Goal: Task Accomplishment & Management: Use online tool/utility

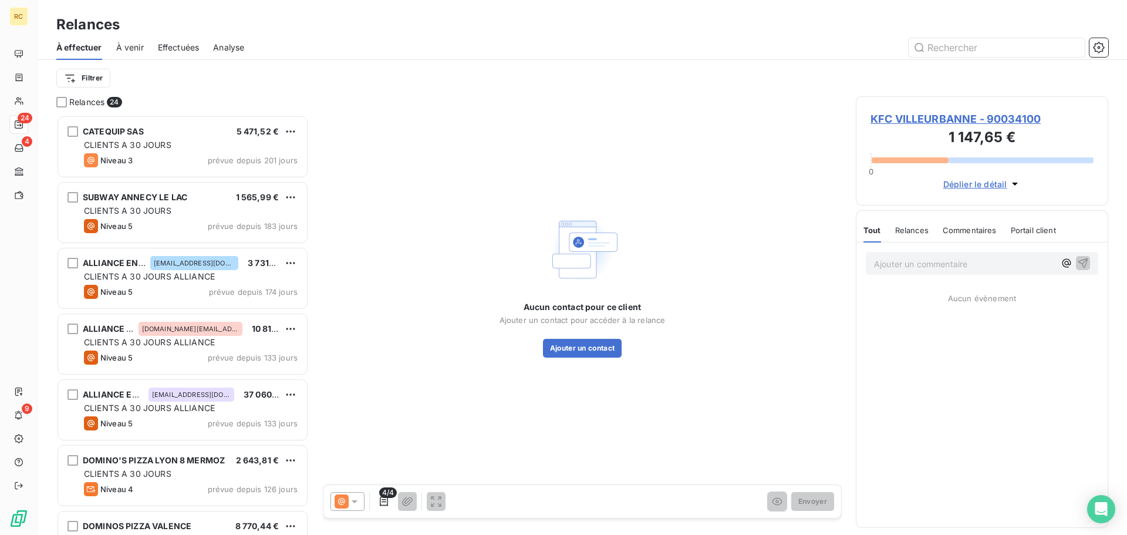
scroll to position [411, 244]
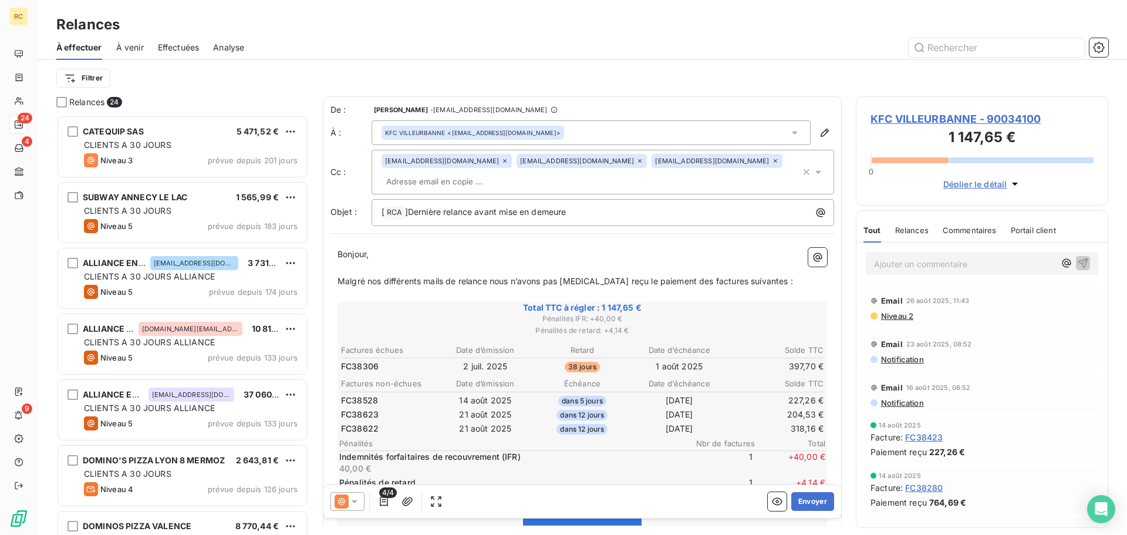
click at [713, 66] on div "Filtrer" at bounding box center [582, 78] width 1052 height 36
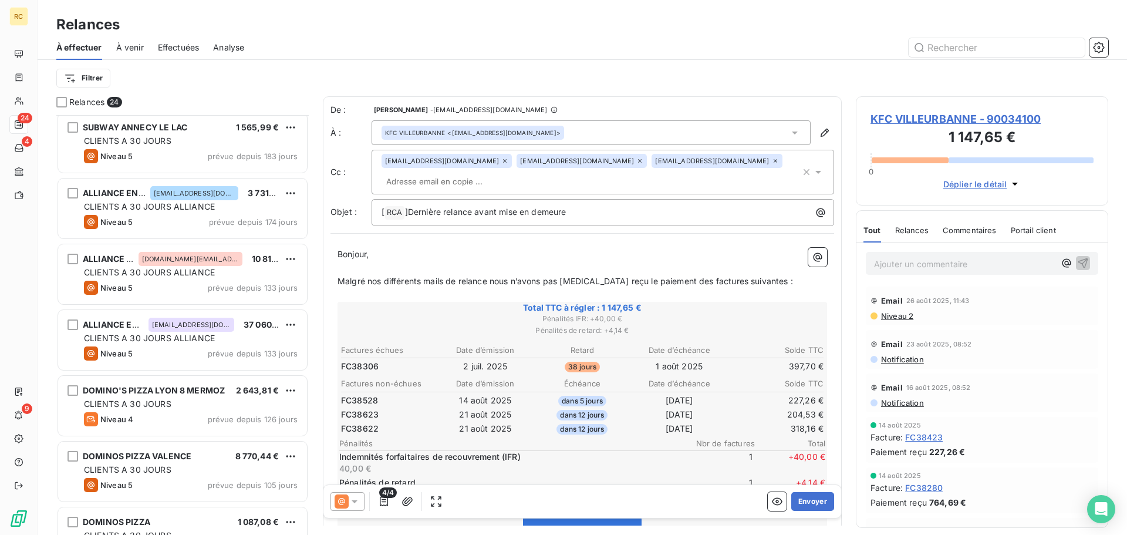
scroll to position [118, 0]
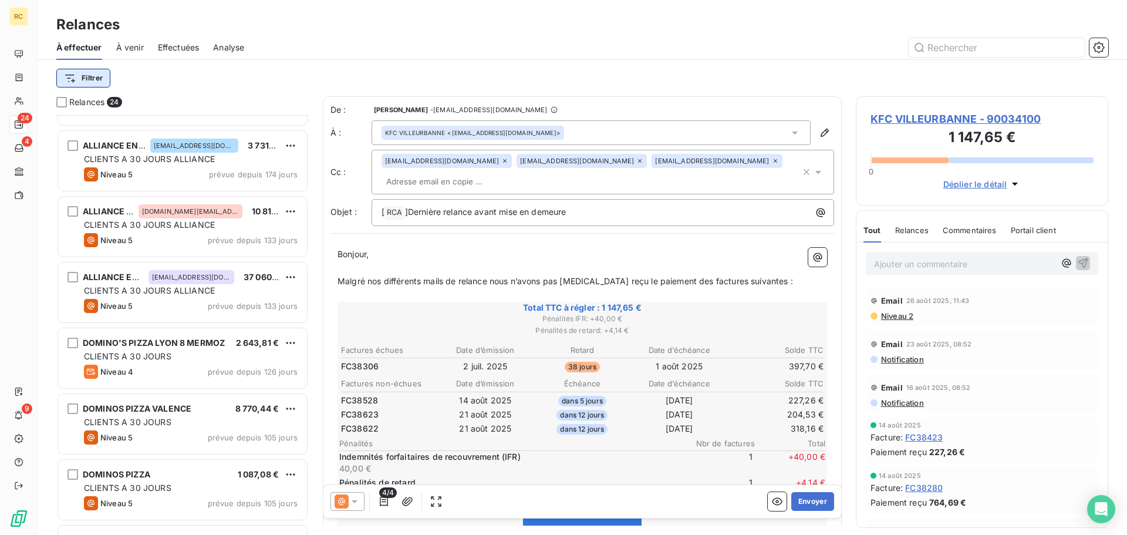
click at [74, 77] on html "RC 24 4 9 Relances À effectuer À venir Effectuées Analyse Filtrer Relances 24 C…" at bounding box center [563, 267] width 1127 height 535
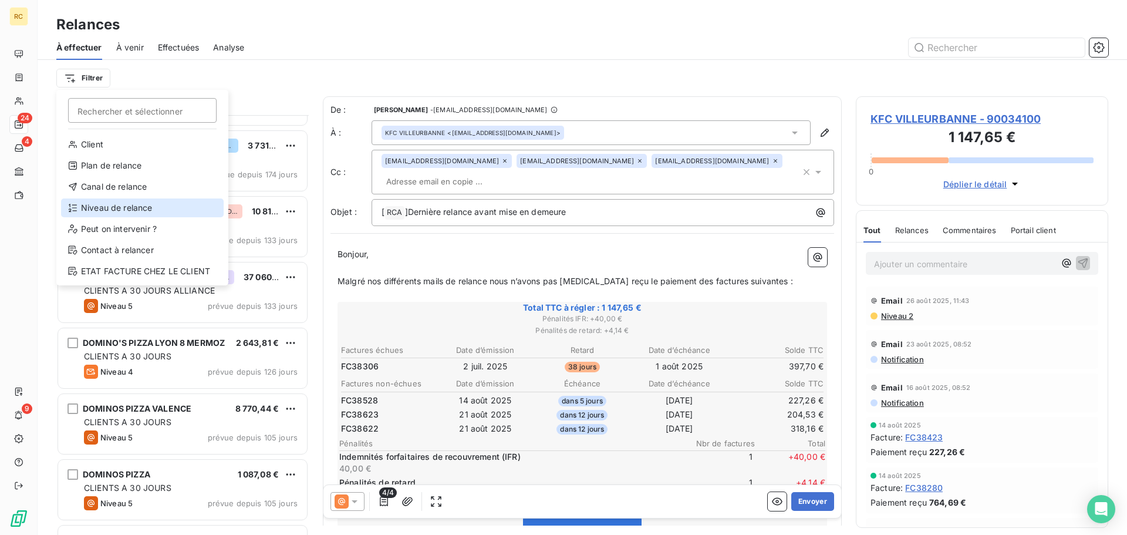
click at [140, 204] on div "Niveau de relance" at bounding box center [142, 207] width 163 height 19
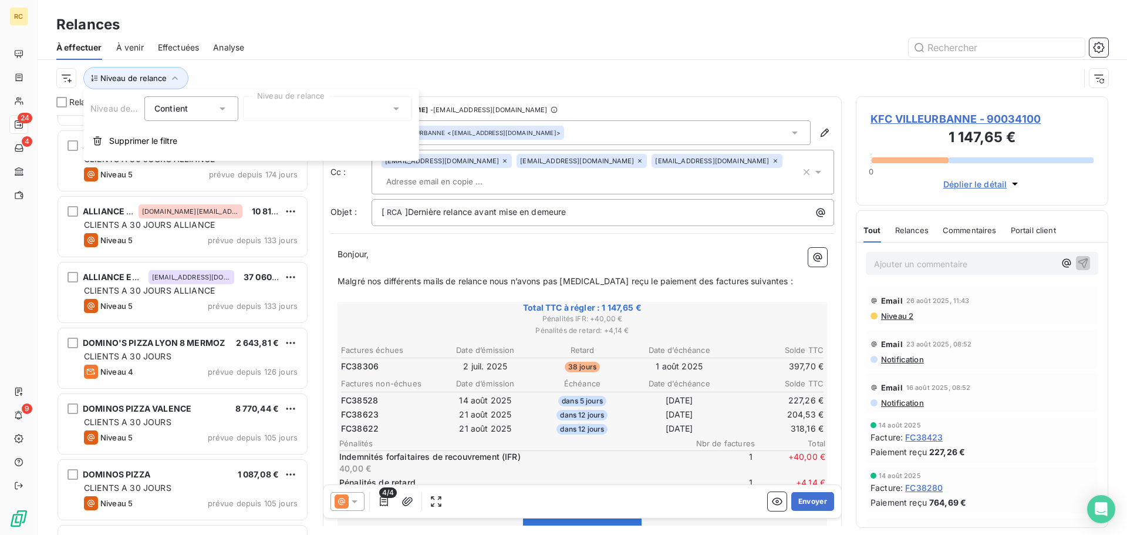
click at [205, 107] on div "Contient is" at bounding box center [185, 108] width 62 height 16
click at [282, 103] on div at bounding box center [327, 108] width 169 height 25
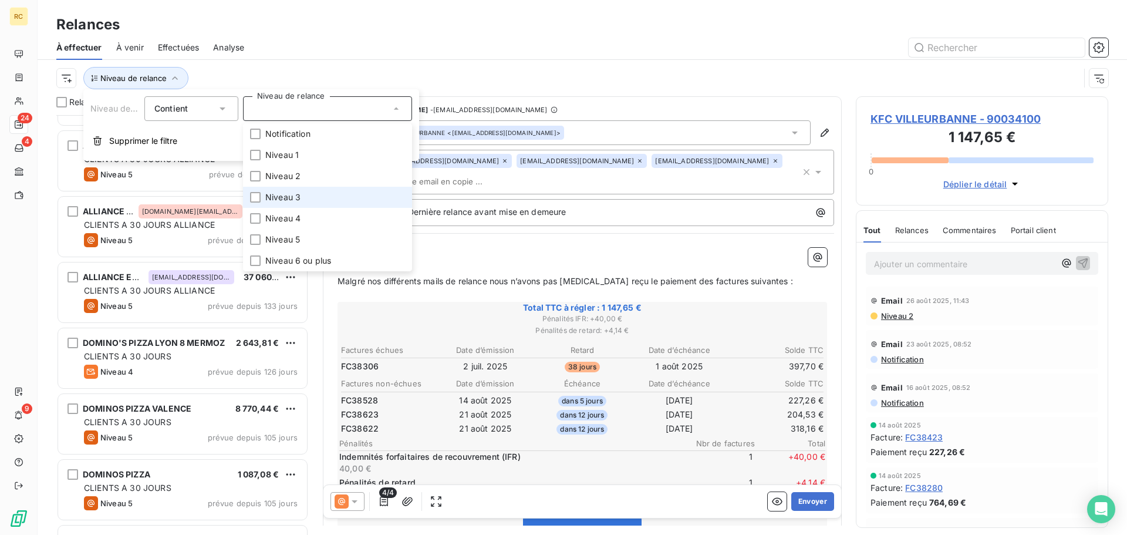
click at [261, 196] on li "Niveau 3" at bounding box center [327, 197] width 169 height 21
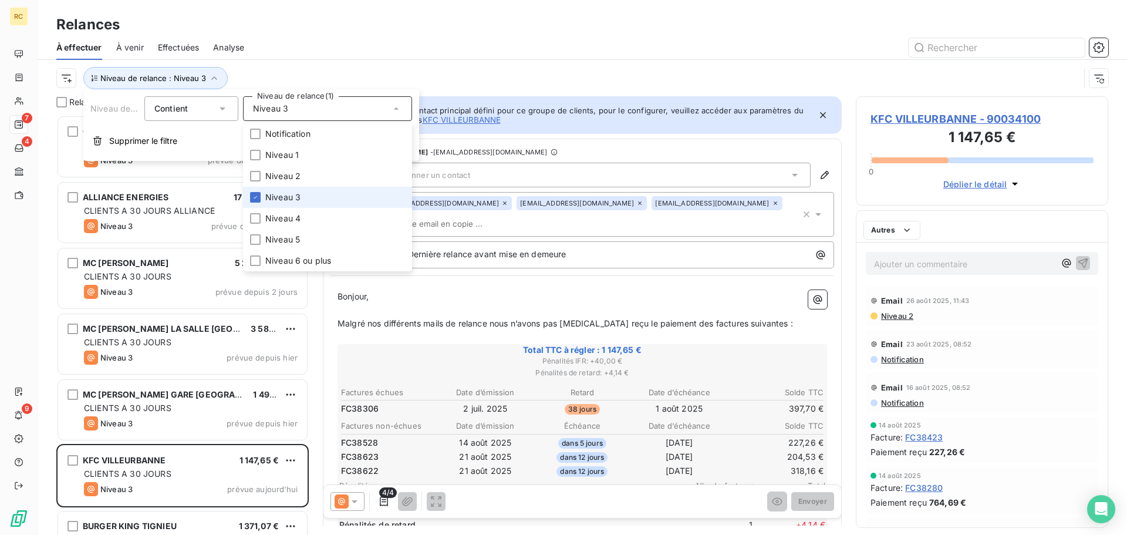
scroll to position [411, 244]
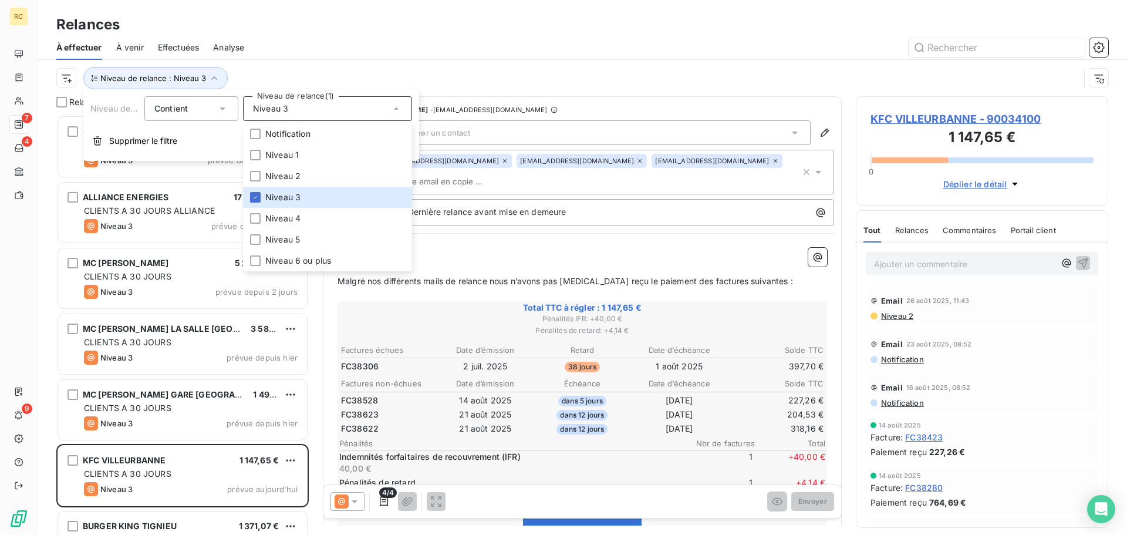
click at [612, 71] on div "Niveau de relance : Niveau 3" at bounding box center [567, 78] width 1023 height 22
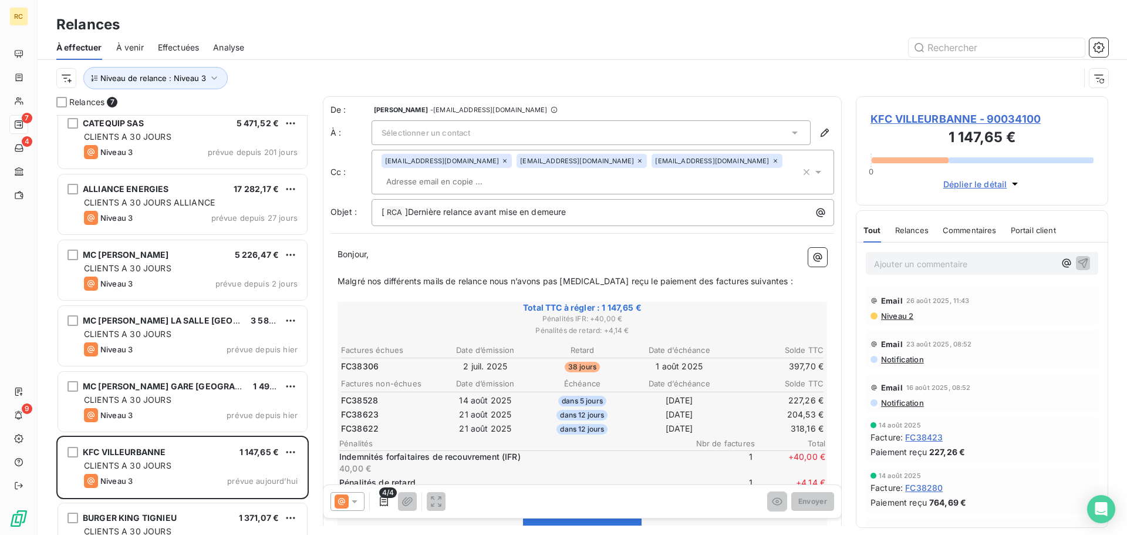
scroll to position [0, 0]
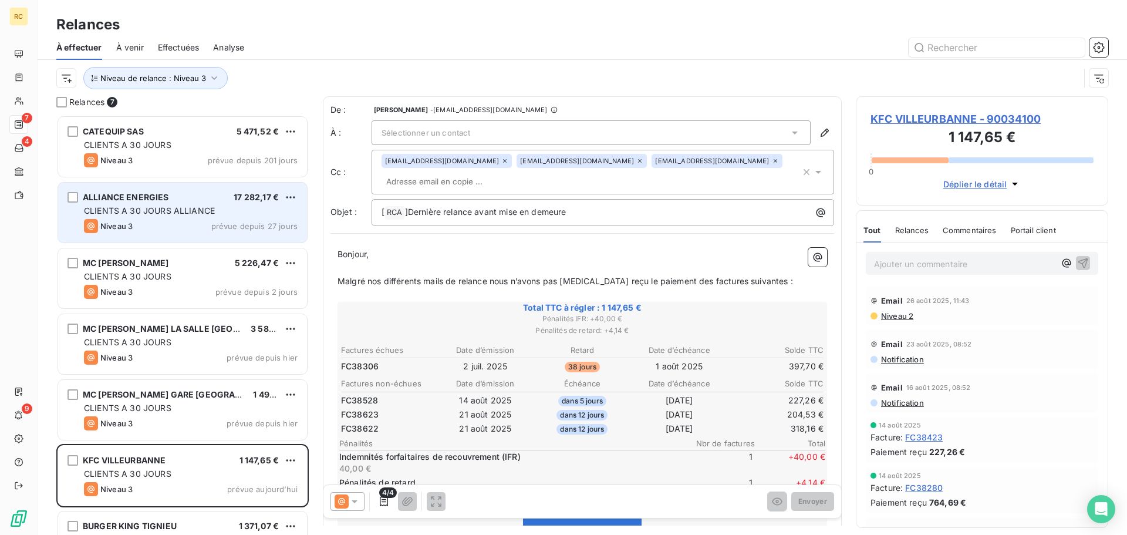
click at [203, 238] on div "ALLIANCE ENERGIES 17 282,17 € CLIENTS A 30 JOURS ALLIANCE Niveau 3 prévue depui…" at bounding box center [182, 213] width 249 height 60
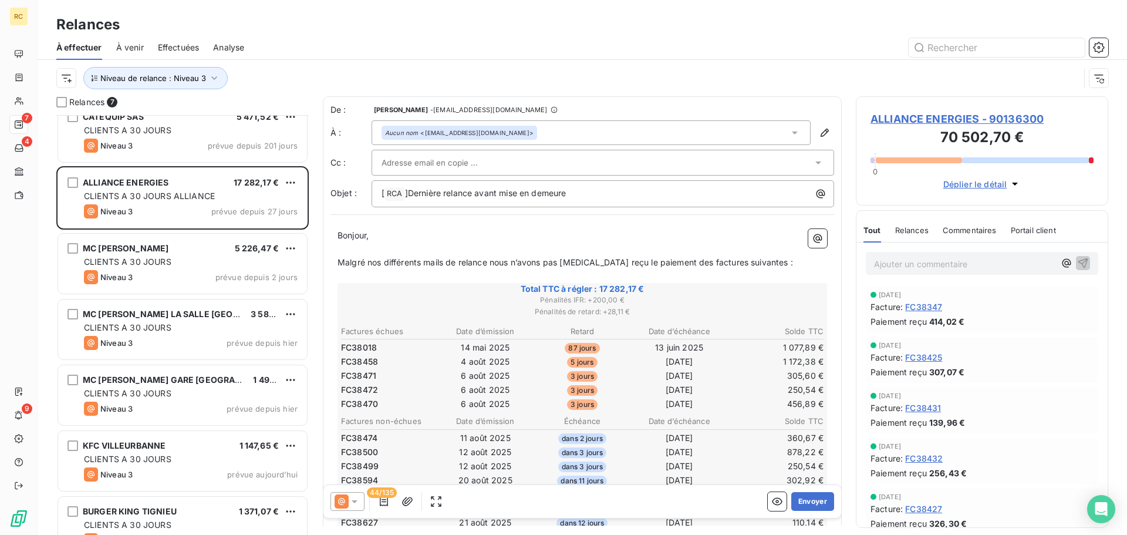
scroll to position [41, 0]
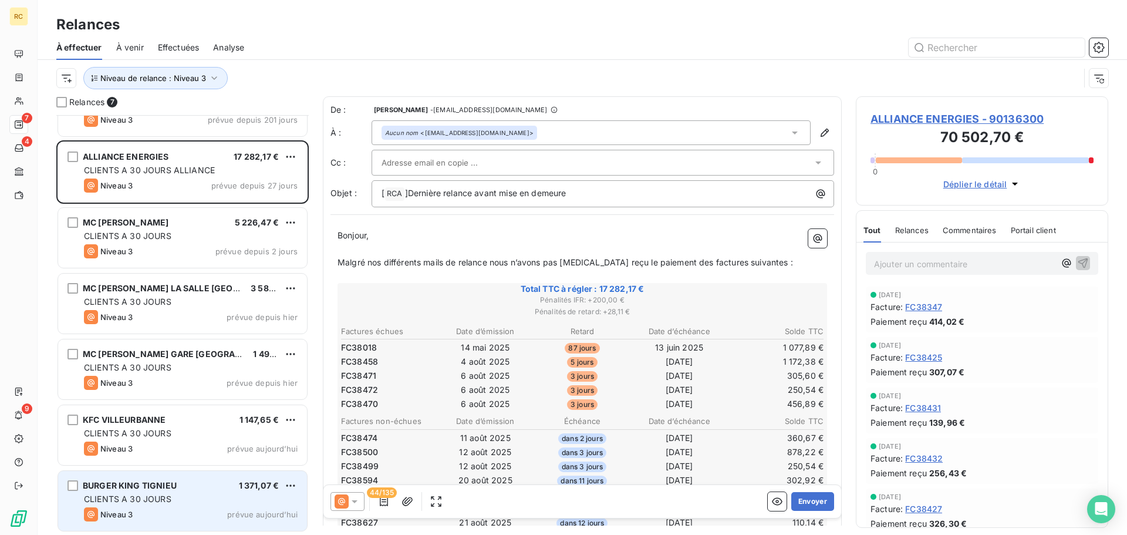
click at [175, 509] on div "Niveau 3 prévue [DATE]" at bounding box center [191, 514] width 214 height 14
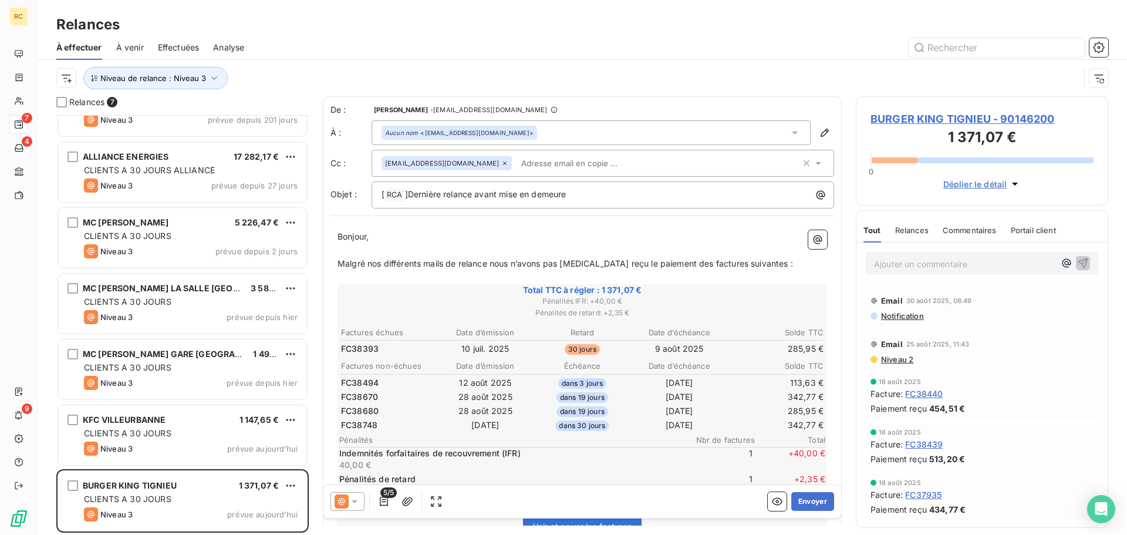
click at [913, 235] on div "Relances" at bounding box center [911, 230] width 33 height 25
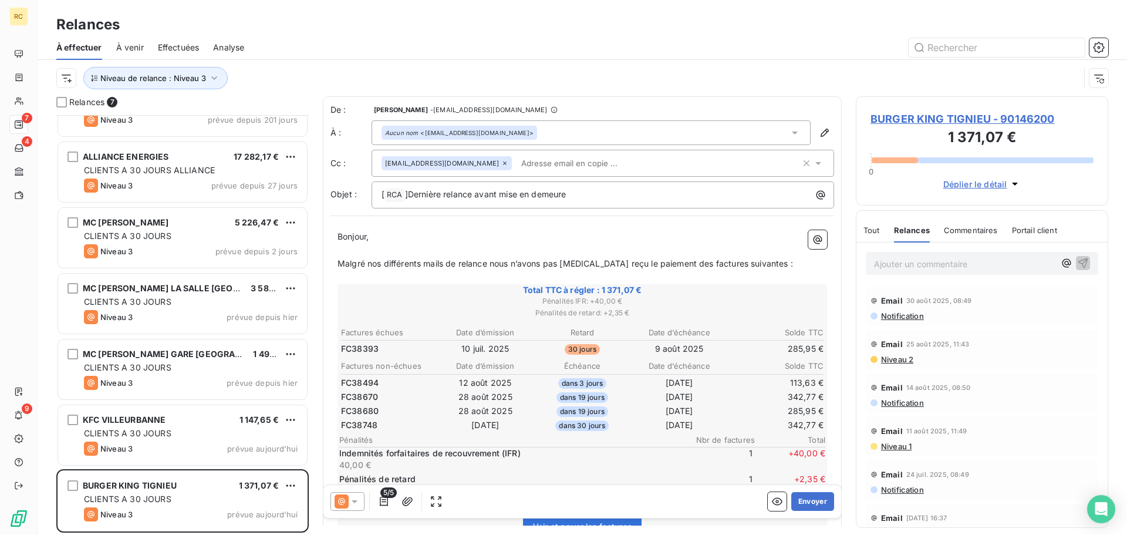
click at [952, 229] on span "Commentaires" at bounding box center [971, 229] width 54 height 9
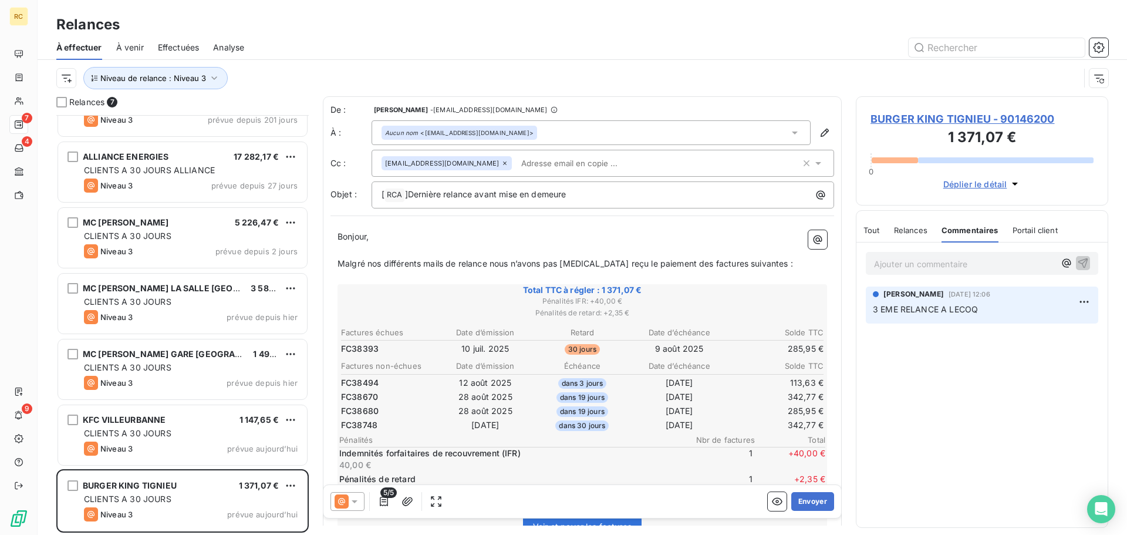
click at [915, 232] on span "Relances" at bounding box center [910, 229] width 33 height 9
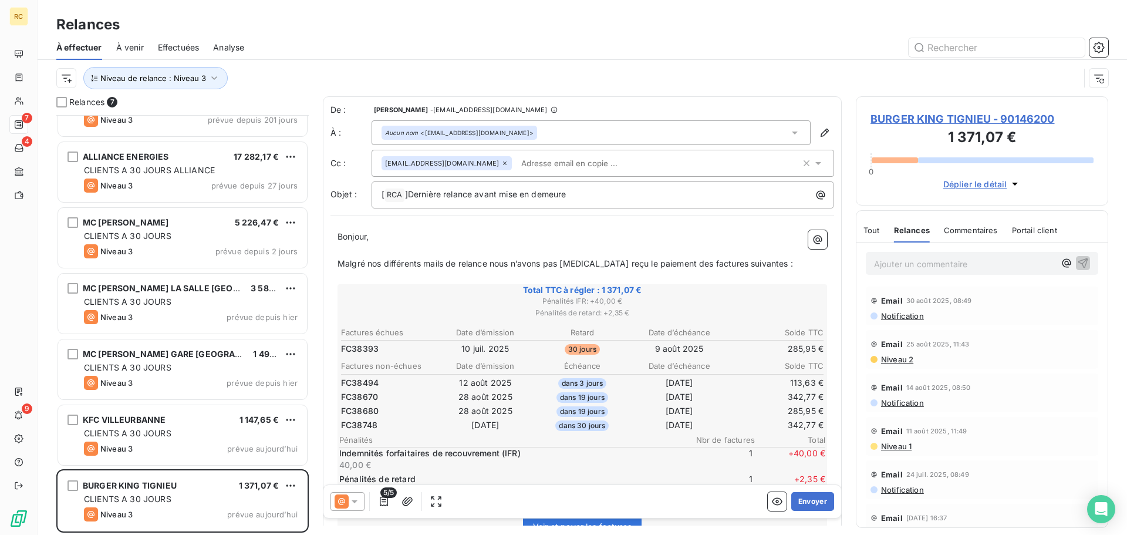
click at [954, 228] on span "Commentaires" at bounding box center [971, 229] width 54 height 9
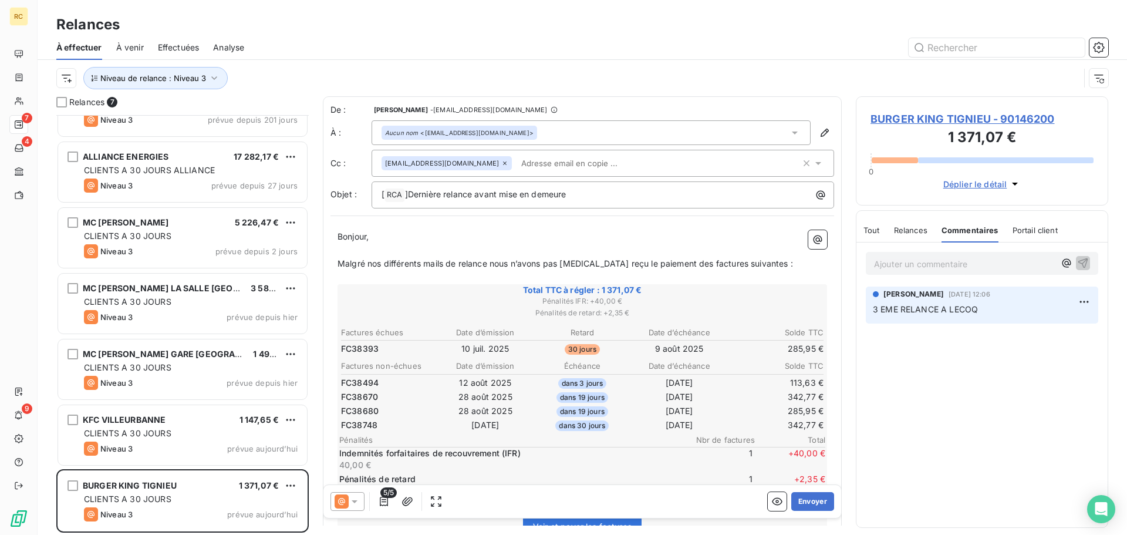
click at [861, 231] on div "Tout Relances Commentaires Portail client Tout Relances Commentaires Portail cl…" at bounding box center [981, 230] width 251 height 25
click at [871, 231] on span "Tout" at bounding box center [871, 229] width 16 height 9
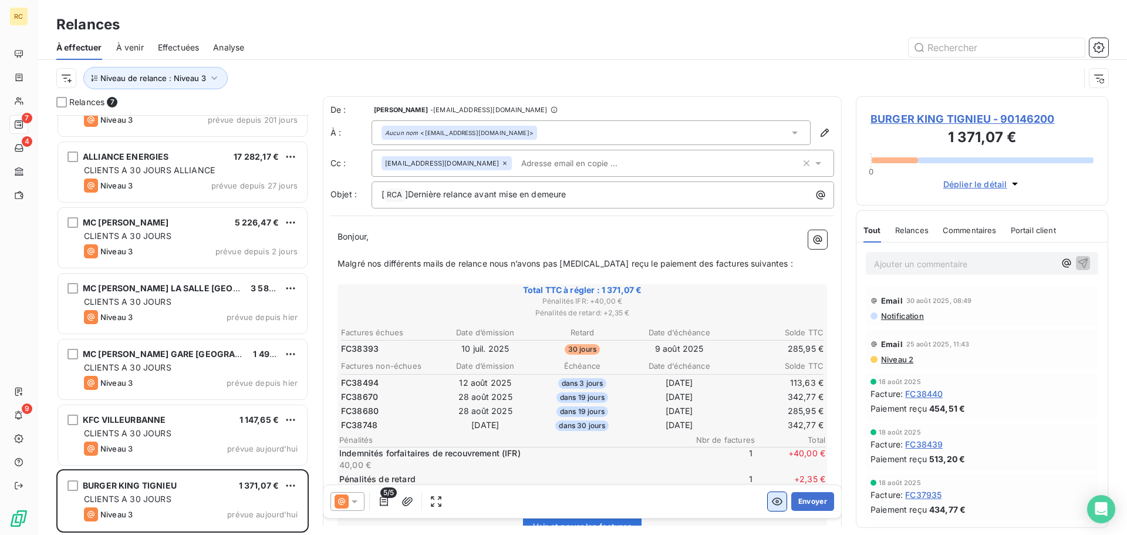
click at [771, 504] on icon "button" at bounding box center [777, 501] width 12 height 12
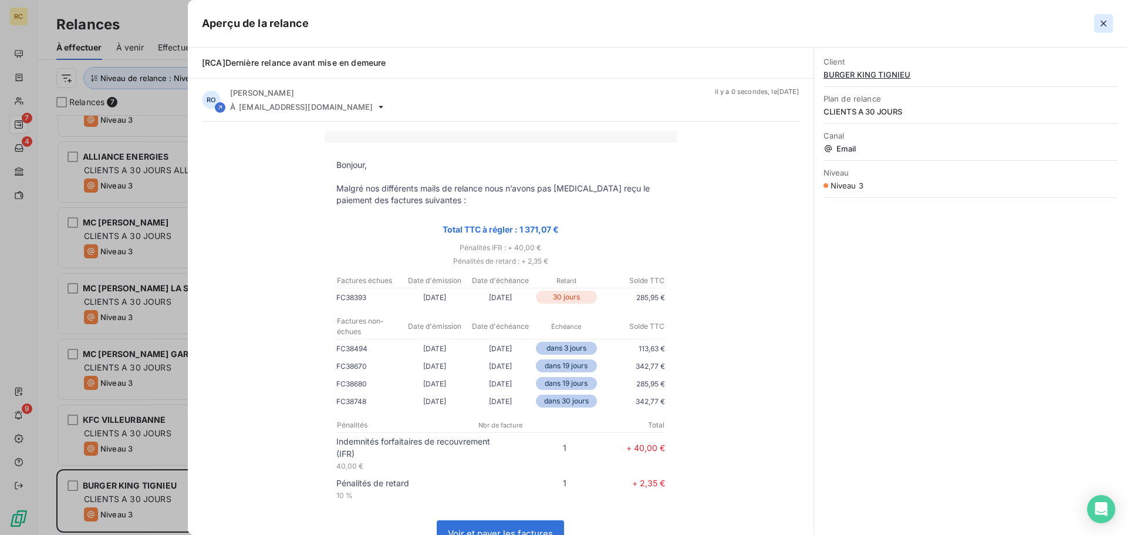
click at [1107, 24] on icon "button" at bounding box center [1103, 24] width 12 height 12
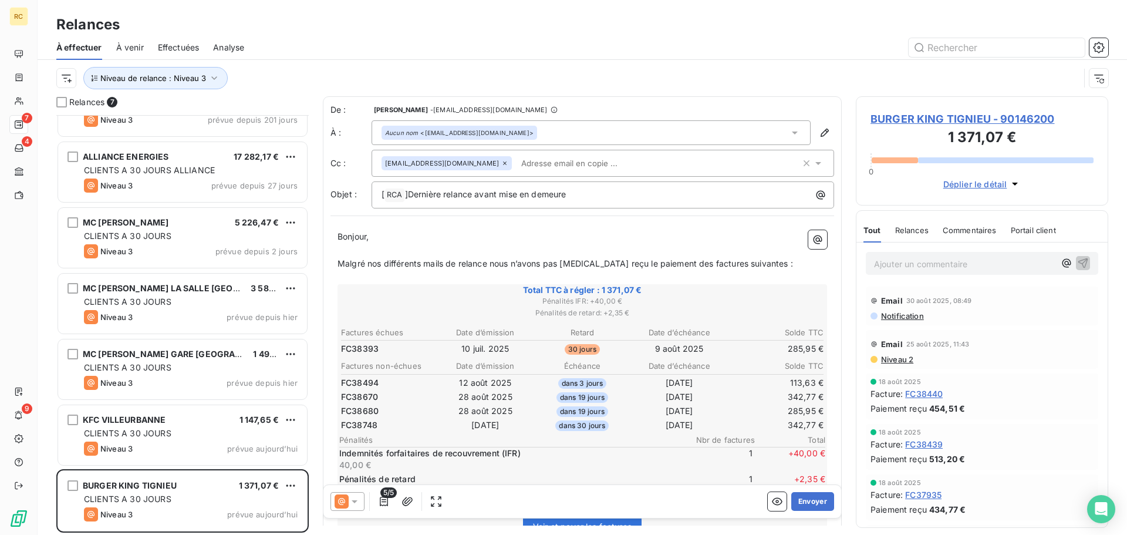
click at [985, 116] on span "BURGER KING TIGNIEU - 90146200" at bounding box center [981, 119] width 223 height 16
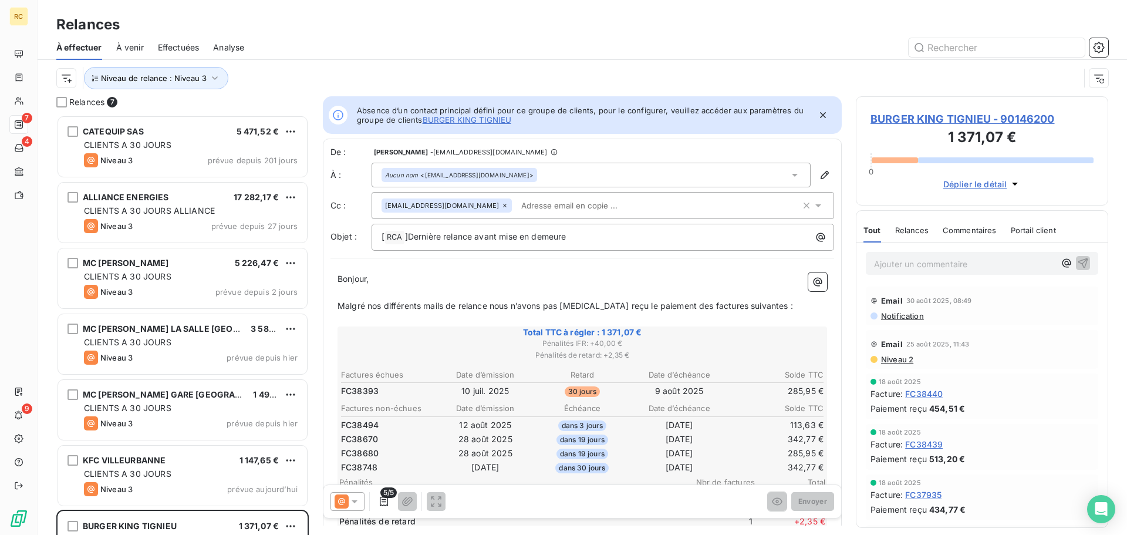
scroll to position [411, 244]
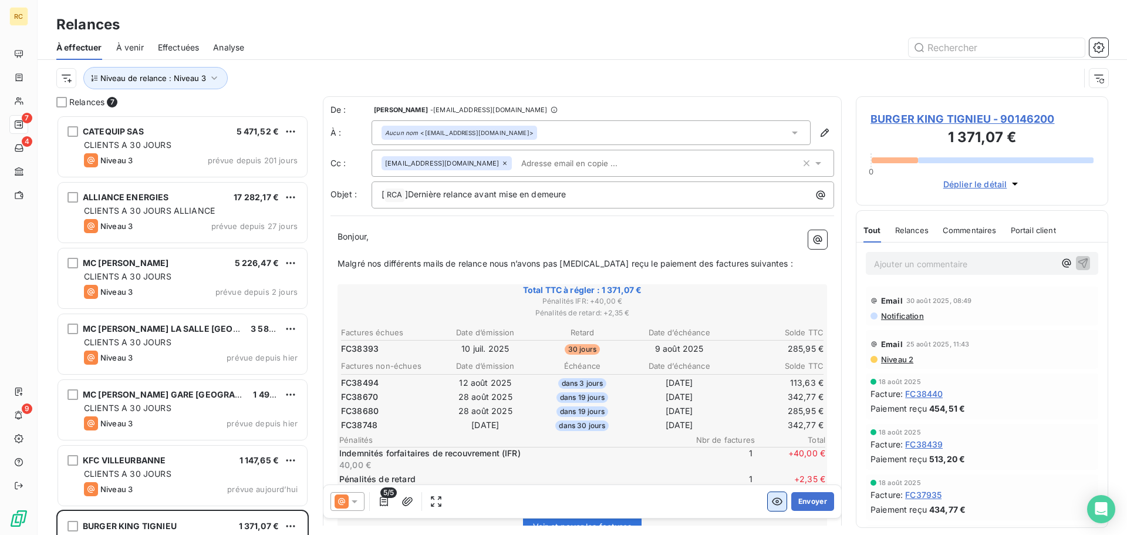
click at [771, 496] on icon "button" at bounding box center [777, 501] width 12 height 12
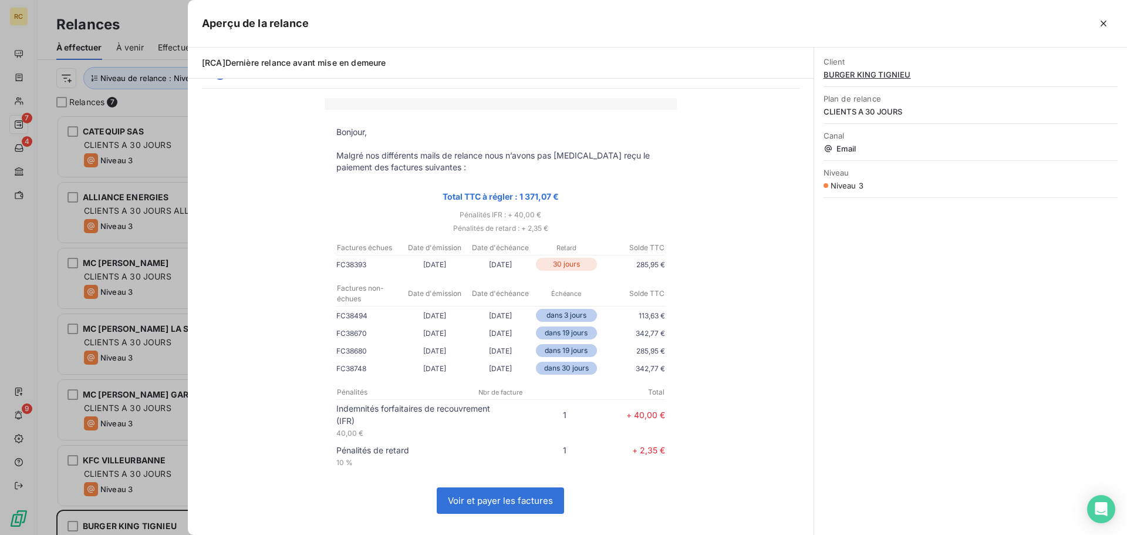
scroll to position [176, 0]
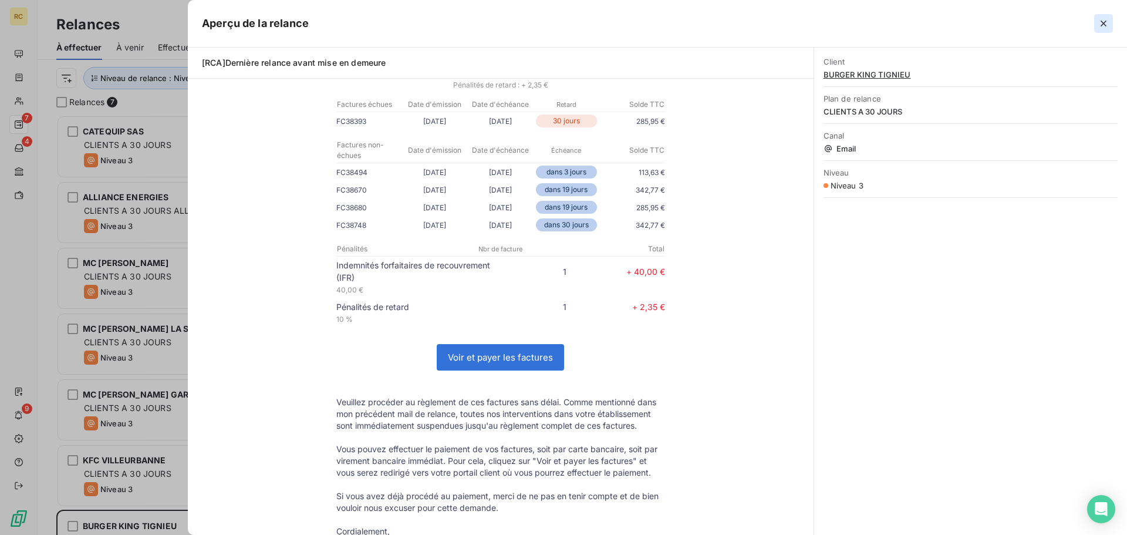
click at [1097, 21] on button "button" at bounding box center [1103, 23] width 19 height 19
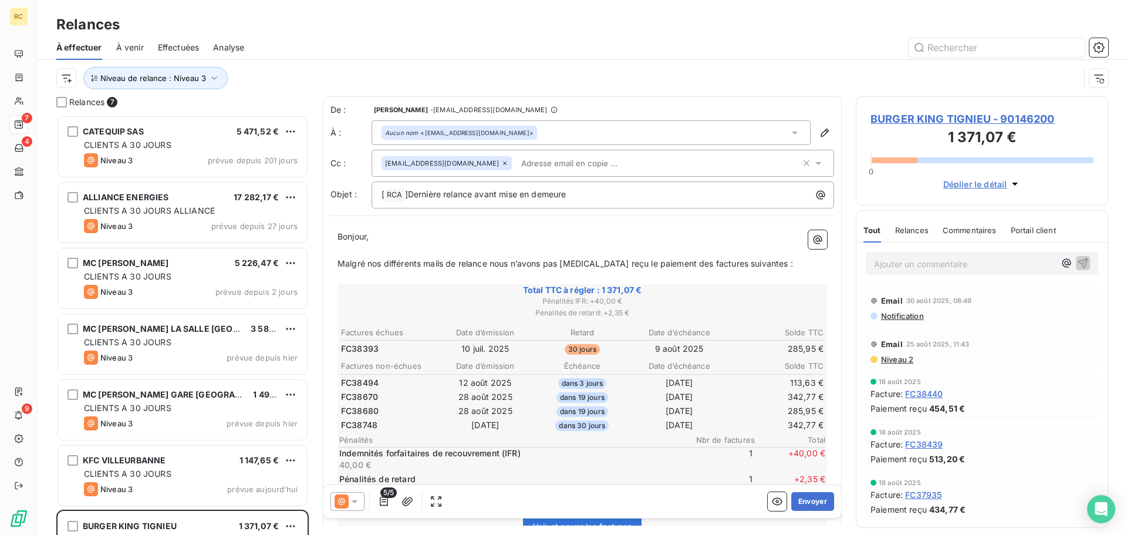
click at [916, 235] on div "Relances" at bounding box center [911, 230] width 33 height 25
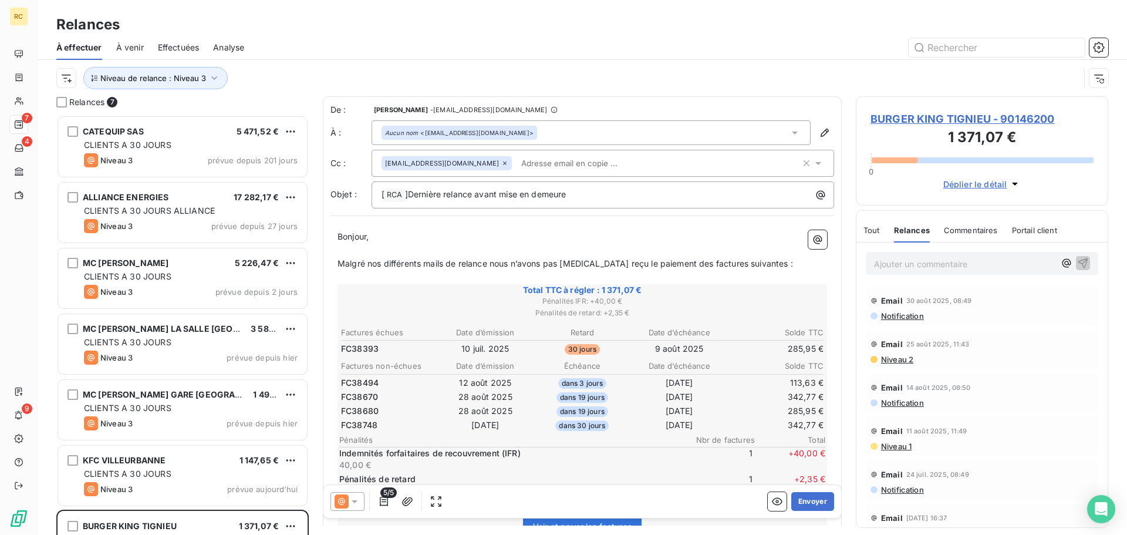
click at [963, 234] on span "Commentaires" at bounding box center [971, 229] width 54 height 9
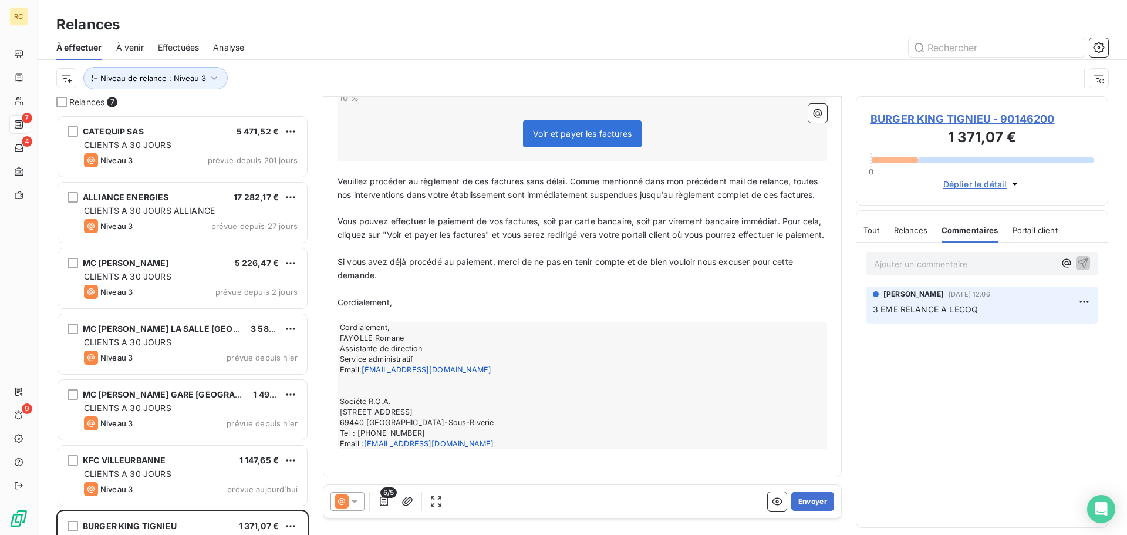
scroll to position [420, 0]
click at [811, 504] on button "Envoyer" at bounding box center [812, 501] width 43 height 19
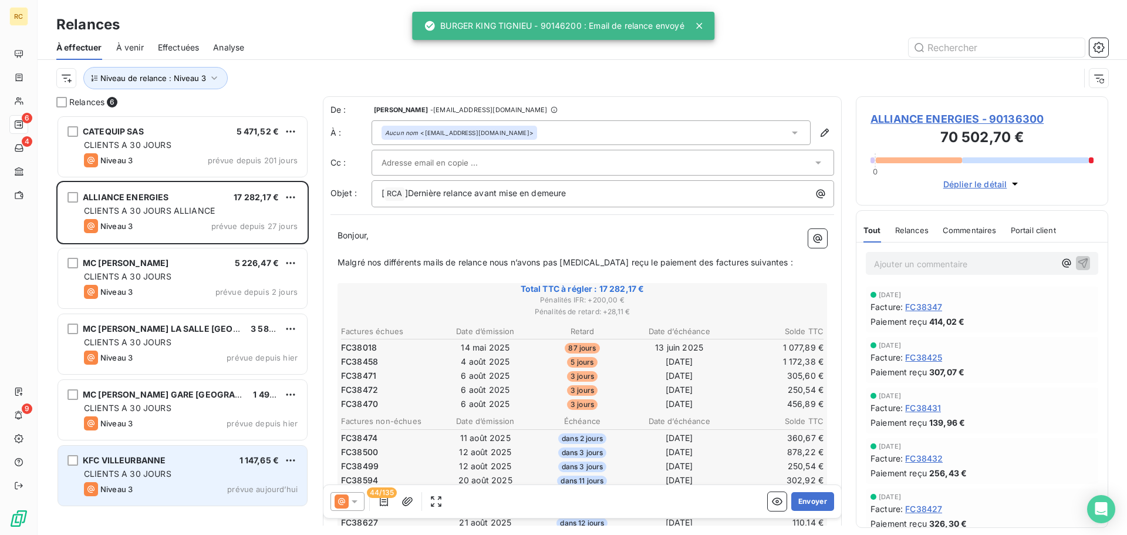
click at [150, 457] on span "KFC VILLEURBANNE" at bounding box center [124, 460] width 83 height 10
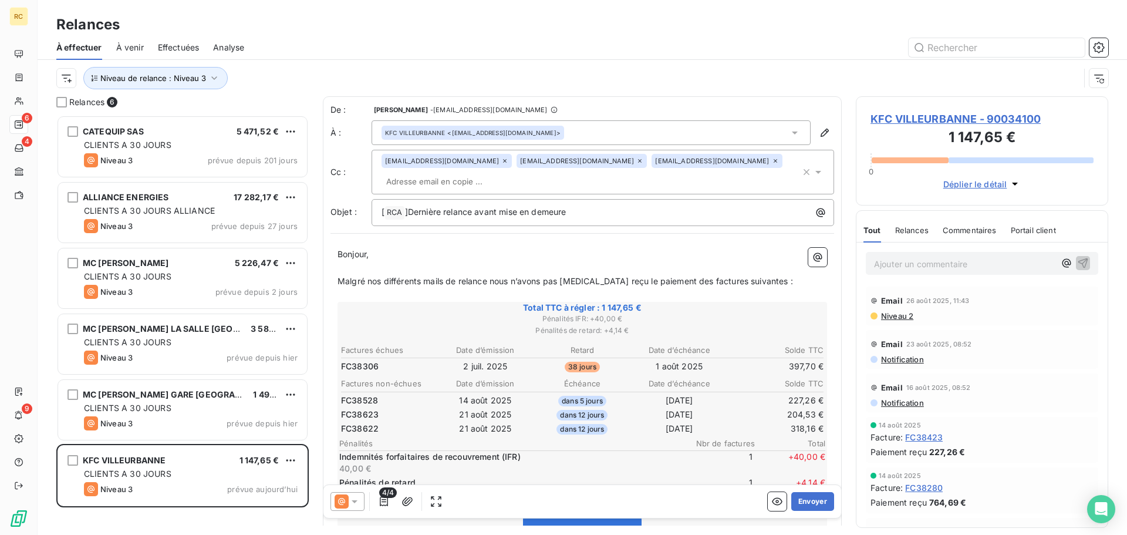
click at [950, 224] on div "Commentaires" at bounding box center [969, 230] width 54 height 25
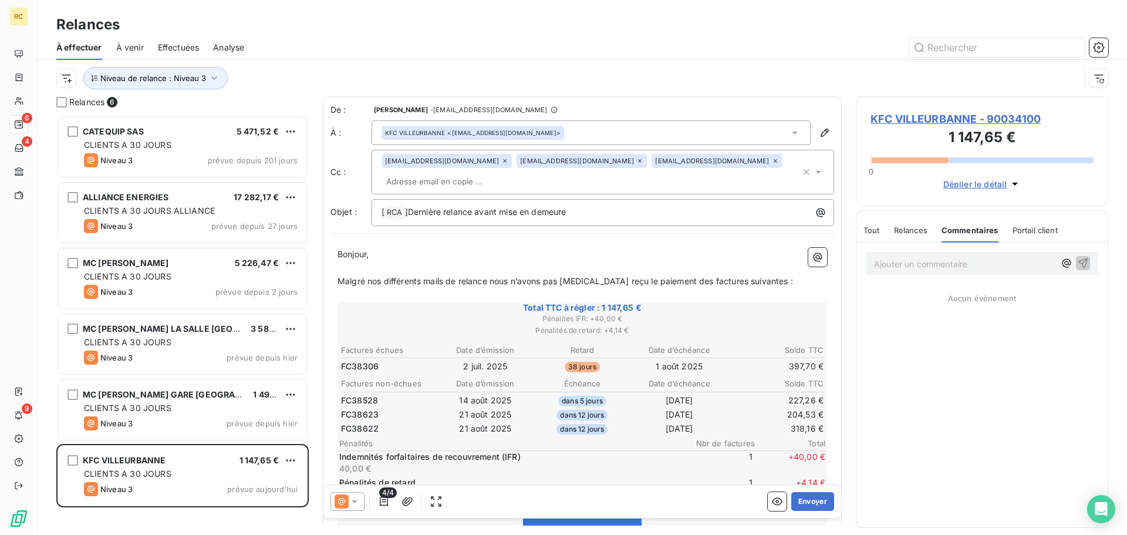
click at [923, 232] on span "Relances" at bounding box center [910, 229] width 33 height 9
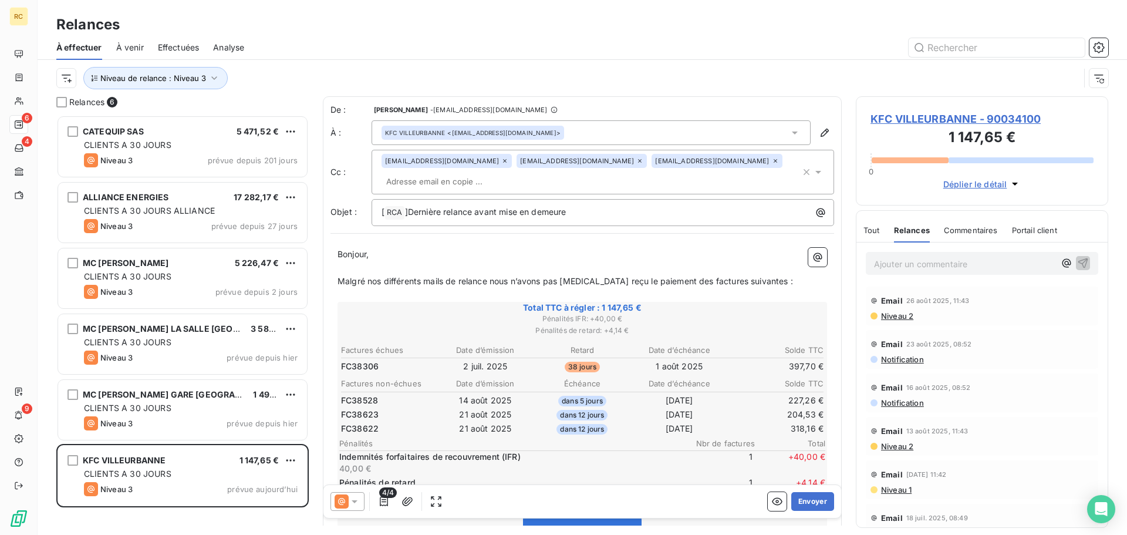
click at [878, 232] on span "Tout" at bounding box center [871, 229] width 16 height 9
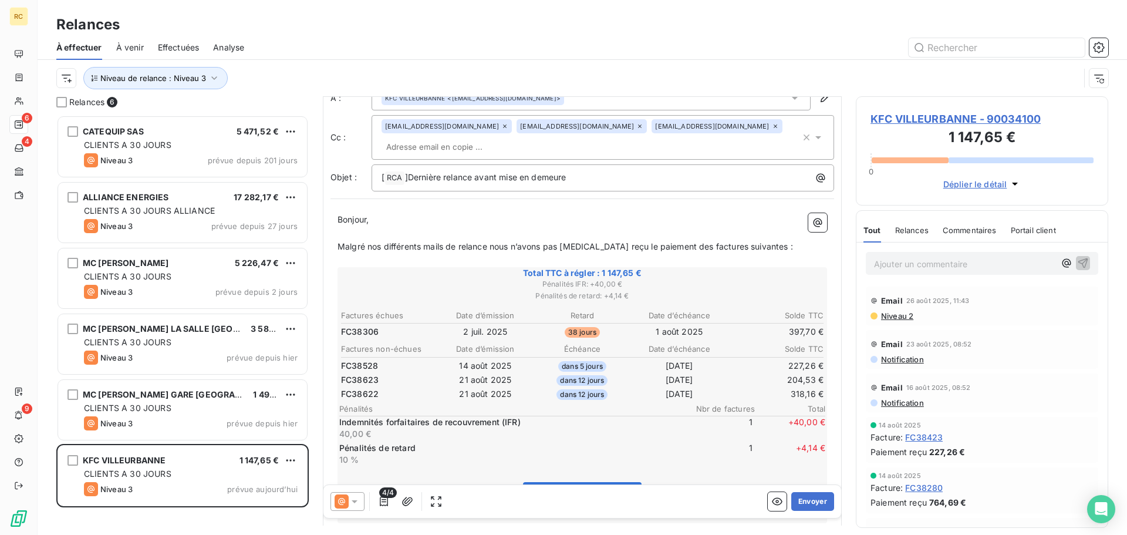
scroll to position [1, 0]
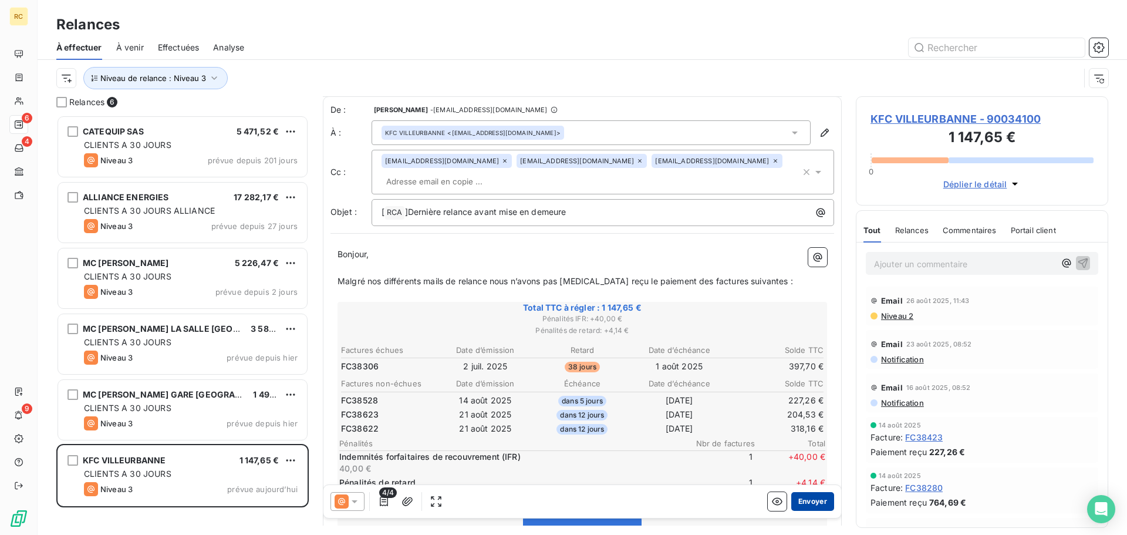
click at [800, 500] on button "Envoyer" at bounding box center [812, 501] width 43 height 19
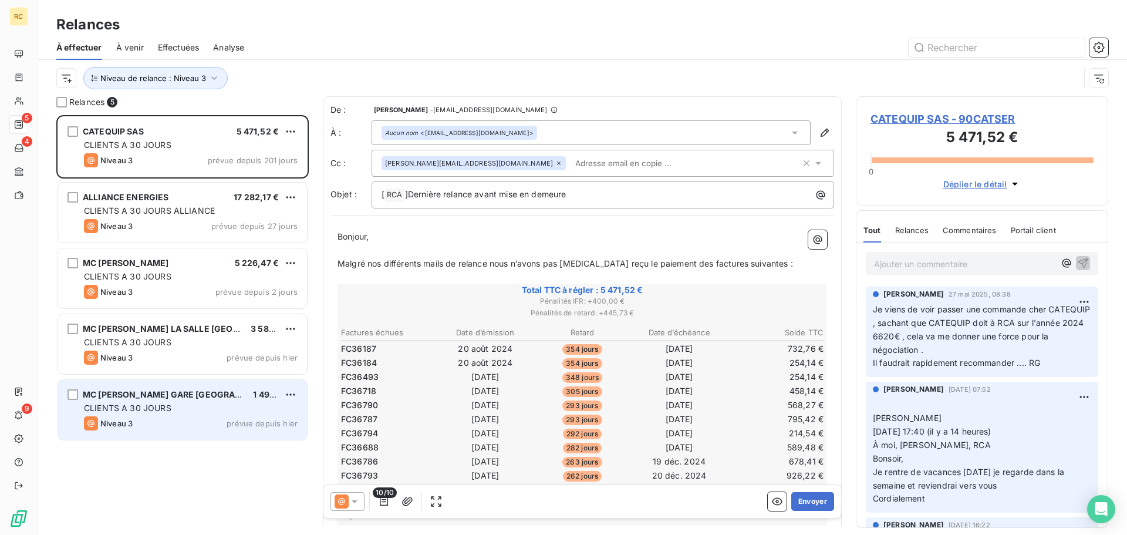
click at [162, 394] on span "MC [PERSON_NAME] GARE [GEOGRAPHIC_DATA][PERSON_NAME]" at bounding box center [218, 394] width 271 height 10
click at [180, 413] on div "CLIENTS A 30 JOURS" at bounding box center [191, 408] width 214 height 12
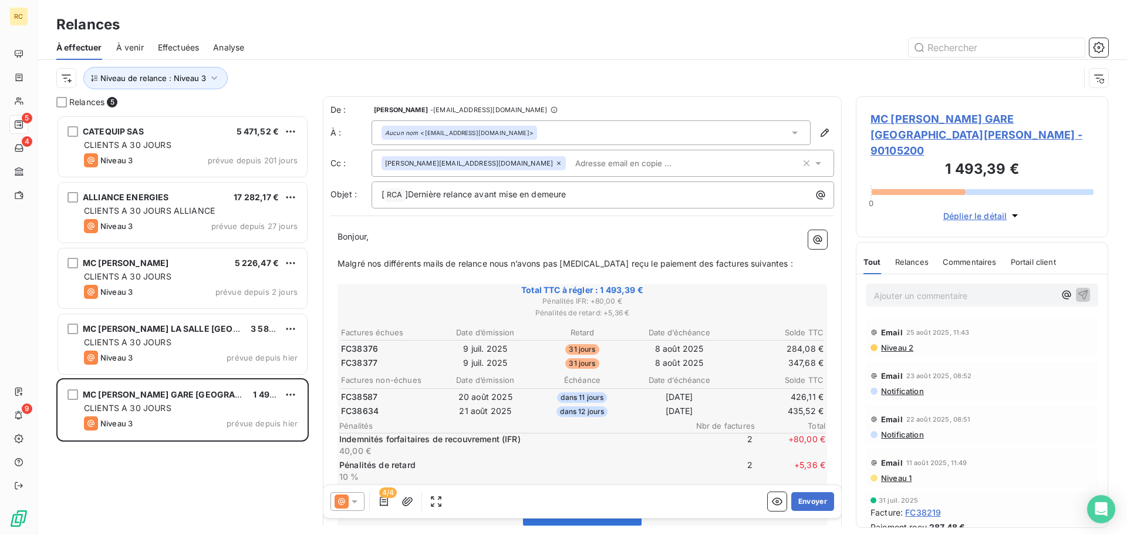
click at [961, 257] on span "Commentaires" at bounding box center [969, 261] width 54 height 9
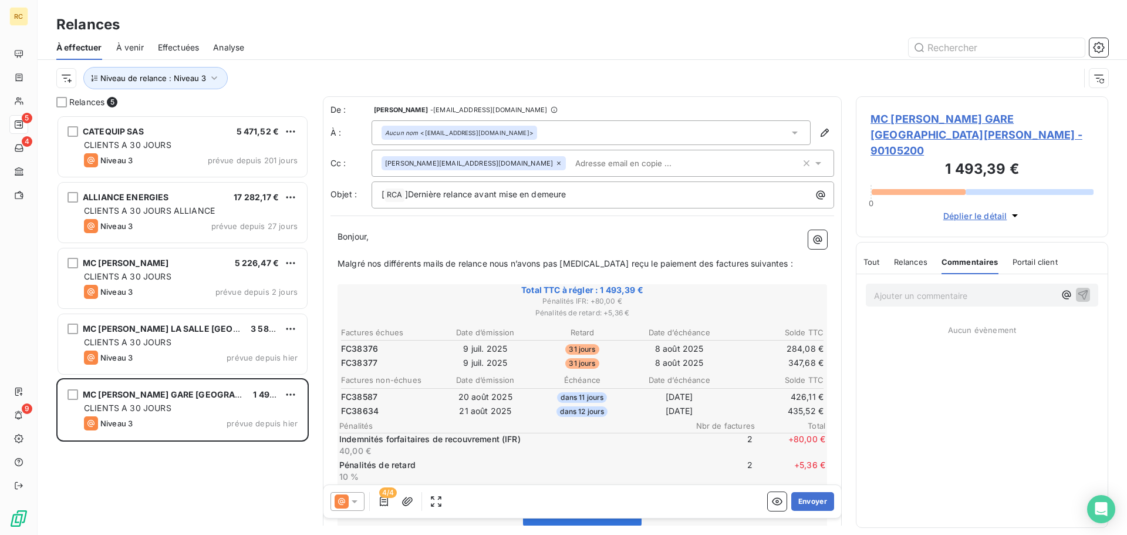
click at [915, 257] on span "Relances" at bounding box center [910, 261] width 33 height 9
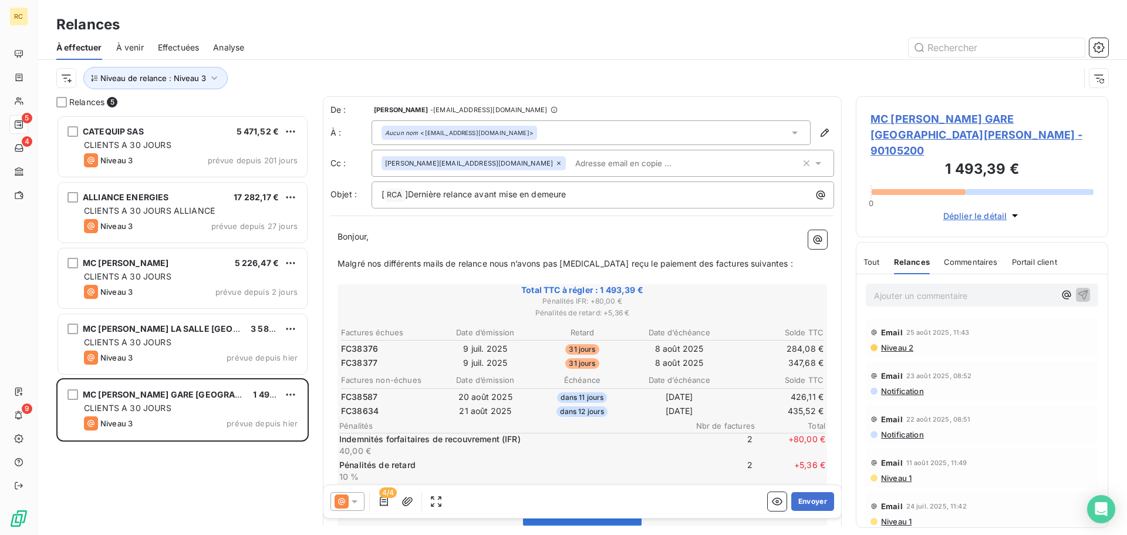
click at [866, 257] on span "Tout" at bounding box center [871, 261] width 16 height 9
click at [924, 257] on span "Relances" at bounding box center [911, 261] width 33 height 9
click at [981, 257] on span "Commentaires" at bounding box center [971, 261] width 54 height 9
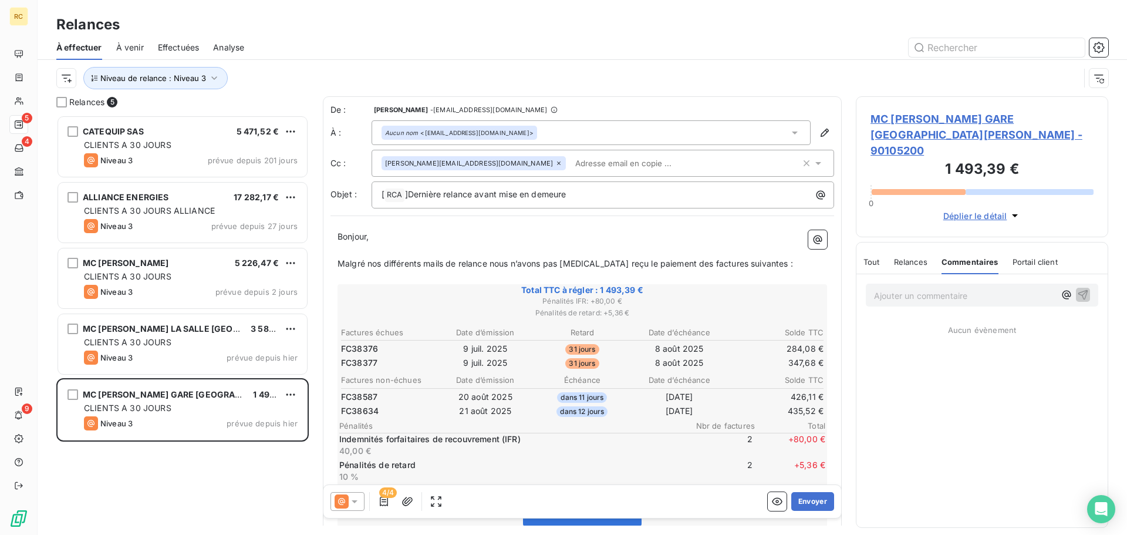
click at [883, 249] on div "Tout Relances Commentaires Portail client" at bounding box center [960, 261] width 194 height 25
click at [876, 257] on span "Tout" at bounding box center [871, 261] width 16 height 9
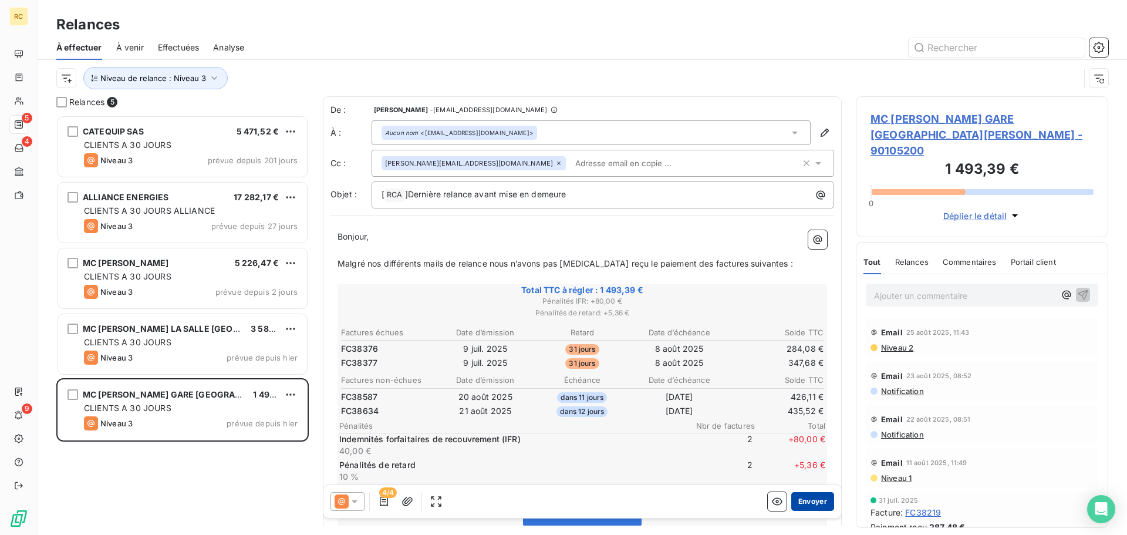
click at [804, 501] on button "Envoyer" at bounding box center [812, 501] width 43 height 19
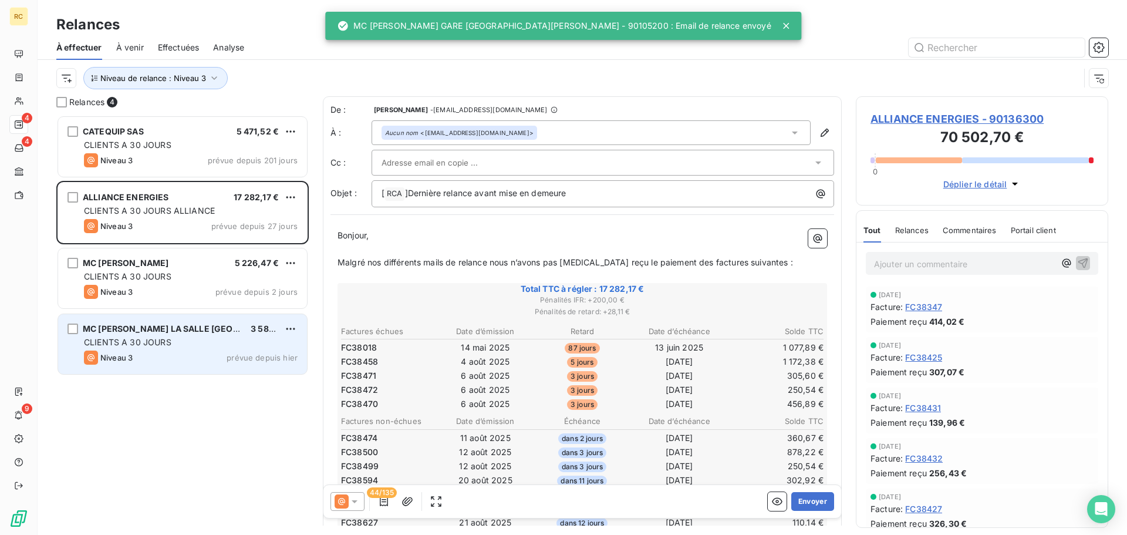
click at [161, 347] on div "CLIENTS A 30 JOURS" at bounding box center [191, 342] width 214 height 12
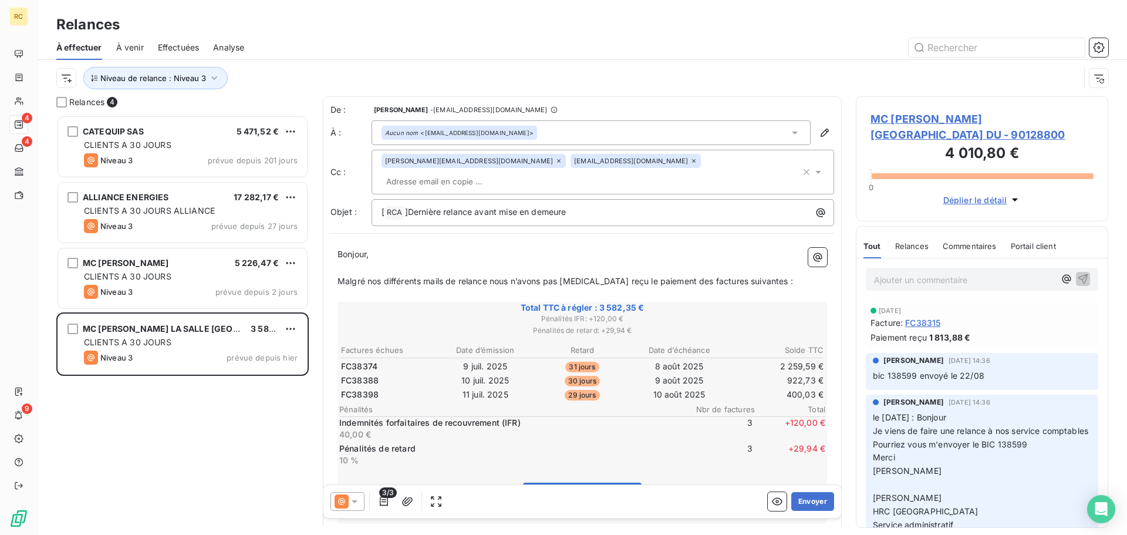
click at [903, 239] on div "Relances" at bounding box center [911, 246] width 33 height 25
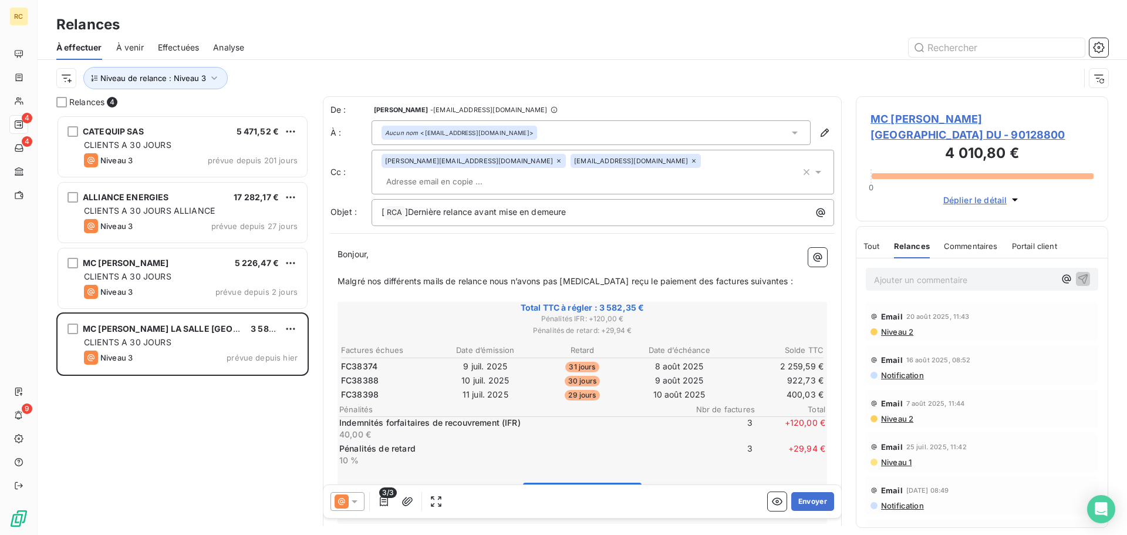
click at [969, 250] on span "Commentaires" at bounding box center [971, 245] width 54 height 9
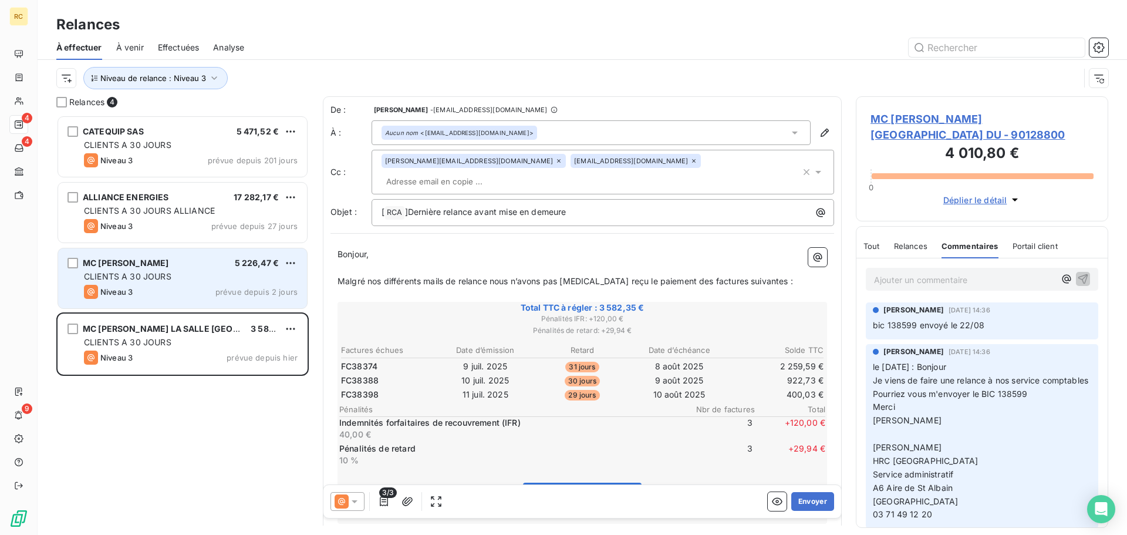
click at [178, 266] on div "MC [PERSON_NAME] BRON 5 226,47 €" at bounding box center [191, 263] width 214 height 11
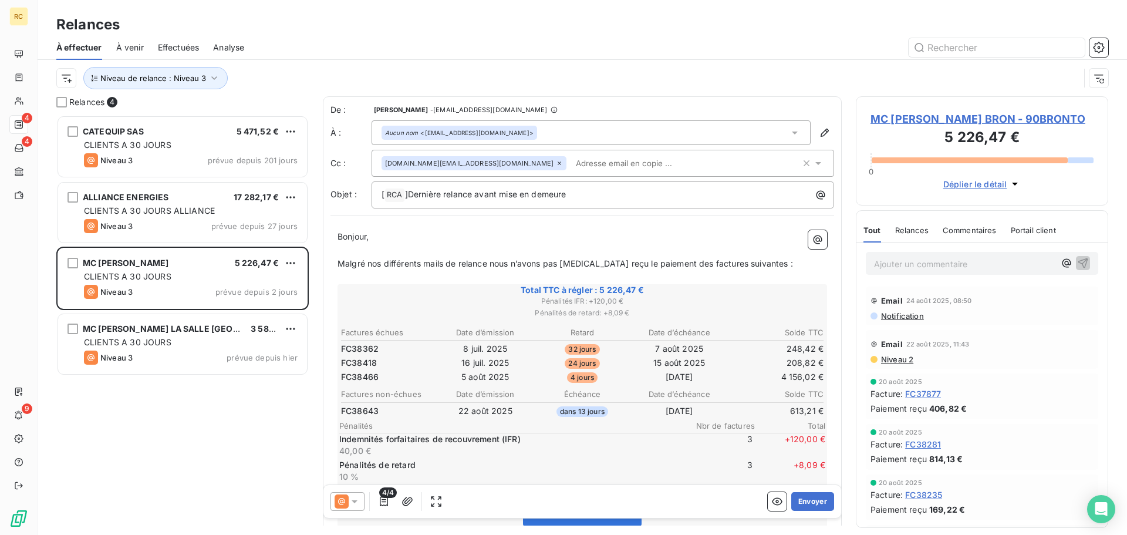
click at [919, 232] on span "Relances" at bounding box center [911, 229] width 33 height 9
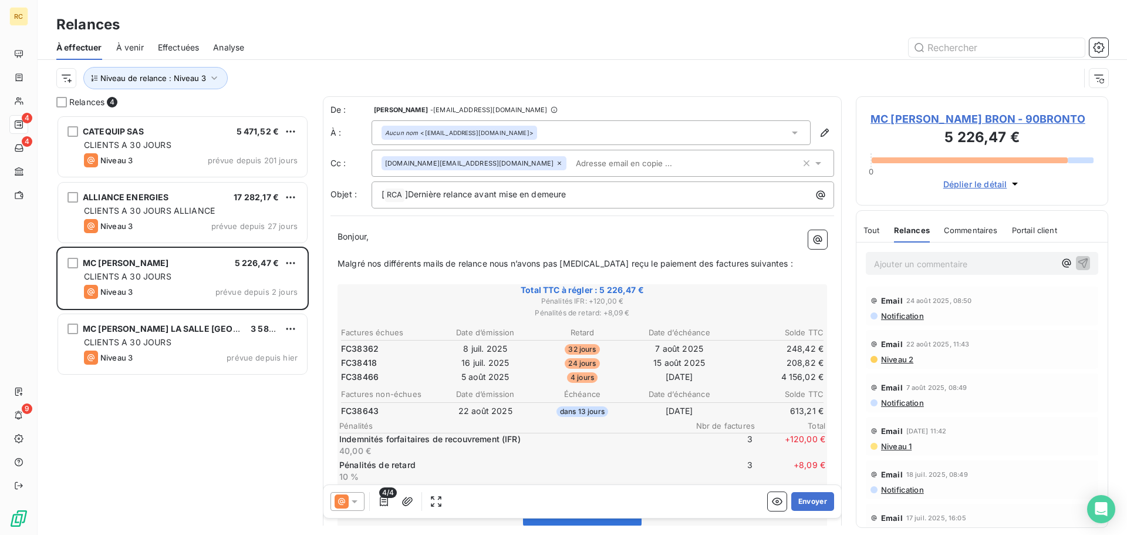
click at [971, 227] on span "Commentaires" at bounding box center [971, 229] width 54 height 9
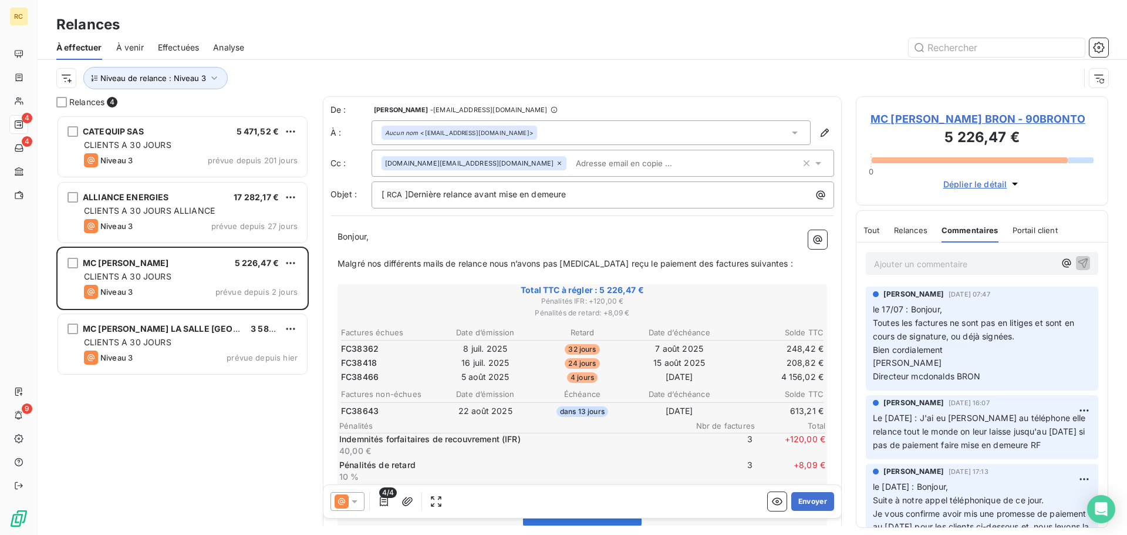
click at [903, 221] on div "Relances" at bounding box center [910, 230] width 33 height 25
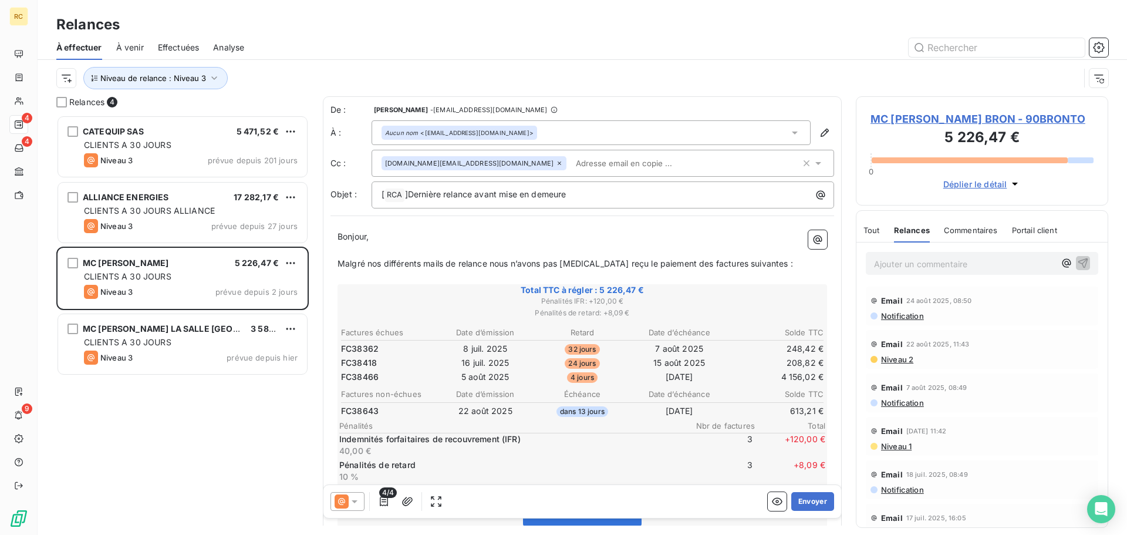
click at [896, 357] on span "Niveau 2" at bounding box center [896, 358] width 33 height 9
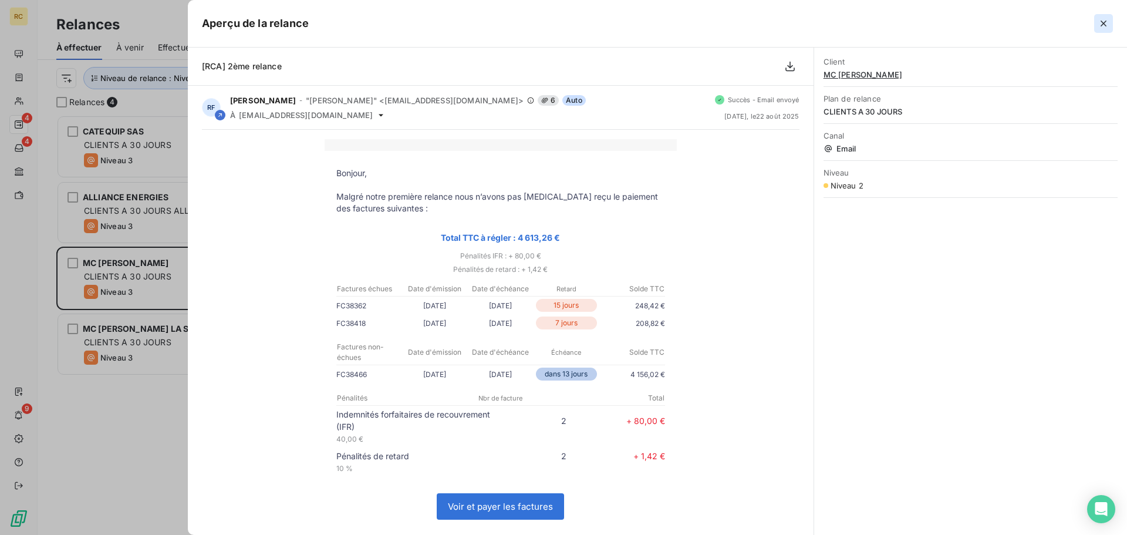
click at [1094, 24] on button "button" at bounding box center [1103, 23] width 19 height 19
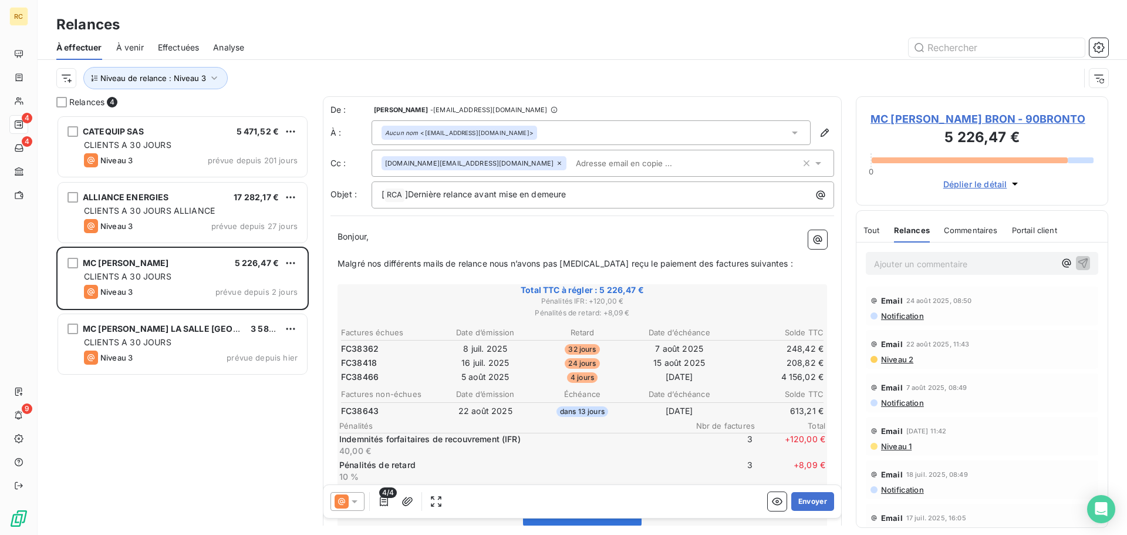
click at [351, 496] on icon at bounding box center [355, 501] width 12 height 12
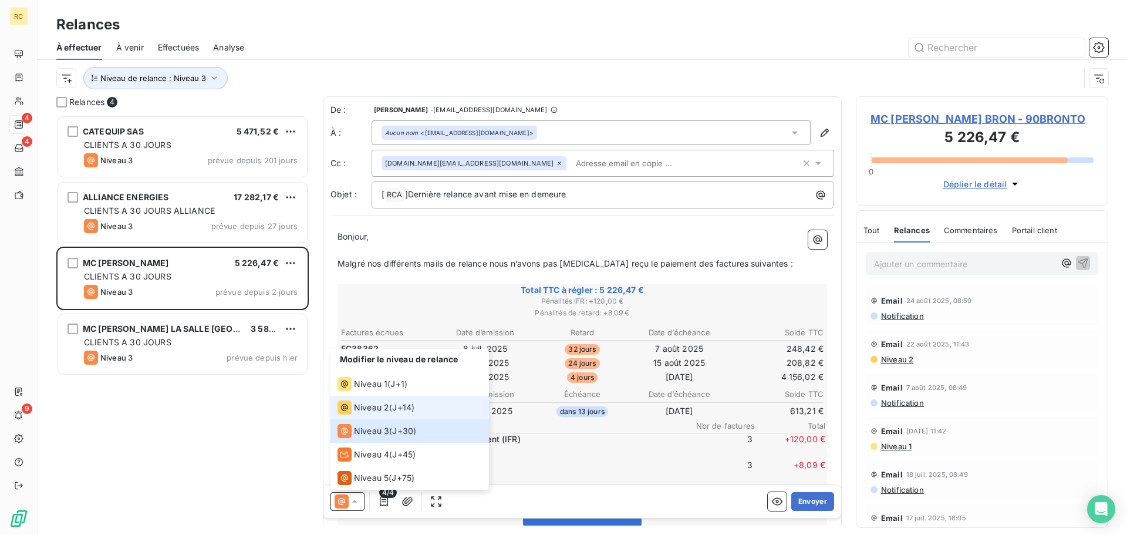
click at [385, 410] on span "Niveau 2" at bounding box center [371, 407] width 35 height 12
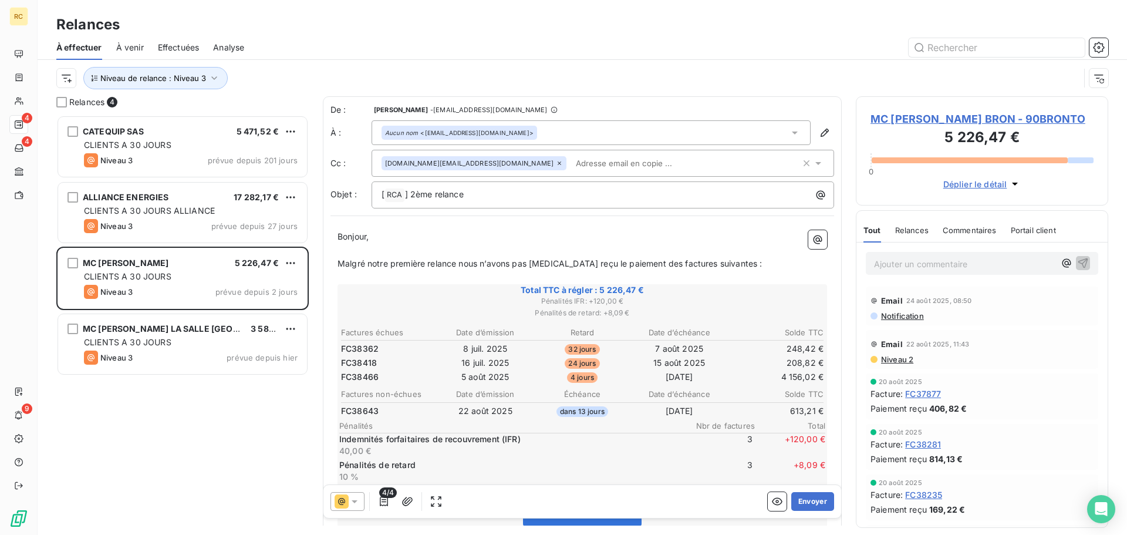
click at [894, 359] on span "Niveau 2" at bounding box center [896, 358] width 33 height 9
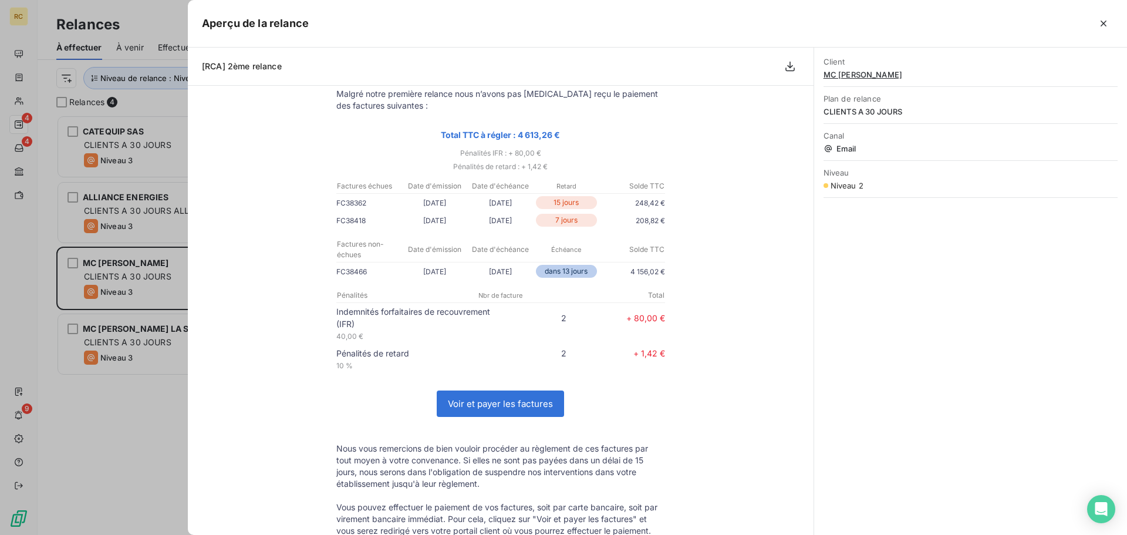
scroll to position [117, 0]
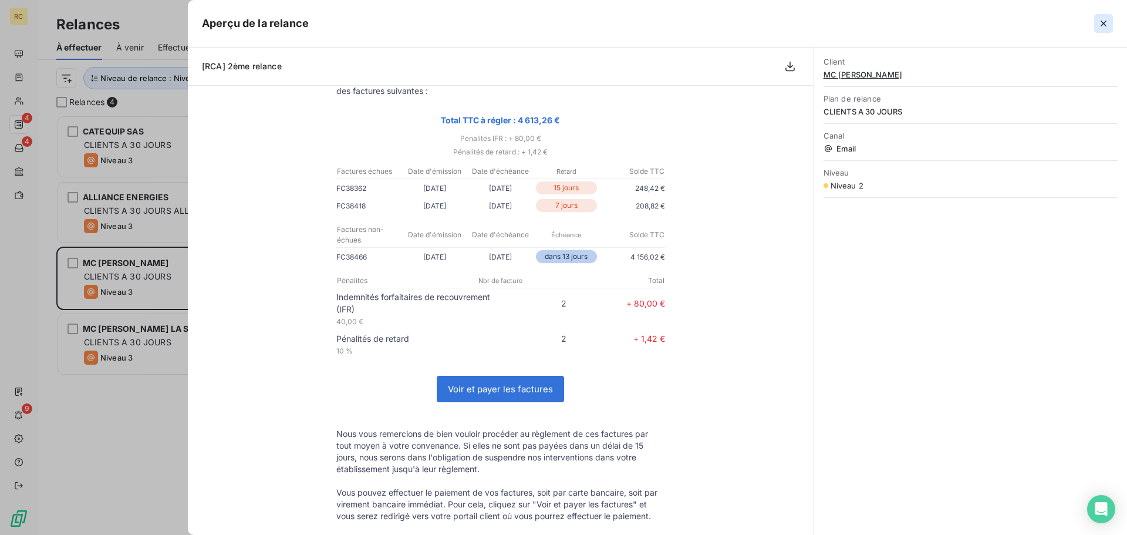
click at [1108, 22] on icon "button" at bounding box center [1103, 24] width 12 height 12
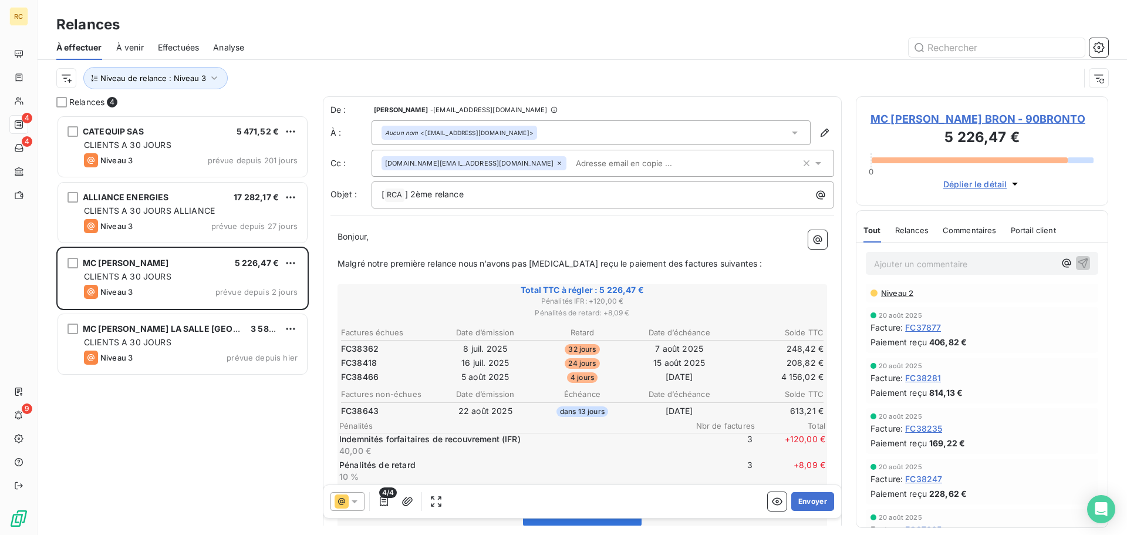
scroll to position [0, 0]
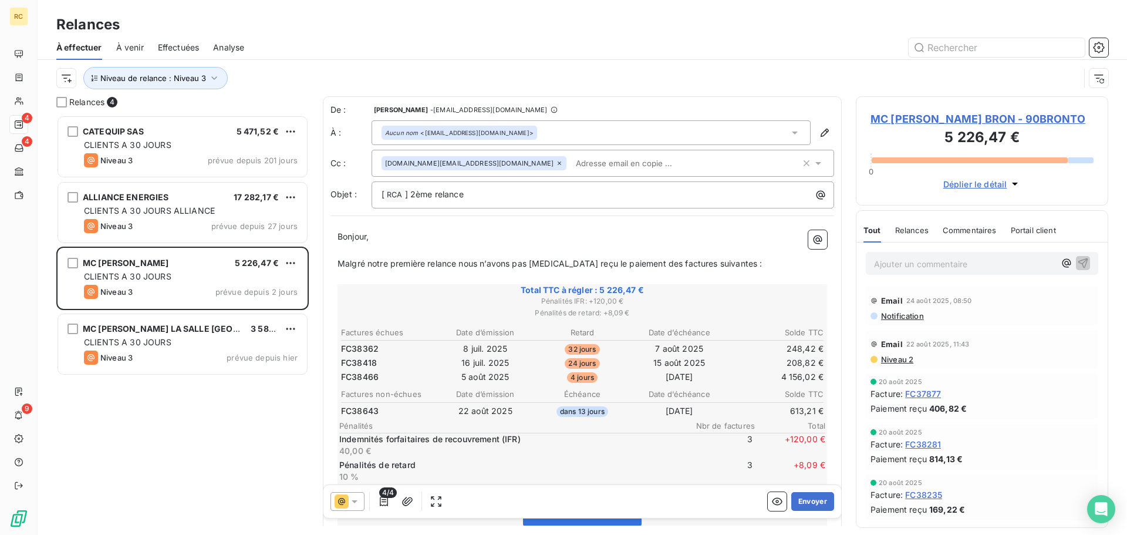
click at [908, 231] on span "Relances" at bounding box center [911, 229] width 33 height 9
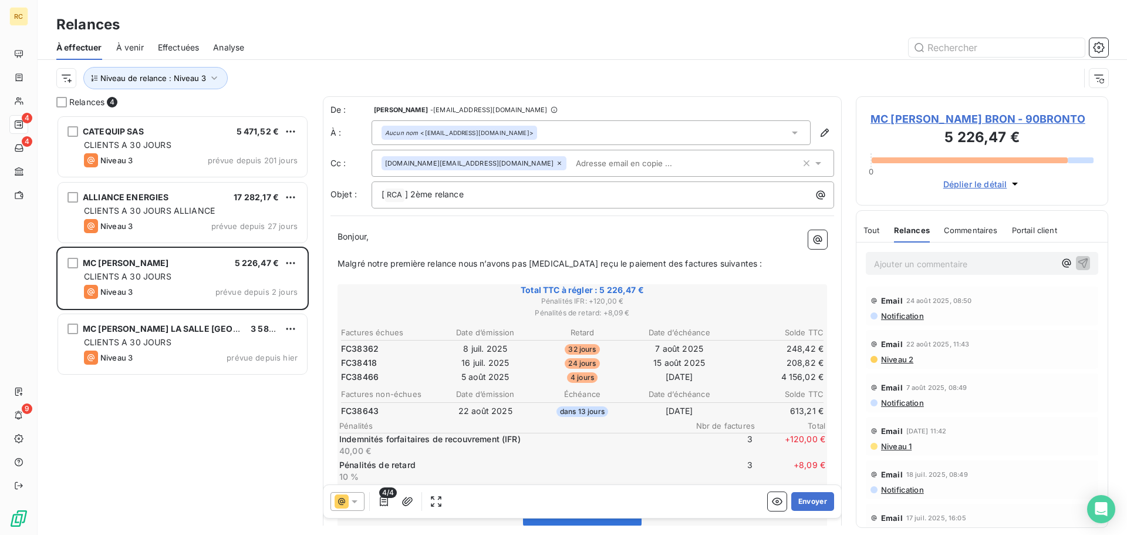
click at [955, 224] on div "Commentaires" at bounding box center [971, 230] width 54 height 25
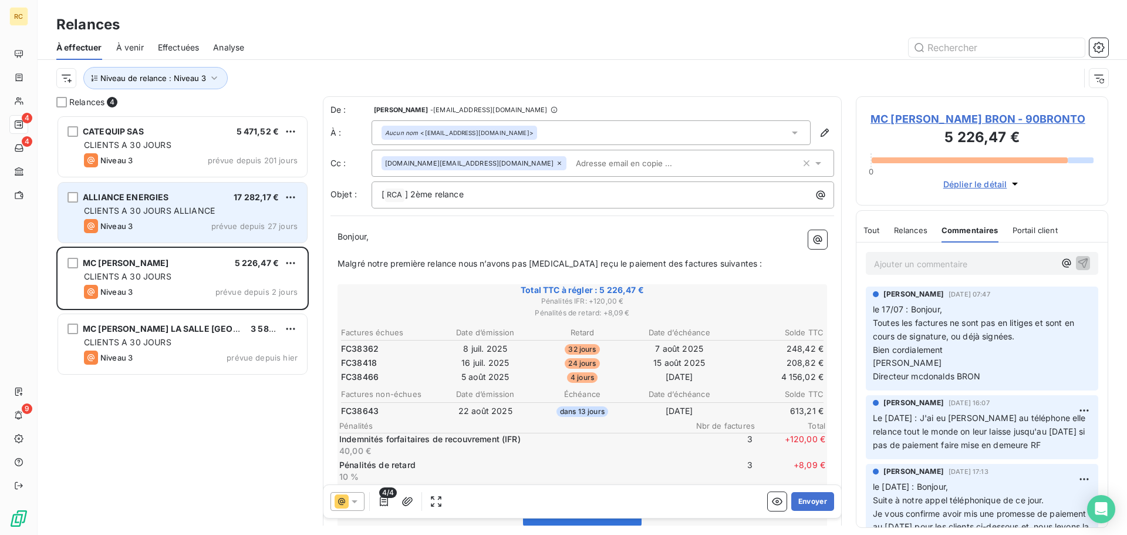
click at [183, 214] on span "CLIENTS A 30 JOURS ALLIANCE" at bounding box center [149, 210] width 131 height 10
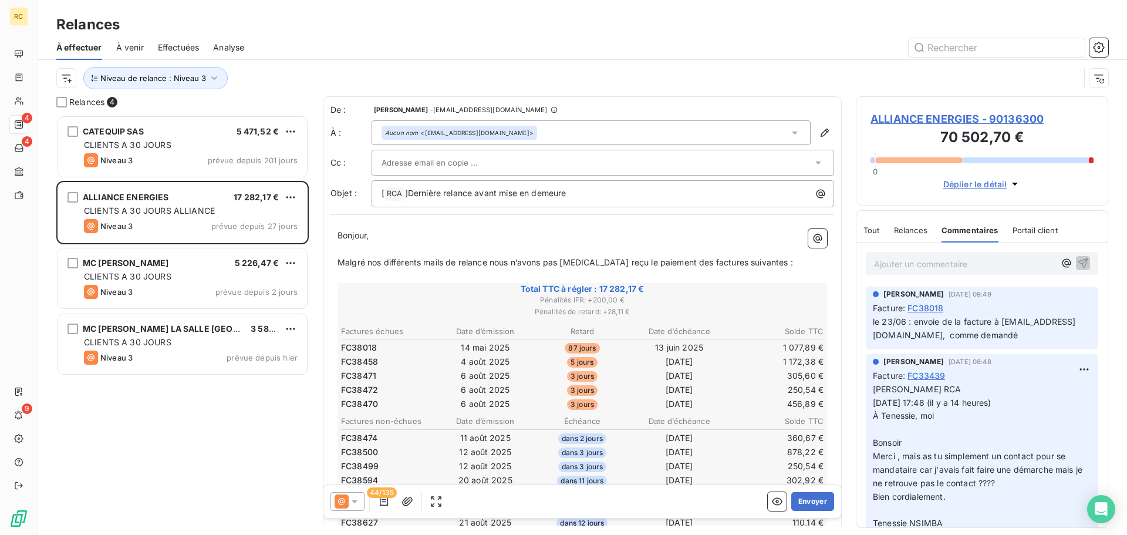
click at [920, 230] on span "Relances" at bounding box center [910, 229] width 33 height 9
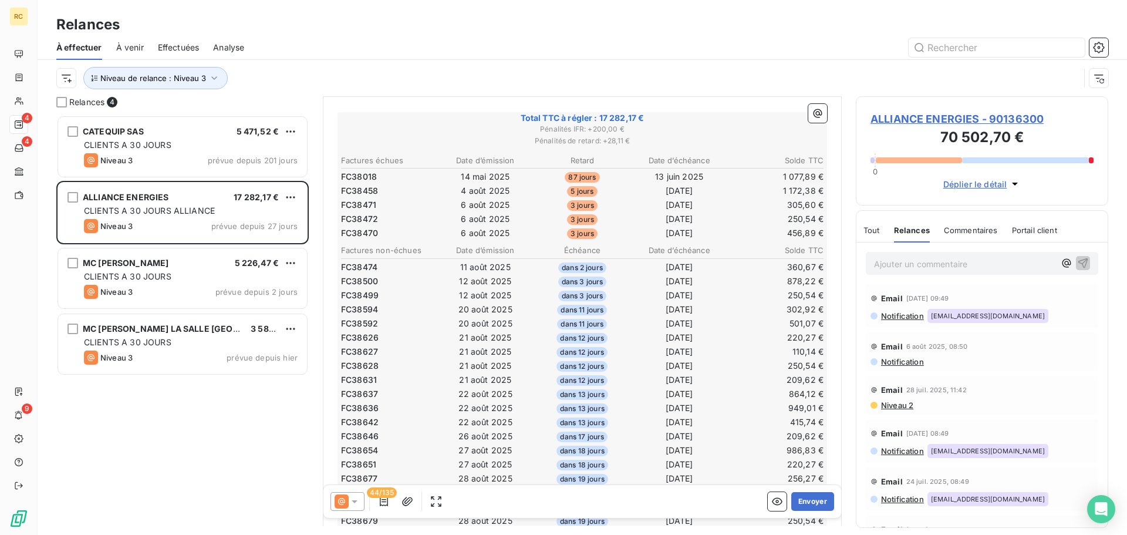
scroll to position [1, 0]
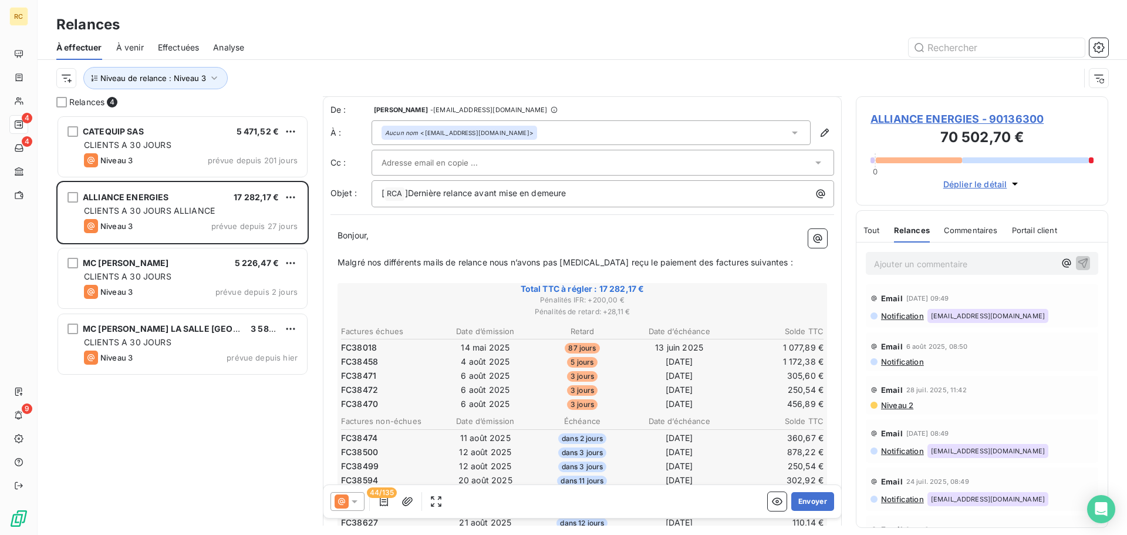
click at [956, 228] on span "Commentaires" at bounding box center [971, 229] width 54 height 9
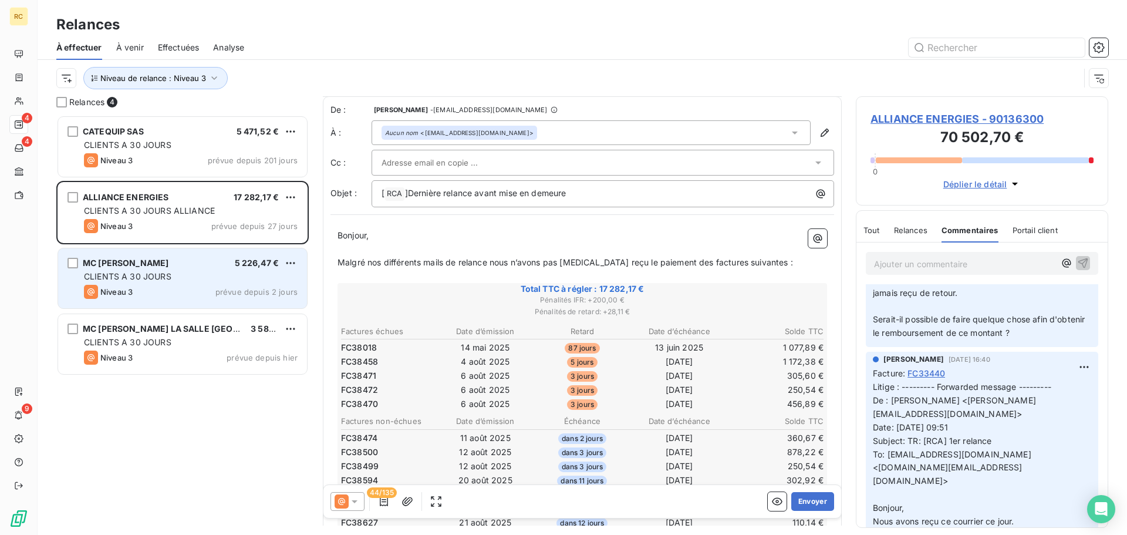
click at [209, 291] on div "Niveau 3 prévue depuis 2 jours" at bounding box center [191, 292] width 214 height 14
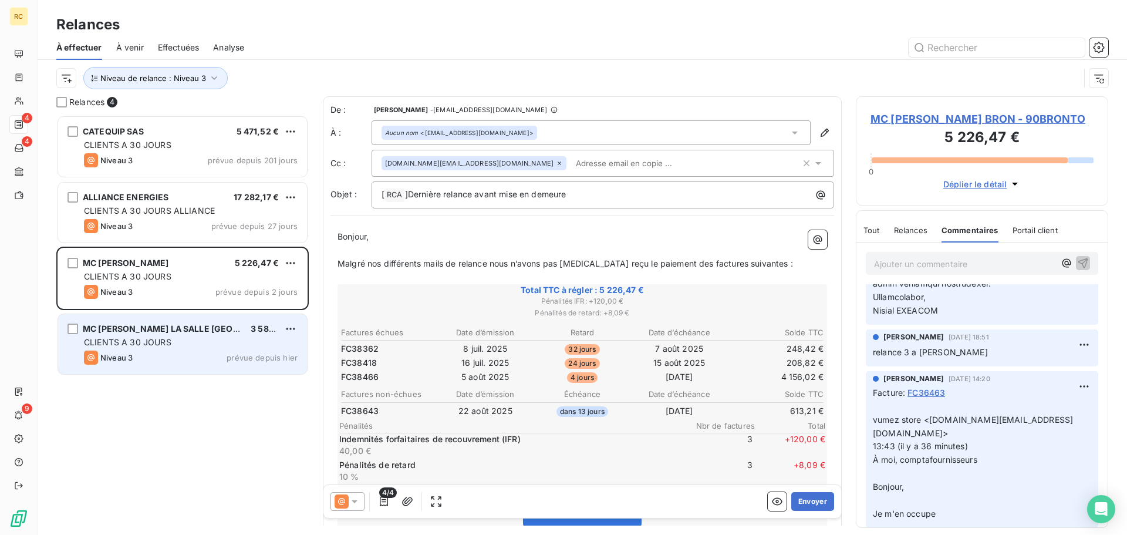
click at [208, 321] on div "MC [PERSON_NAME] LA SALLE [GEOGRAPHIC_DATA] CDPF DU 3 582,35 € CLIENTS A 30 JOU…" at bounding box center [182, 344] width 249 height 60
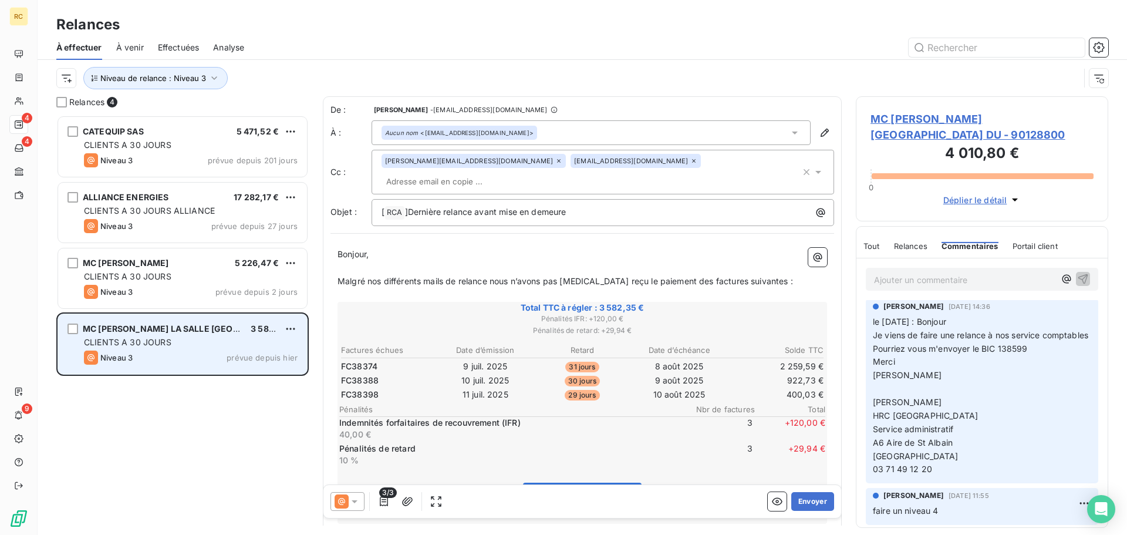
scroll to position [59, 0]
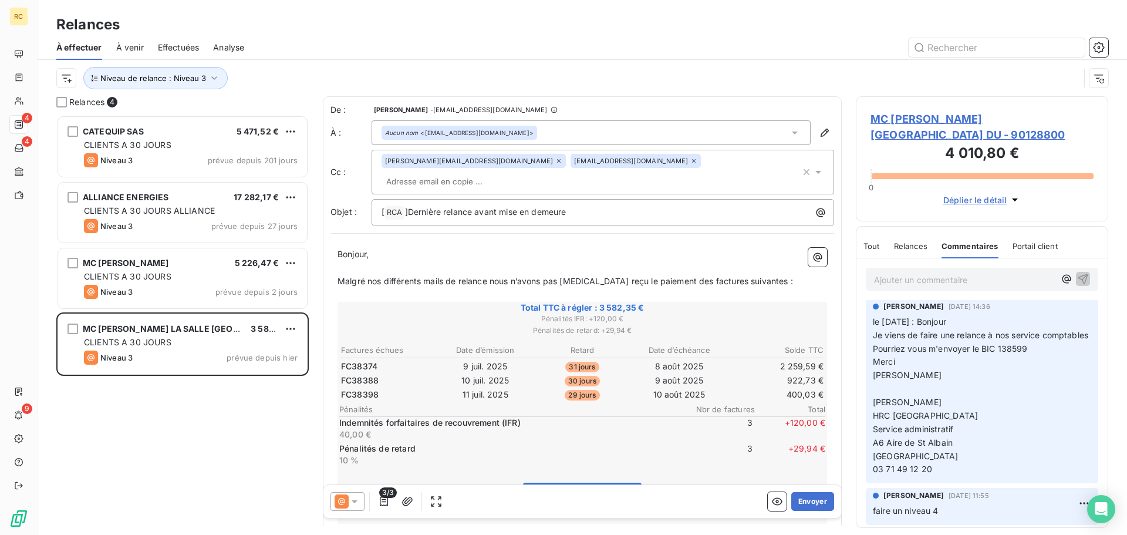
click at [925, 251] on div "Relances" at bounding box center [910, 246] width 33 height 25
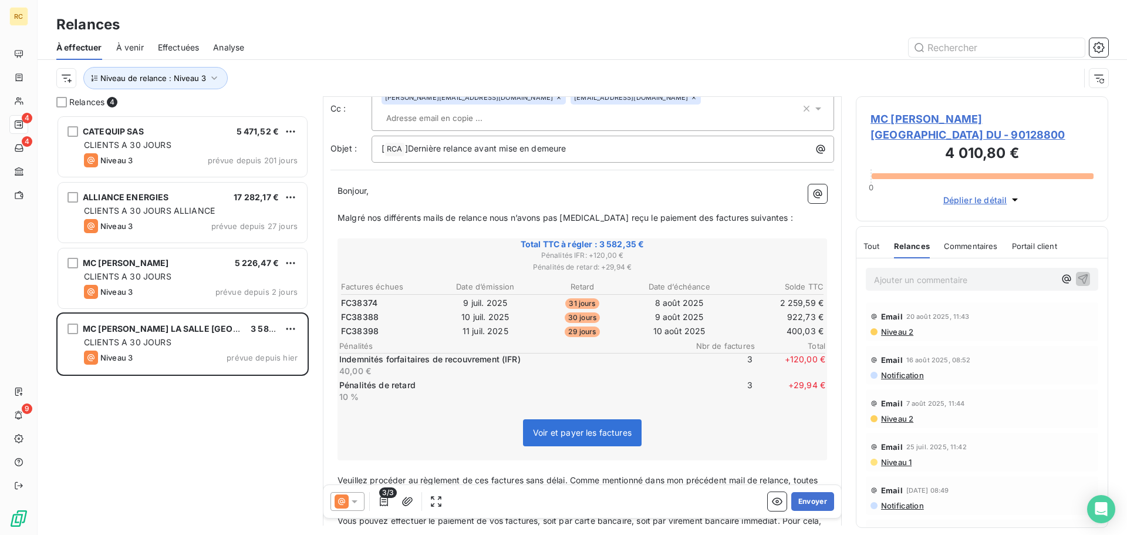
scroll to position [59, 0]
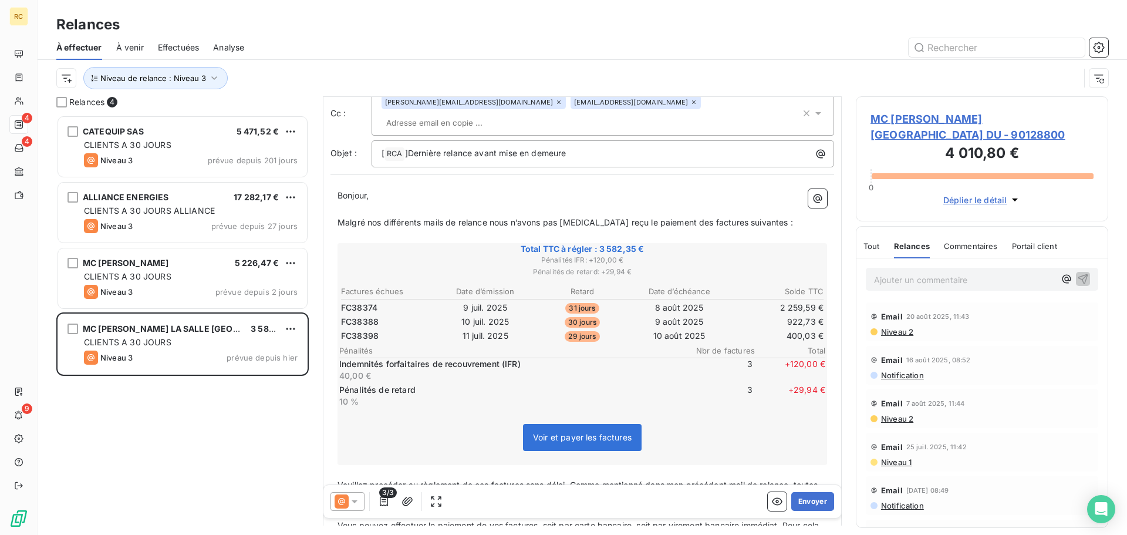
click at [890, 314] on span "Email" at bounding box center [892, 316] width 22 height 9
click at [883, 330] on span "Niveau 2" at bounding box center [896, 331] width 33 height 9
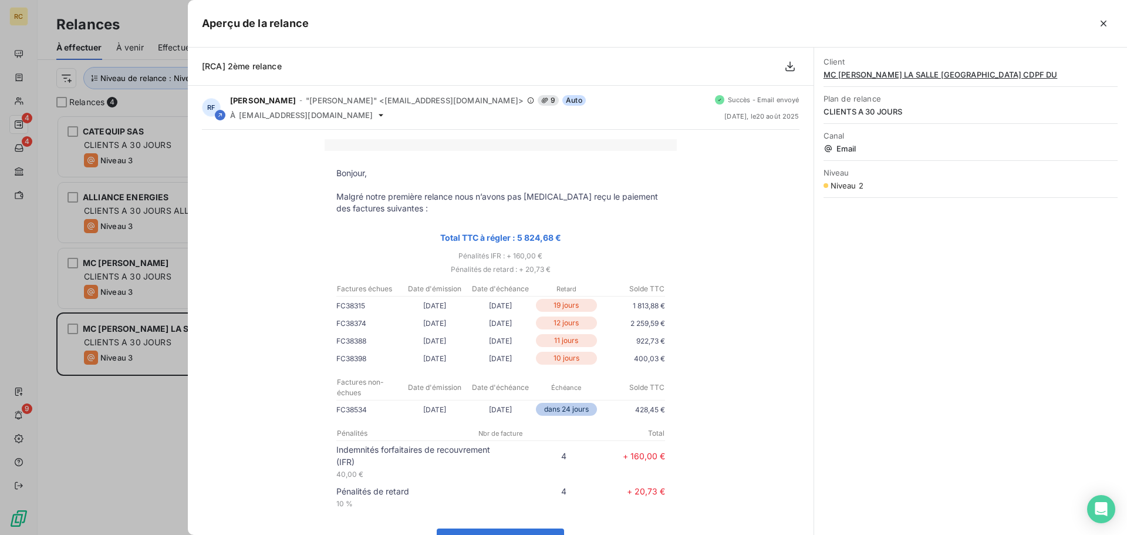
click at [183, 405] on div at bounding box center [563, 267] width 1127 height 535
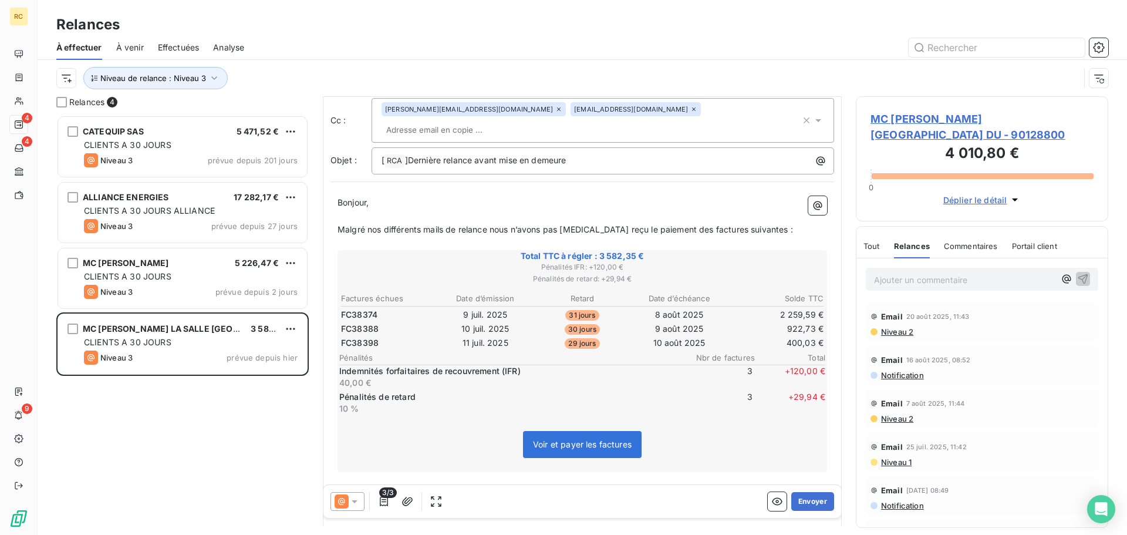
scroll to position [0, 0]
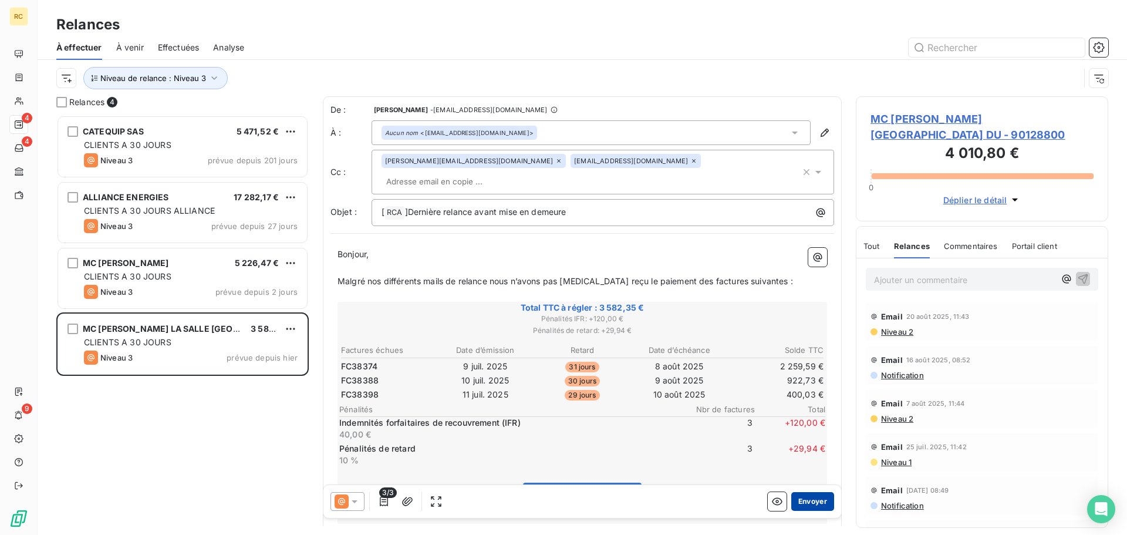
click at [817, 499] on button "Envoyer" at bounding box center [812, 501] width 43 height 19
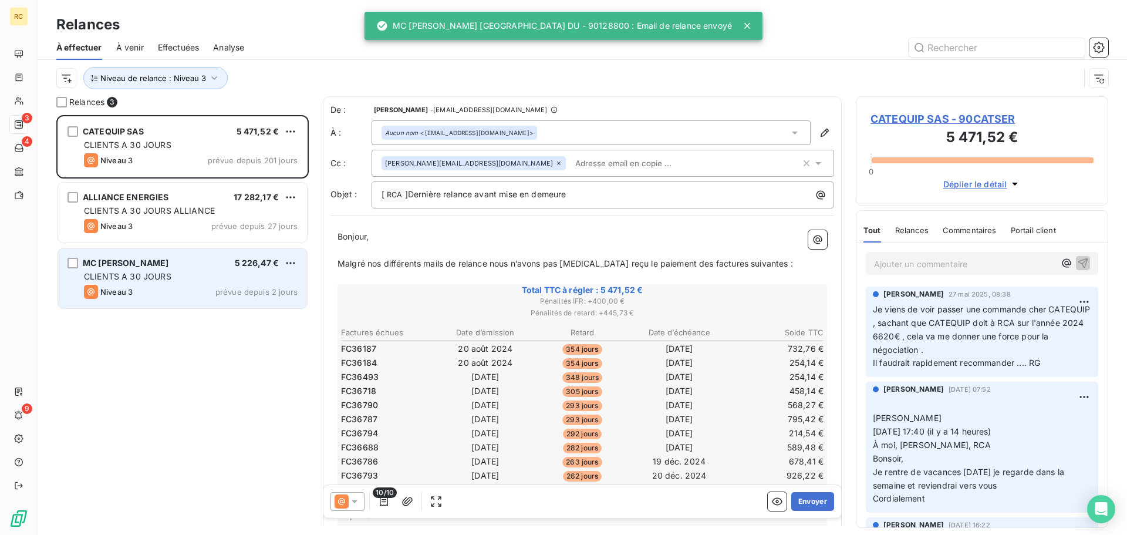
click at [198, 273] on div "CLIENTS A 30 JOURS" at bounding box center [191, 277] width 214 height 12
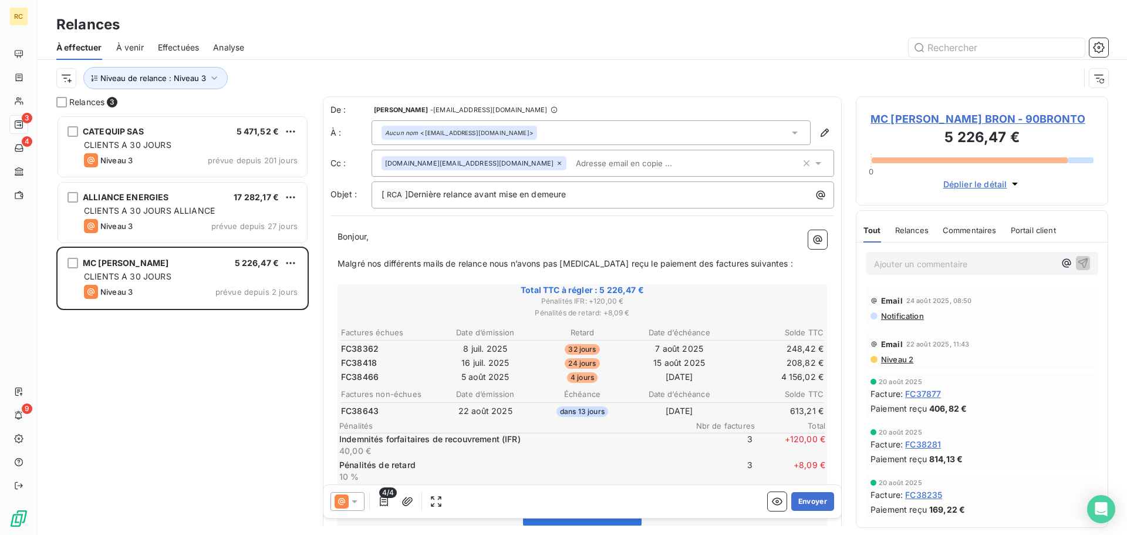
click at [917, 227] on span "Relances" at bounding box center [911, 229] width 33 height 9
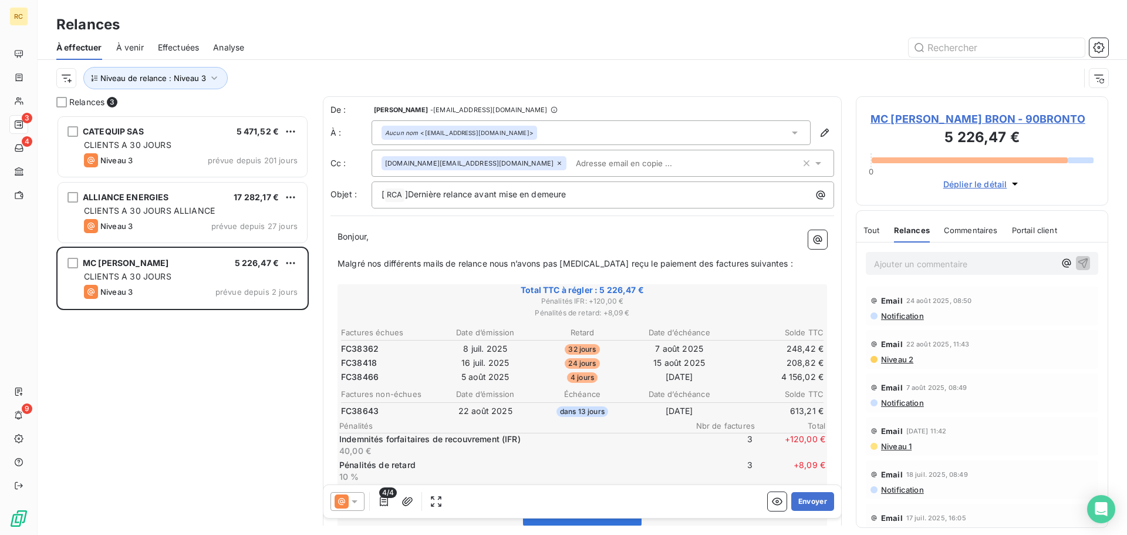
click at [975, 236] on div "Commentaires" at bounding box center [971, 230] width 54 height 25
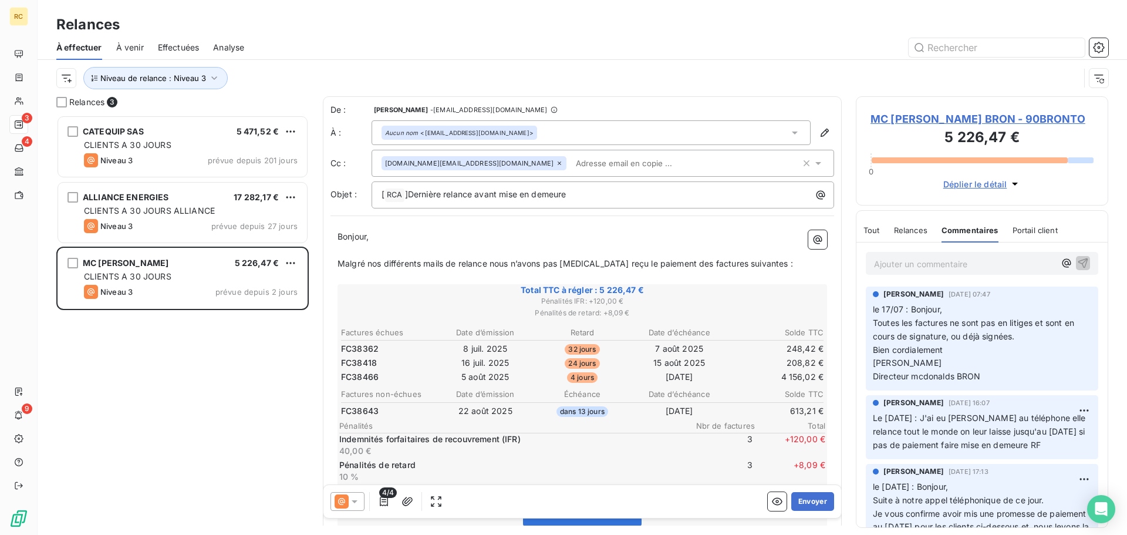
click at [938, 233] on div "Tout Relances Commentaires Portail client" at bounding box center [960, 230] width 194 height 25
click at [905, 229] on span "Relances" at bounding box center [910, 229] width 33 height 9
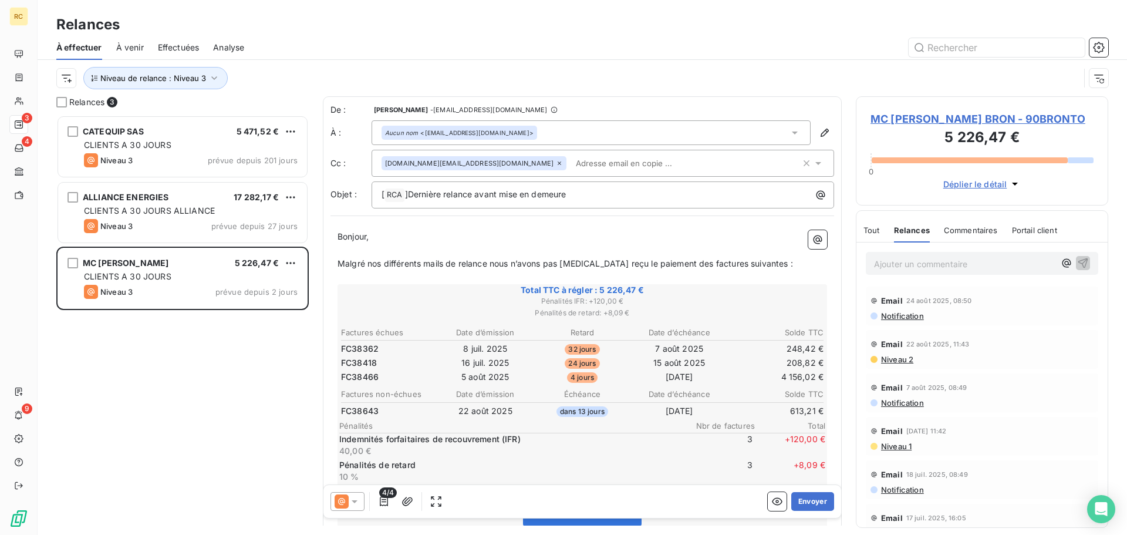
click at [961, 231] on span "Commentaires" at bounding box center [971, 229] width 54 height 9
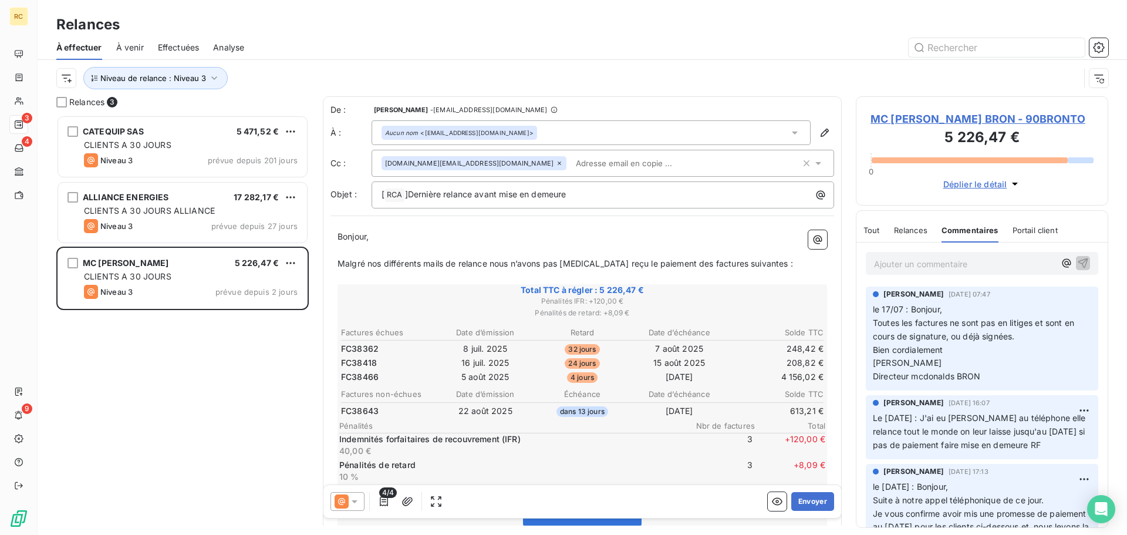
click at [910, 232] on span "Relances" at bounding box center [910, 229] width 33 height 9
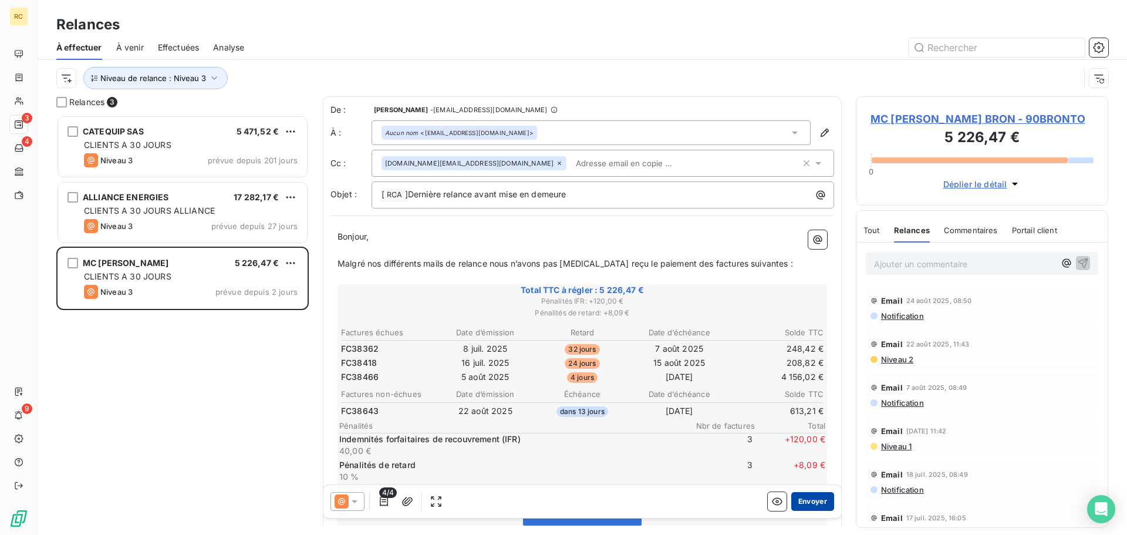
click at [802, 496] on button "Envoyer" at bounding box center [812, 501] width 43 height 19
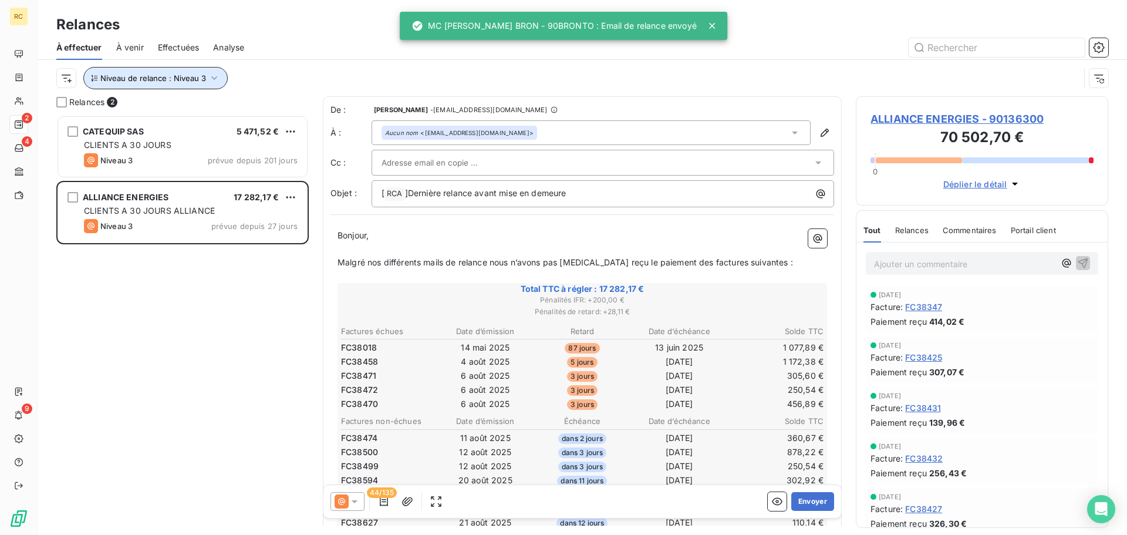
click at [120, 70] on button "Niveau de relance : Niveau 3" at bounding box center [155, 78] width 144 height 22
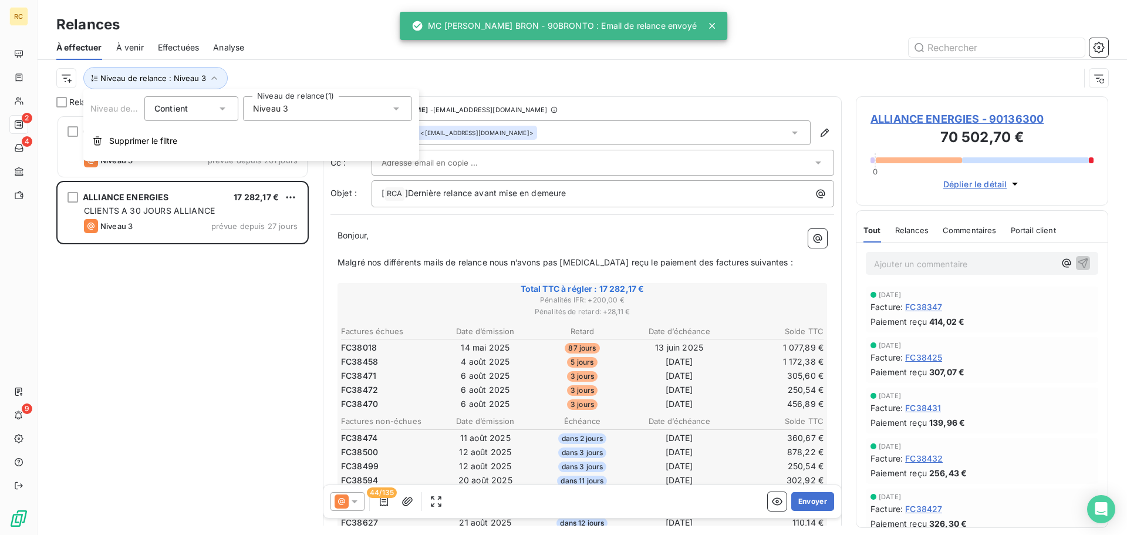
click at [357, 104] on div "Niveau 3" at bounding box center [327, 108] width 169 height 25
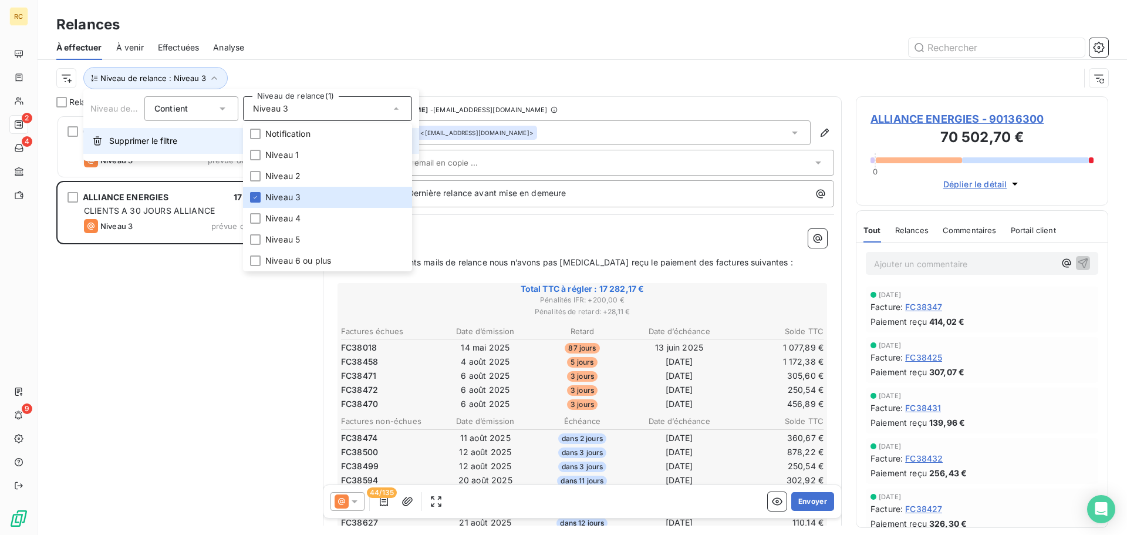
click at [168, 137] on span "Supprimer le filtre" at bounding box center [143, 141] width 68 height 12
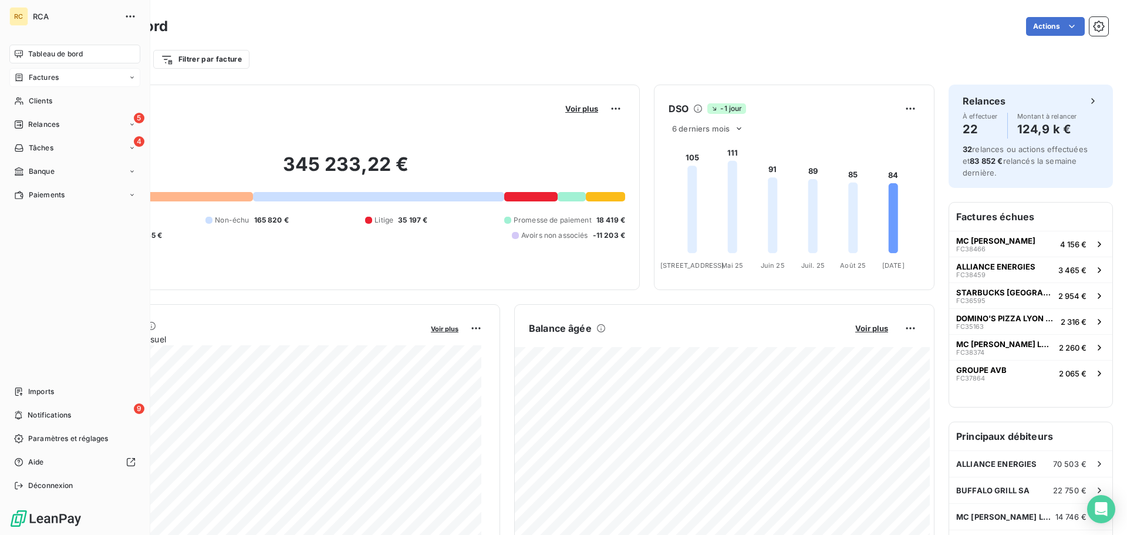
click at [81, 77] on div "Factures" at bounding box center [74, 77] width 131 height 19
click at [43, 129] on span "Avoirs" at bounding box center [38, 124] width 21 height 11
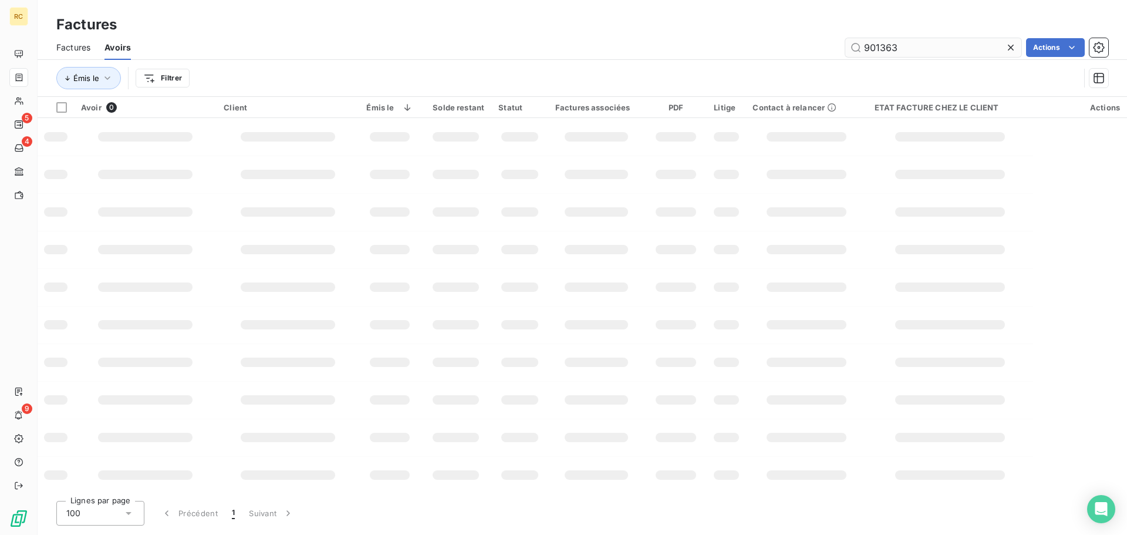
click at [937, 45] on input "901363" at bounding box center [933, 47] width 176 height 19
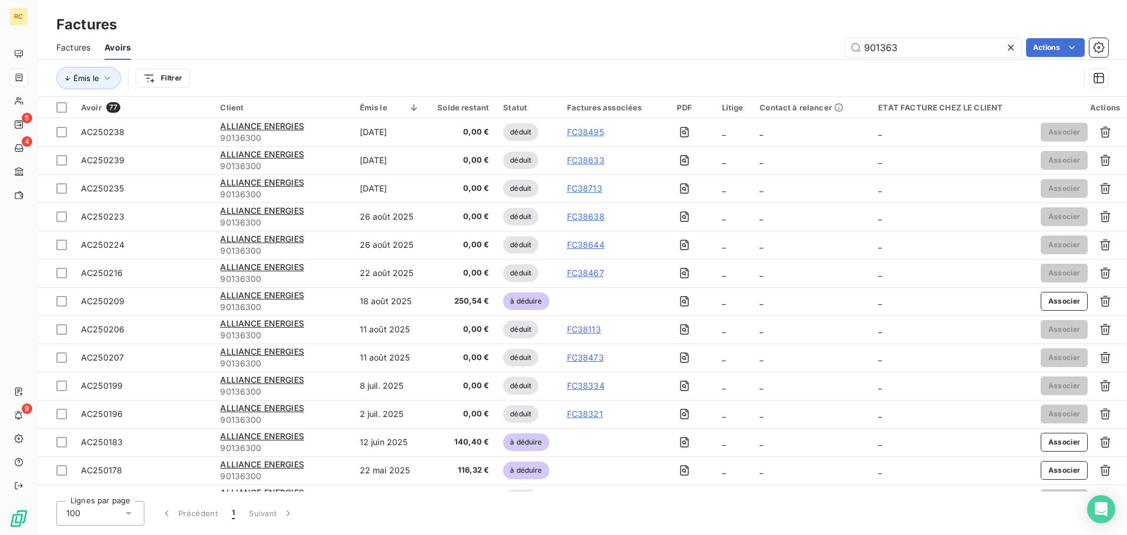
click at [1008, 43] on icon at bounding box center [1011, 48] width 12 height 12
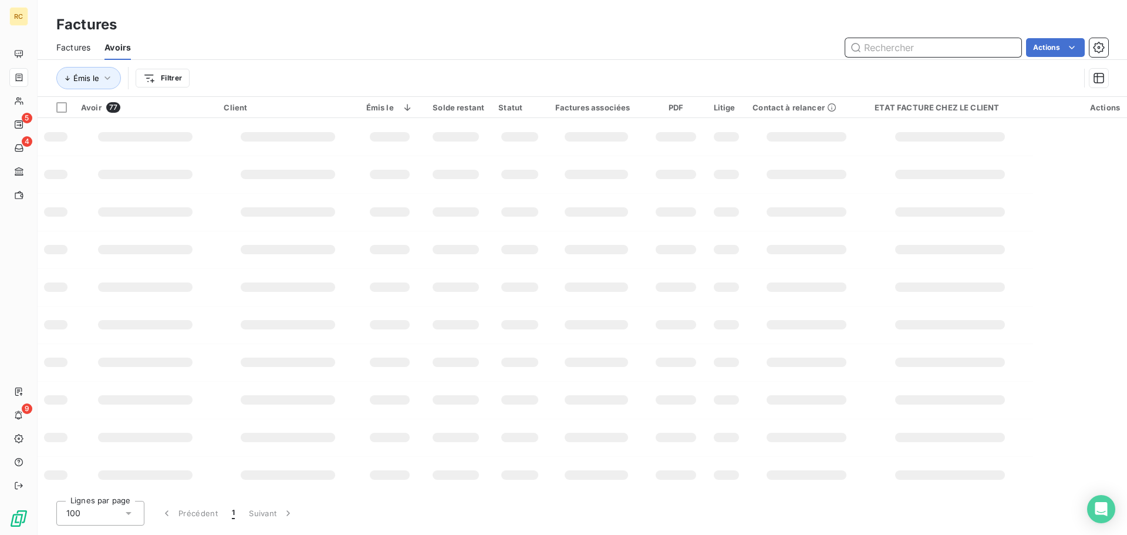
click at [923, 49] on input "text" at bounding box center [933, 47] width 176 height 19
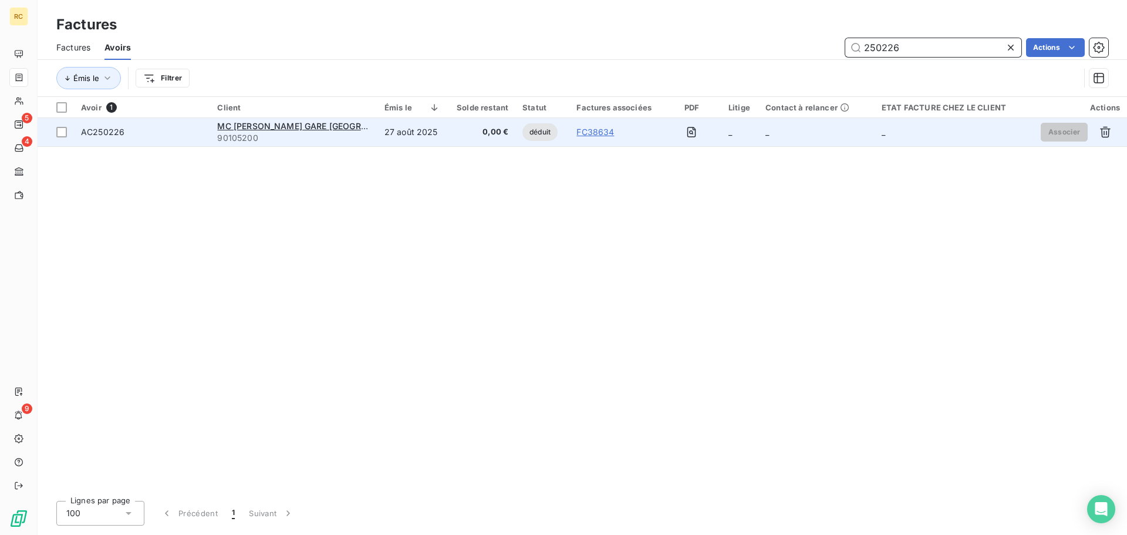
type input "250226"
click at [650, 131] on div "FC38634" at bounding box center [615, 132] width 78 height 12
click at [602, 130] on link "FC38634" at bounding box center [595, 132] width 38 height 12
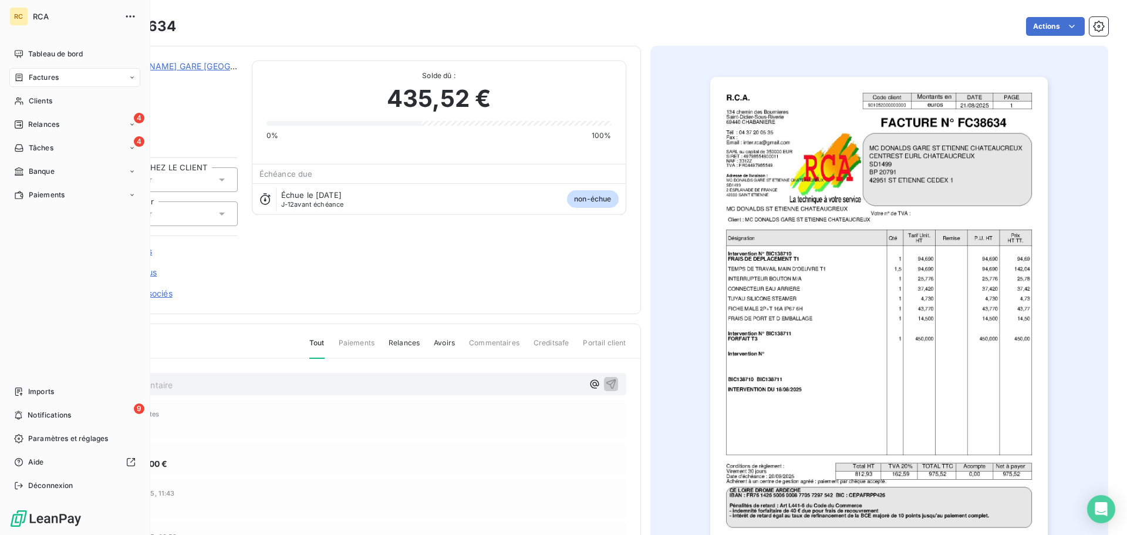
click at [62, 76] on div "Factures" at bounding box center [74, 77] width 131 height 19
click at [69, 104] on div "Factures" at bounding box center [81, 101] width 117 height 19
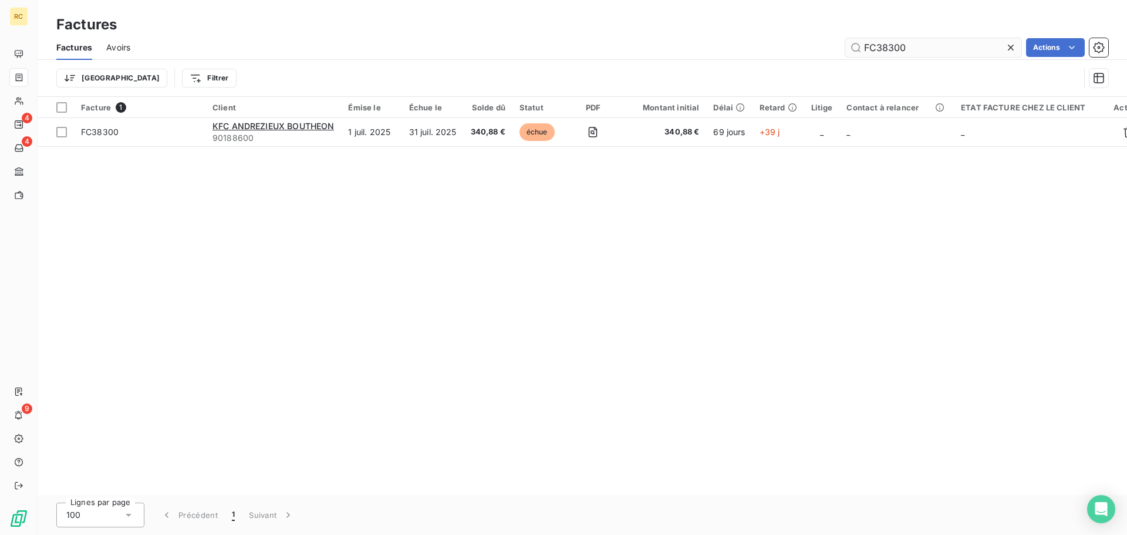
click at [951, 55] on input "FC38300" at bounding box center [933, 47] width 176 height 19
type input "F"
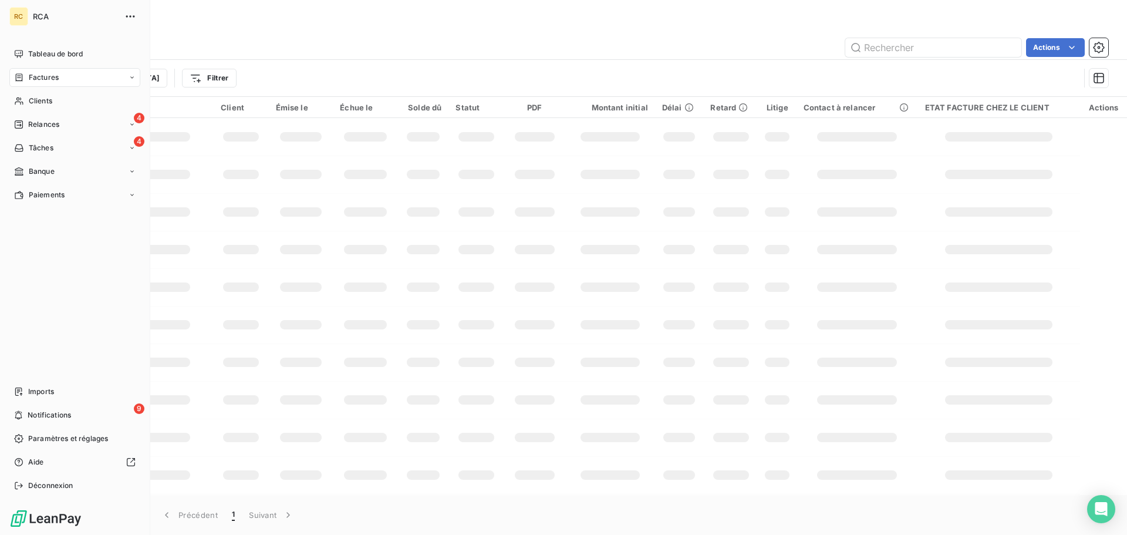
drag, startPoint x: 65, startPoint y: 79, endPoint x: 90, endPoint y: 78, distance: 25.8
click at [65, 78] on div "Factures" at bounding box center [74, 77] width 131 height 19
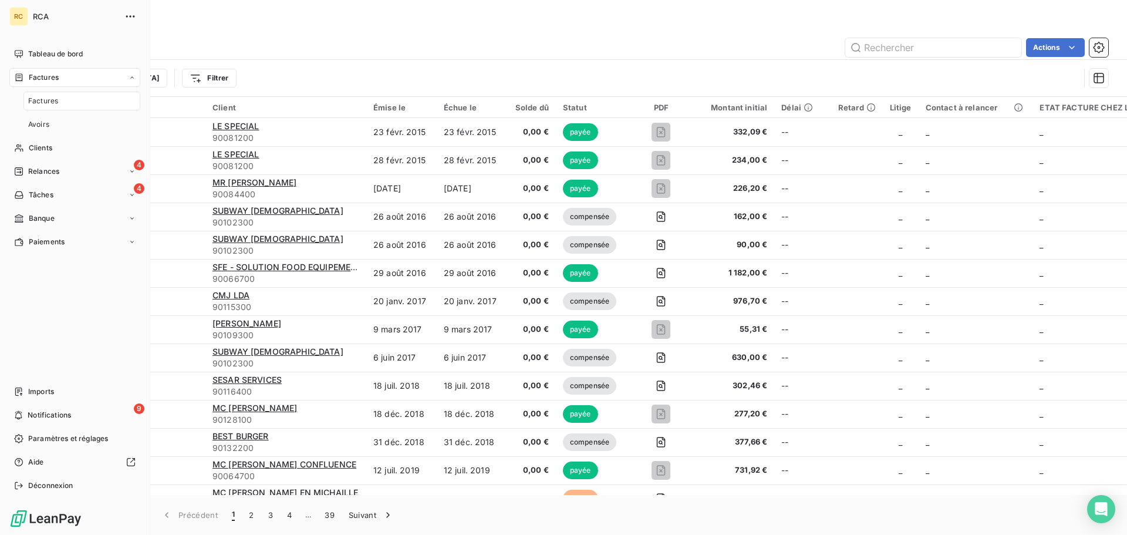
click at [97, 99] on div "Factures" at bounding box center [81, 101] width 117 height 19
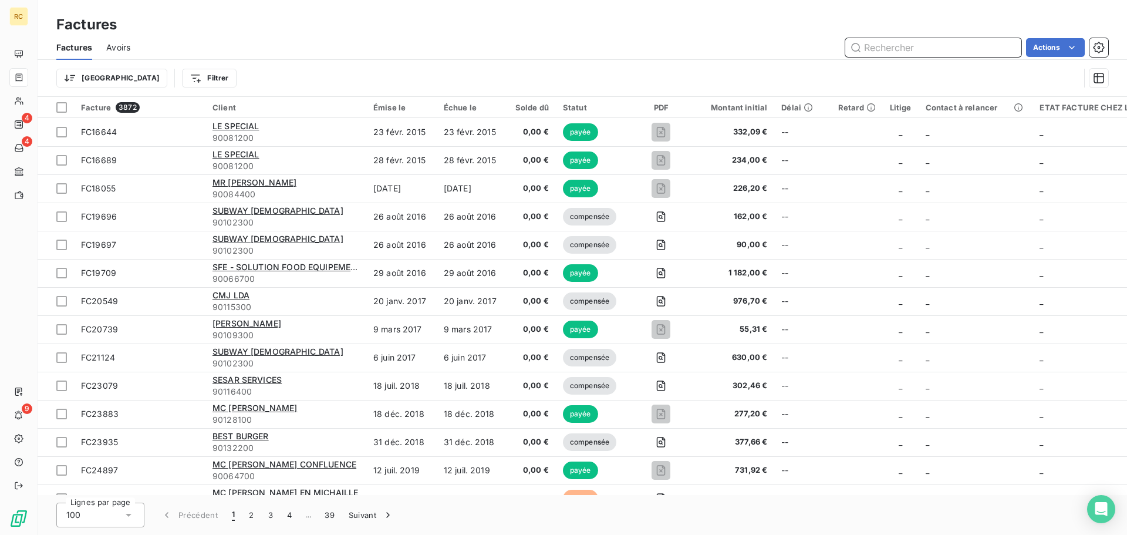
click at [938, 44] on input "text" at bounding box center [933, 47] width 176 height 19
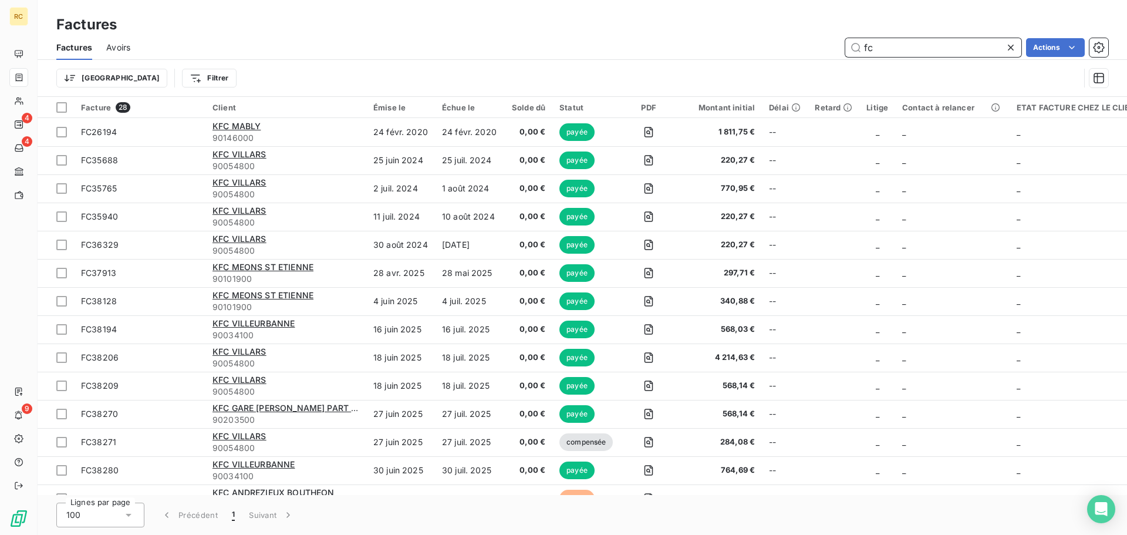
type input "f"
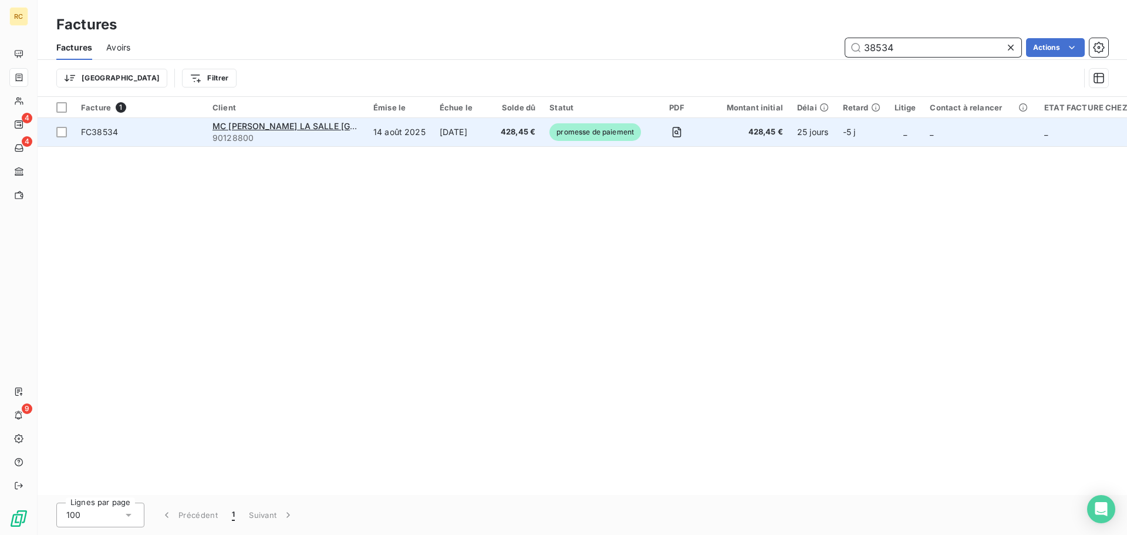
type input "38534"
click at [409, 129] on td "14 août 2025" at bounding box center [399, 132] width 66 height 28
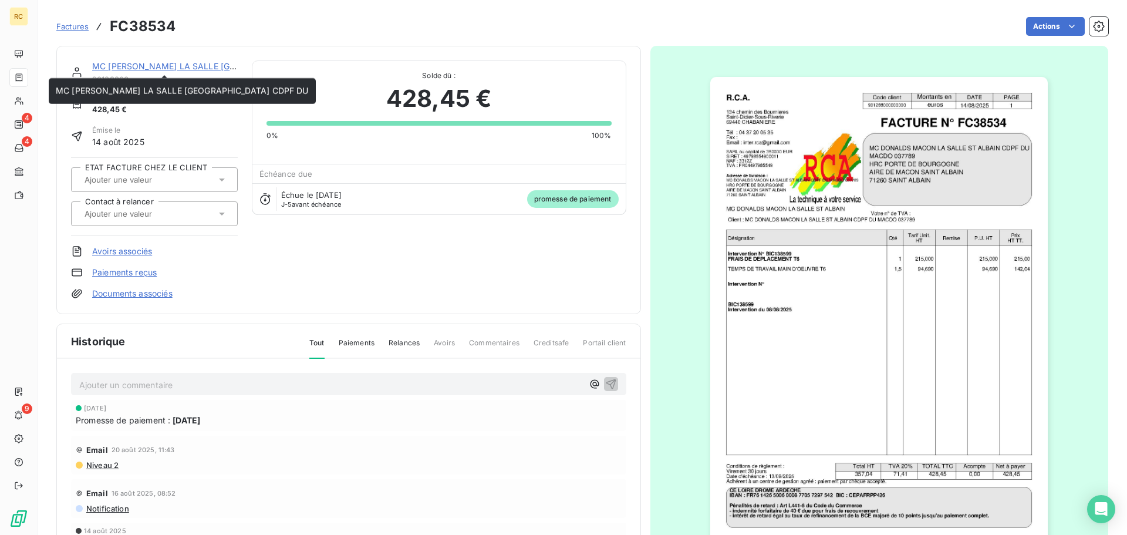
click at [133, 69] on link "MC [PERSON_NAME] LA SALLE [GEOGRAPHIC_DATA] CDPF DU" at bounding box center [218, 66] width 253 height 10
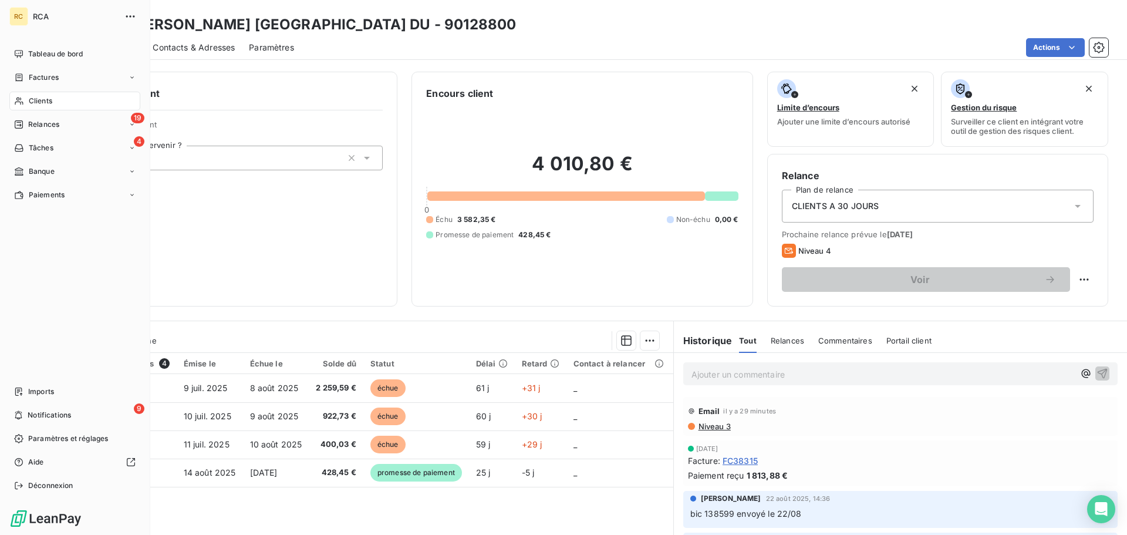
click at [76, 100] on div "Clients" at bounding box center [74, 101] width 131 height 19
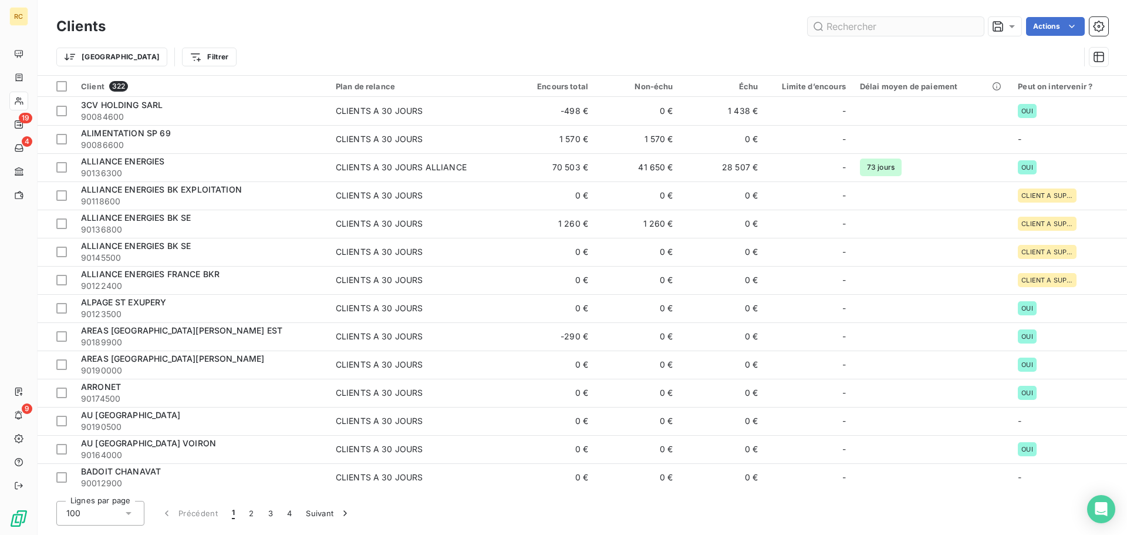
click at [867, 19] on input "text" at bounding box center [895, 26] width 176 height 19
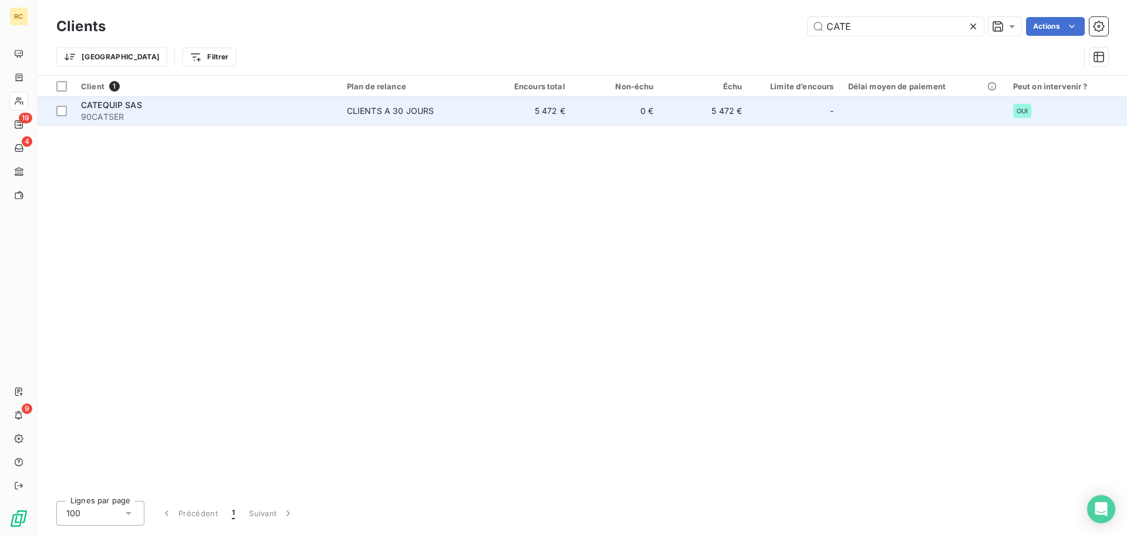
type input "CATE"
click at [369, 114] on div "CLIENTS A 30 JOURS" at bounding box center [390, 111] width 87 height 12
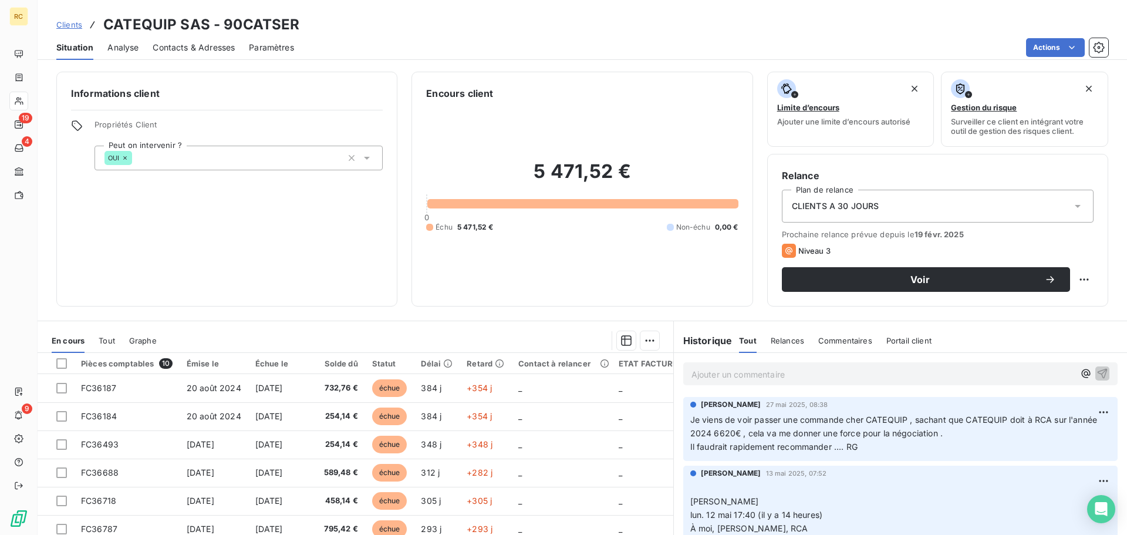
click at [771, 336] on span "Relances" at bounding box center [787, 340] width 33 height 9
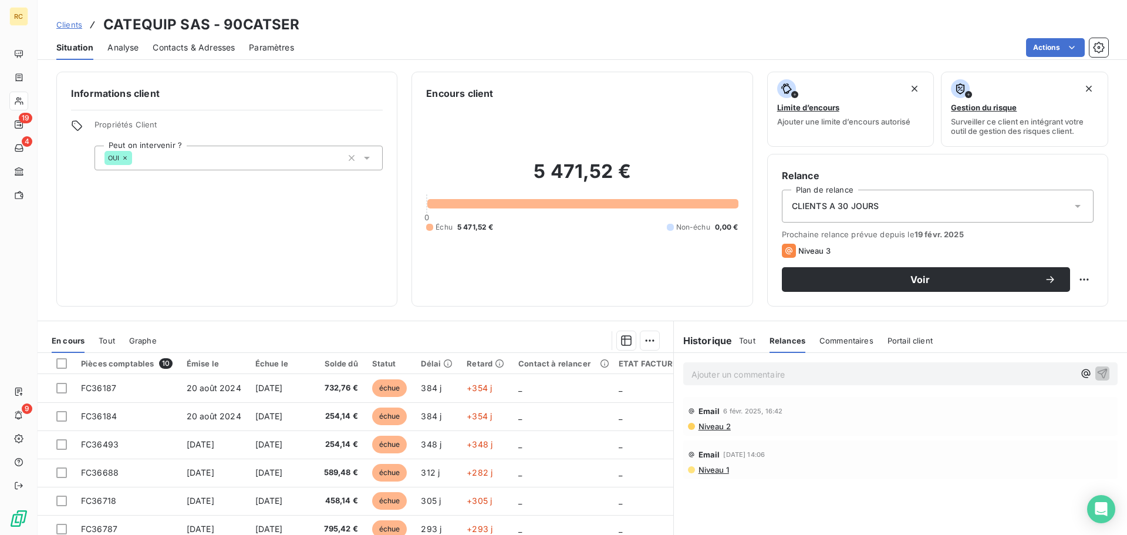
click at [739, 340] on span "Tout" at bounding box center [747, 340] width 16 height 9
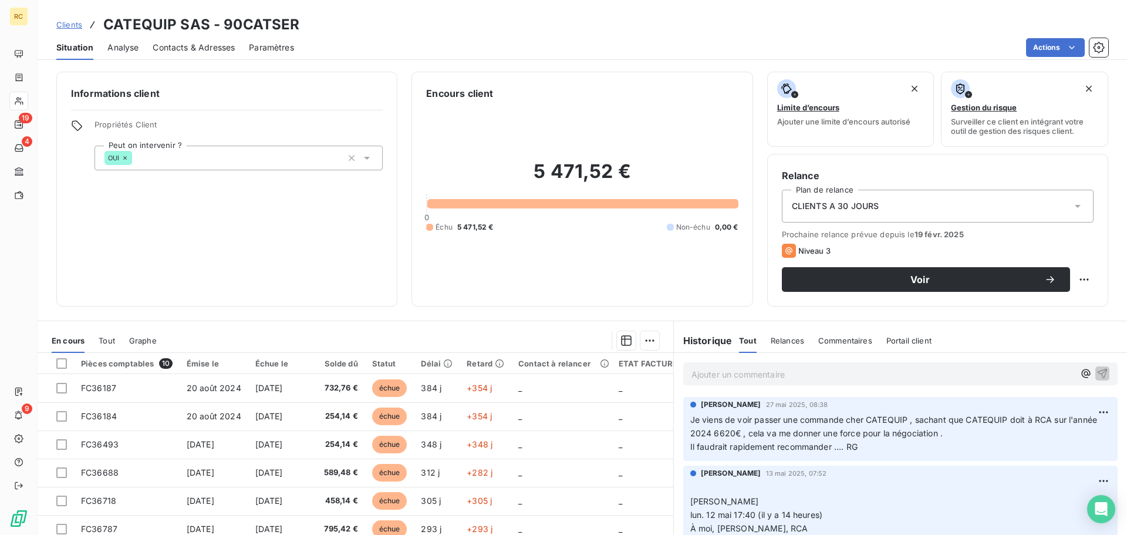
click at [713, 339] on h6 "Historique" at bounding box center [703, 340] width 59 height 14
click at [709, 342] on h6 "Historique" at bounding box center [703, 340] width 59 height 14
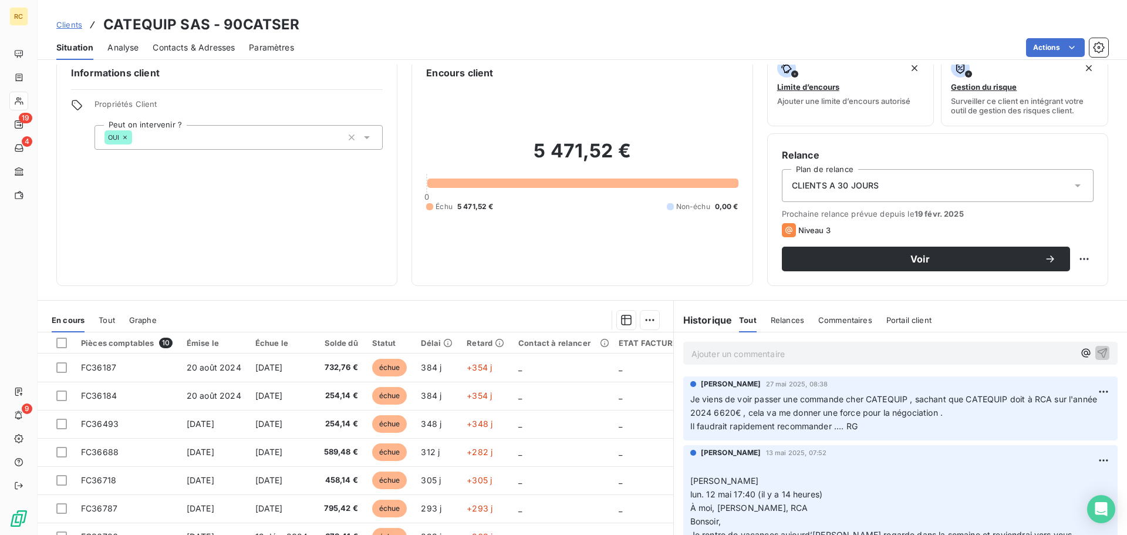
scroll to position [79, 0]
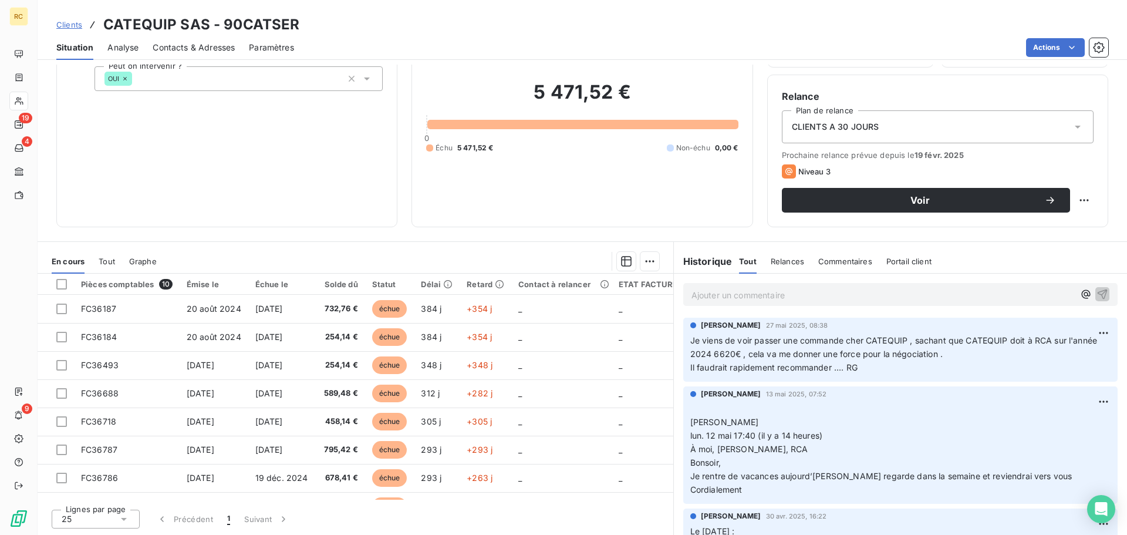
click at [782, 269] on div "Relances" at bounding box center [787, 261] width 33 height 25
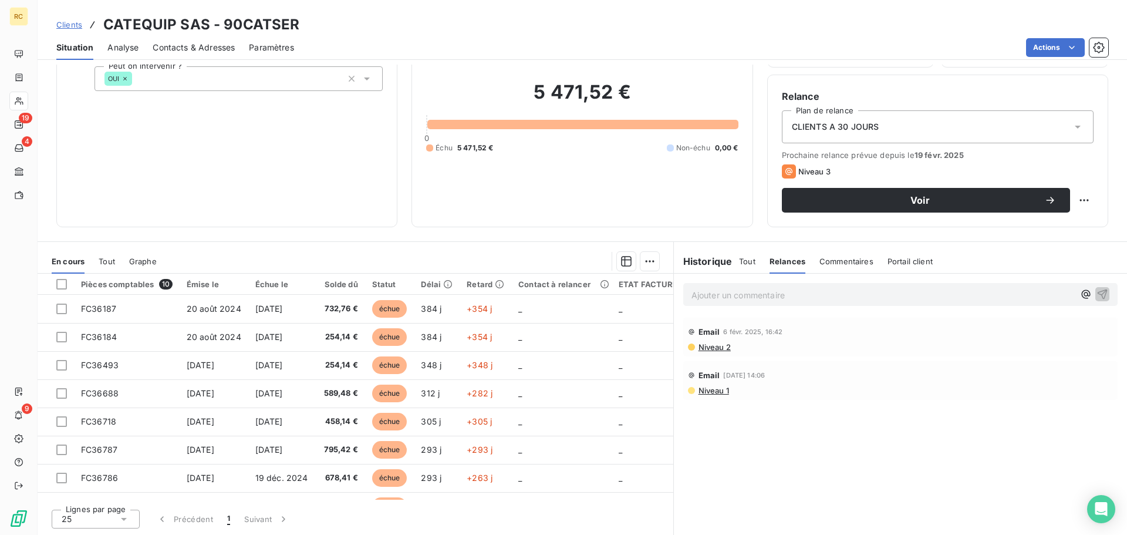
click at [742, 266] on div "Tout" at bounding box center [747, 261] width 16 height 25
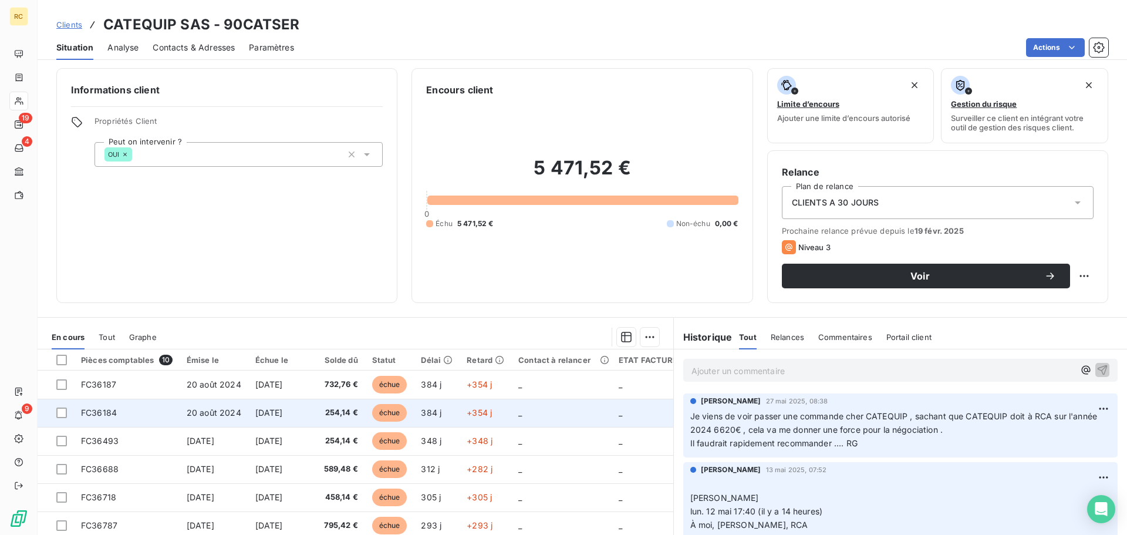
scroll to position [0, 0]
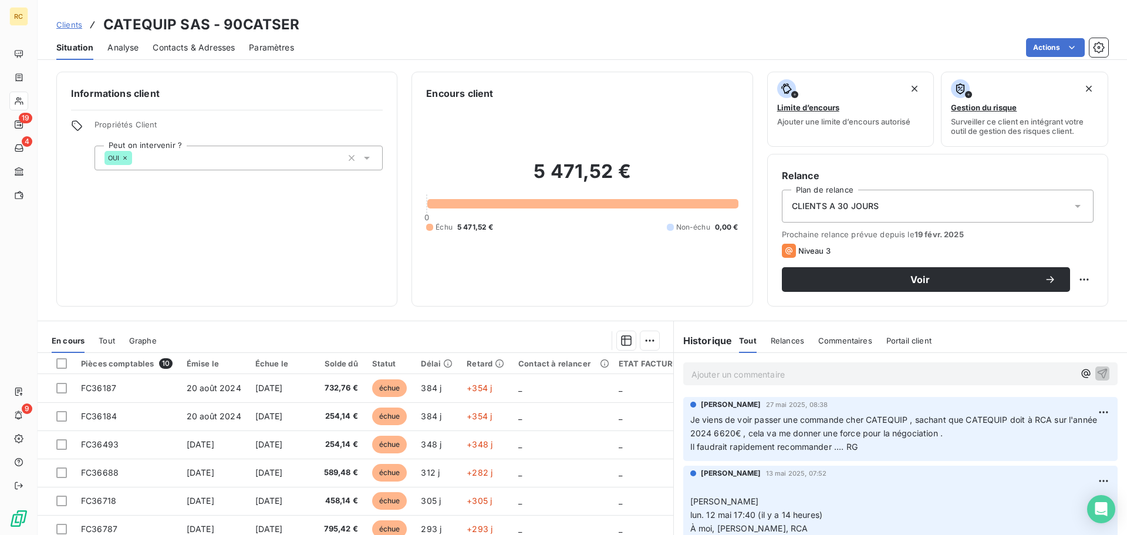
click at [103, 339] on span "Tout" at bounding box center [107, 340] width 16 height 9
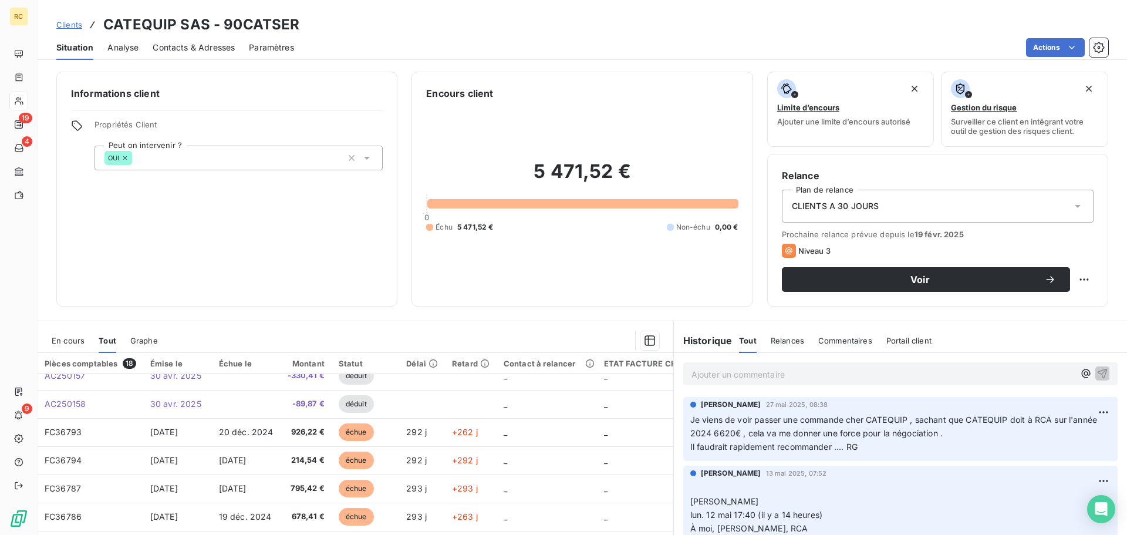
scroll to position [14, 0]
drag, startPoint x: 70, startPoint y: 342, endPoint x: 56, endPoint y: 347, distance: 15.0
click at [72, 341] on span "En cours" at bounding box center [68, 340] width 33 height 9
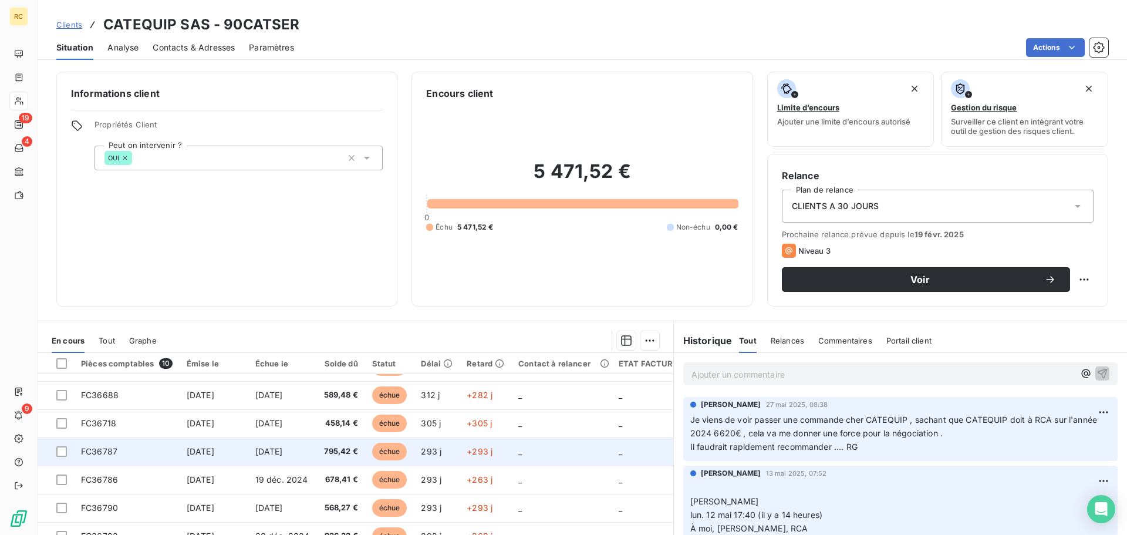
scroll to position [0, 0]
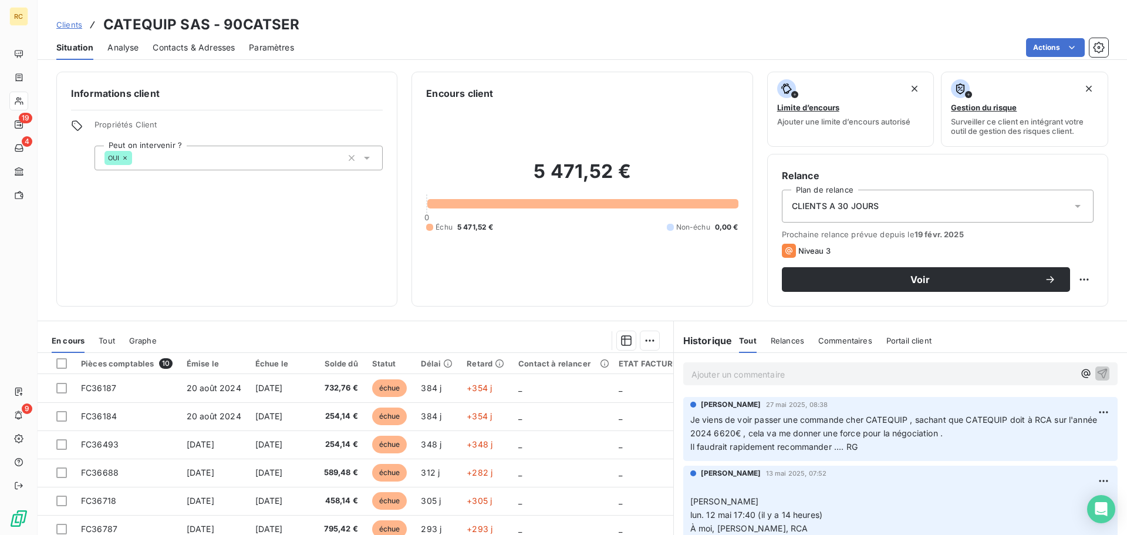
click at [701, 340] on h6 "Historique" at bounding box center [703, 340] width 59 height 14
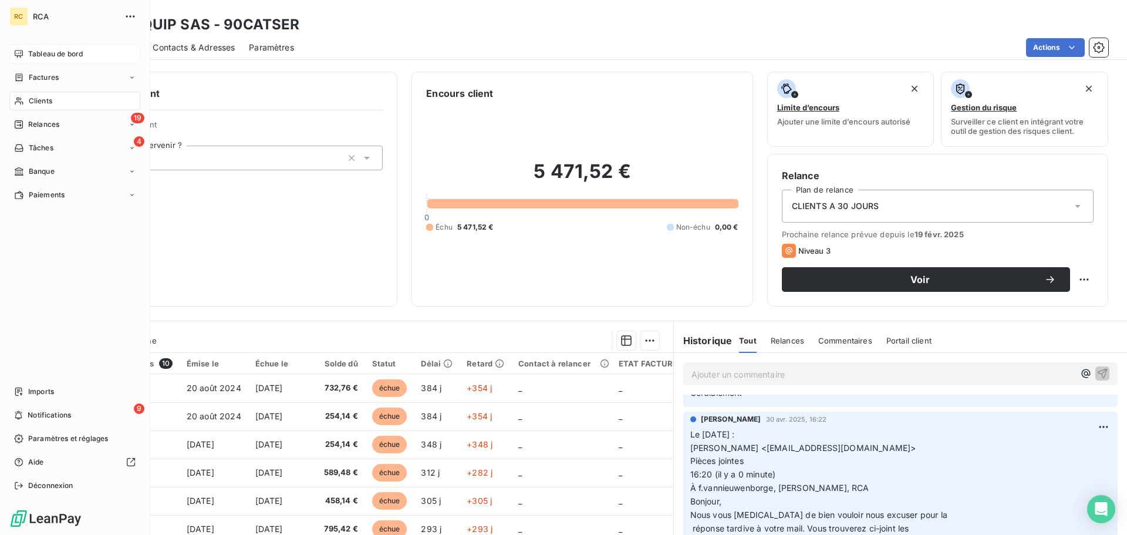
click at [15, 51] on icon at bounding box center [18, 53] width 9 height 9
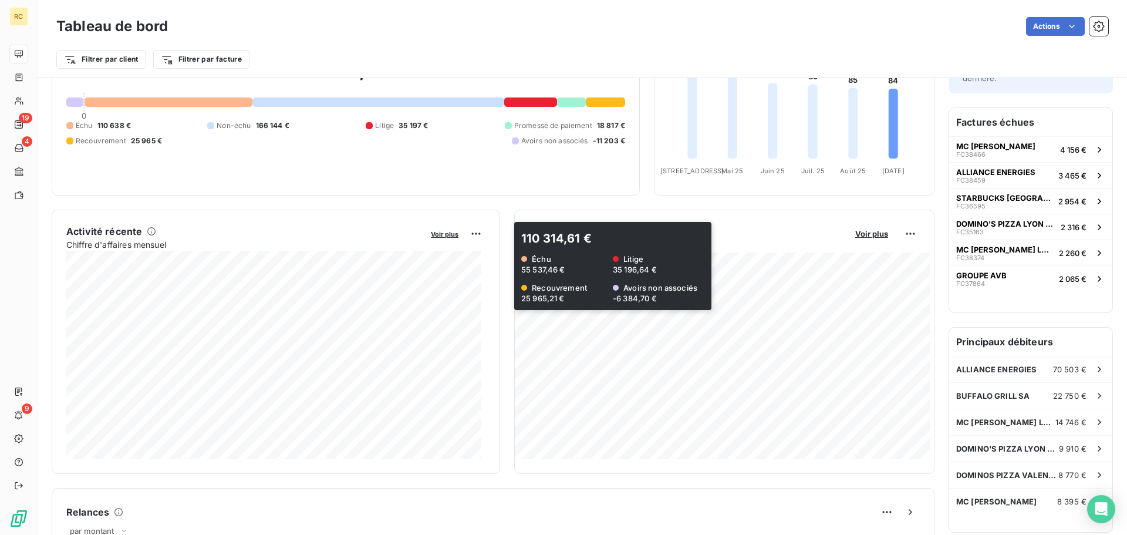
scroll to position [59, 0]
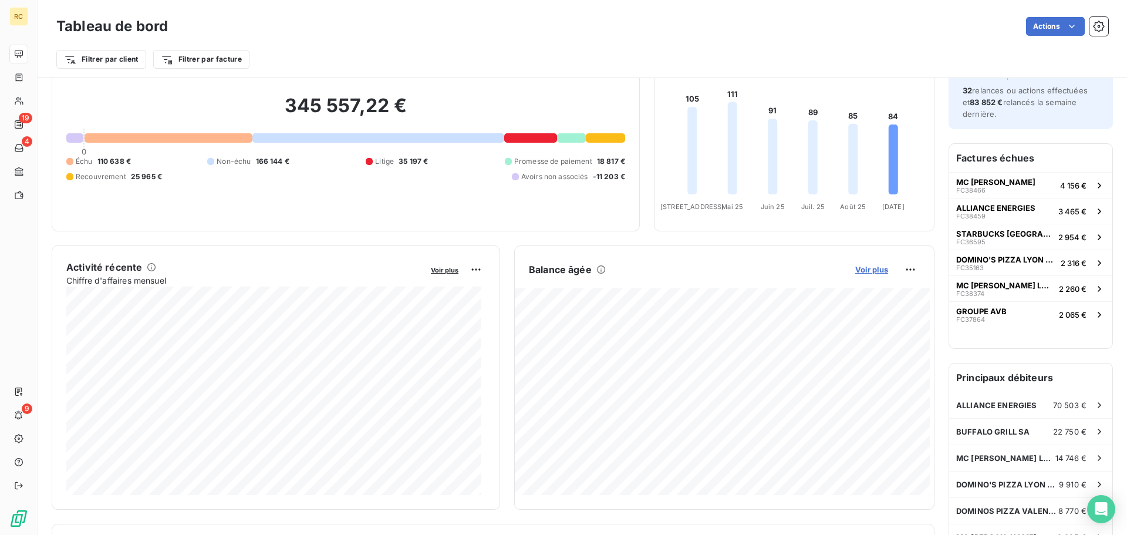
click at [873, 268] on span "Voir plus" at bounding box center [871, 269] width 33 height 9
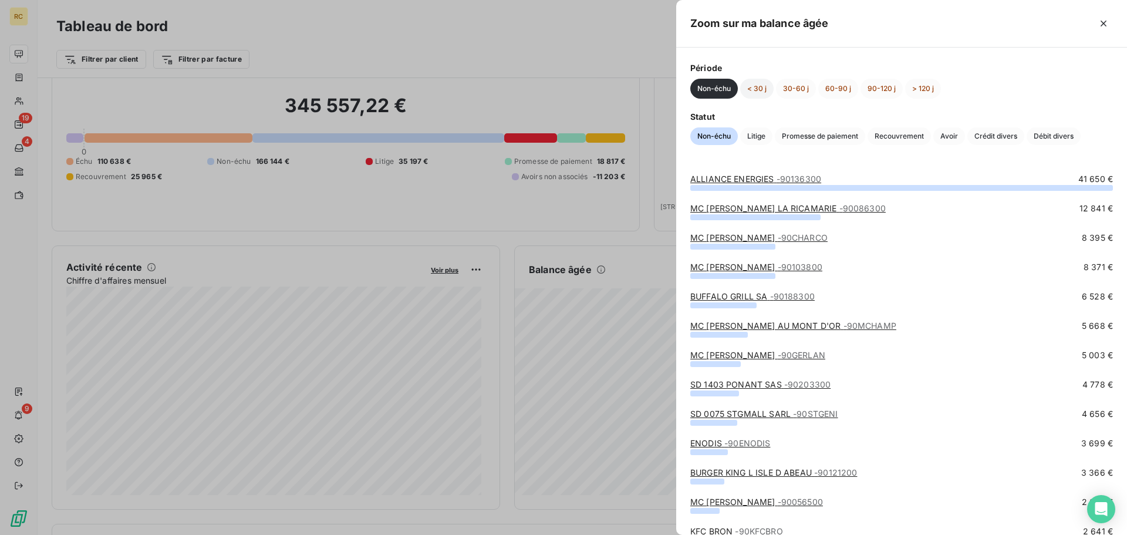
click at [768, 90] on button "< 30 j" at bounding box center [756, 89] width 33 height 20
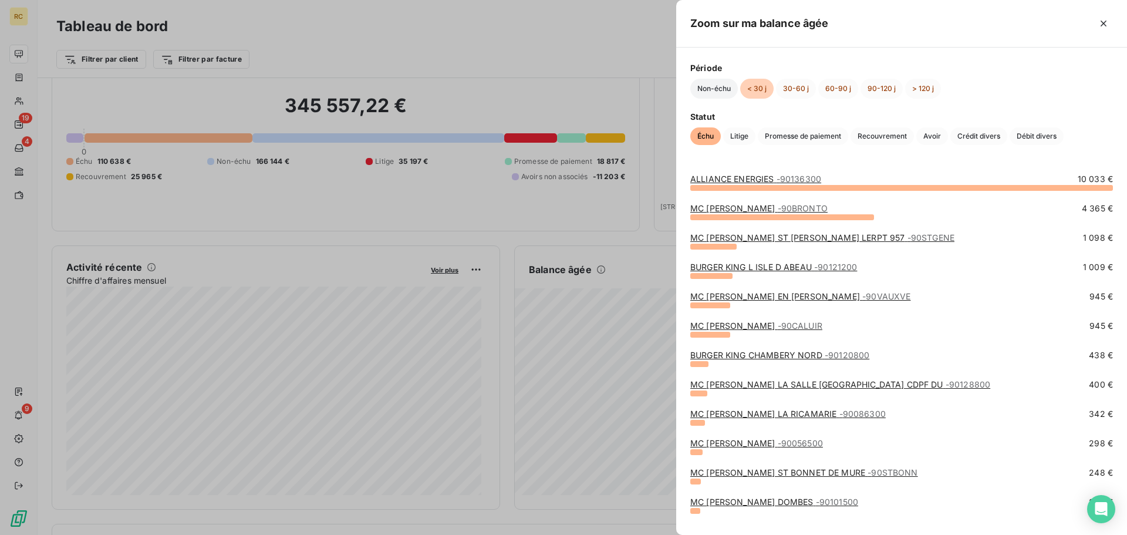
click at [729, 89] on button "Non-échu" at bounding box center [714, 89] width 48 height 20
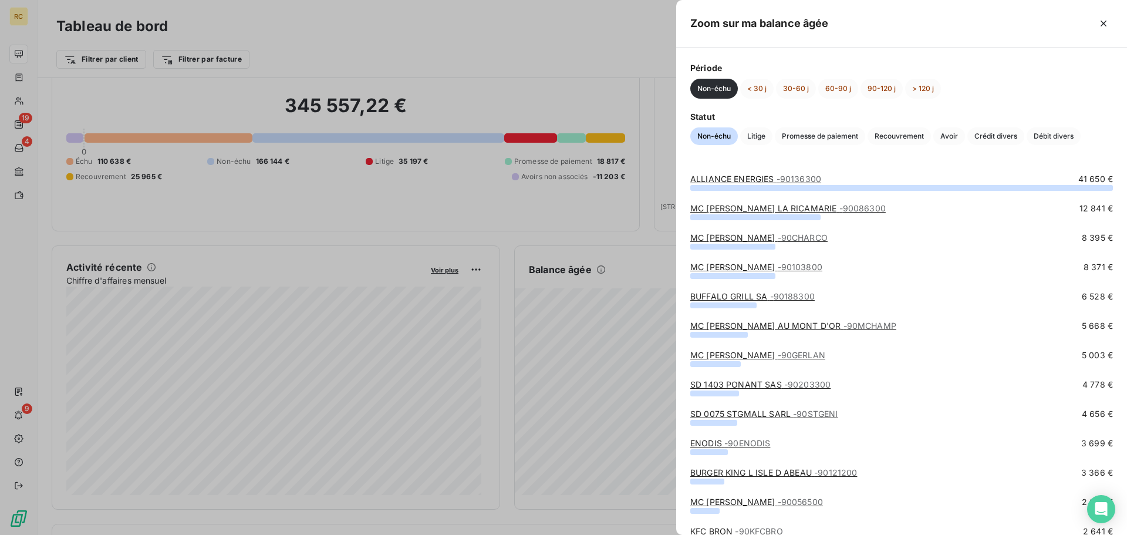
click at [642, 236] on div at bounding box center [563, 267] width 1127 height 535
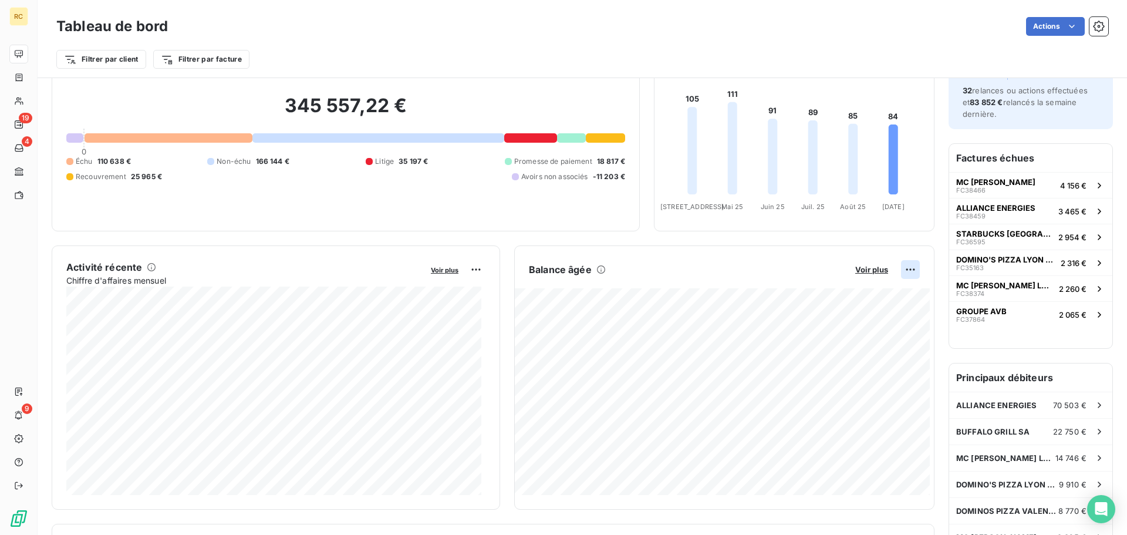
click at [900, 269] on html "RC 19 4 9 Tableau de bord Actions Filtrer par client Filtrer par facture Encour…" at bounding box center [563, 267] width 1127 height 535
click at [867, 295] on div "Exporter" at bounding box center [873, 295] width 66 height 19
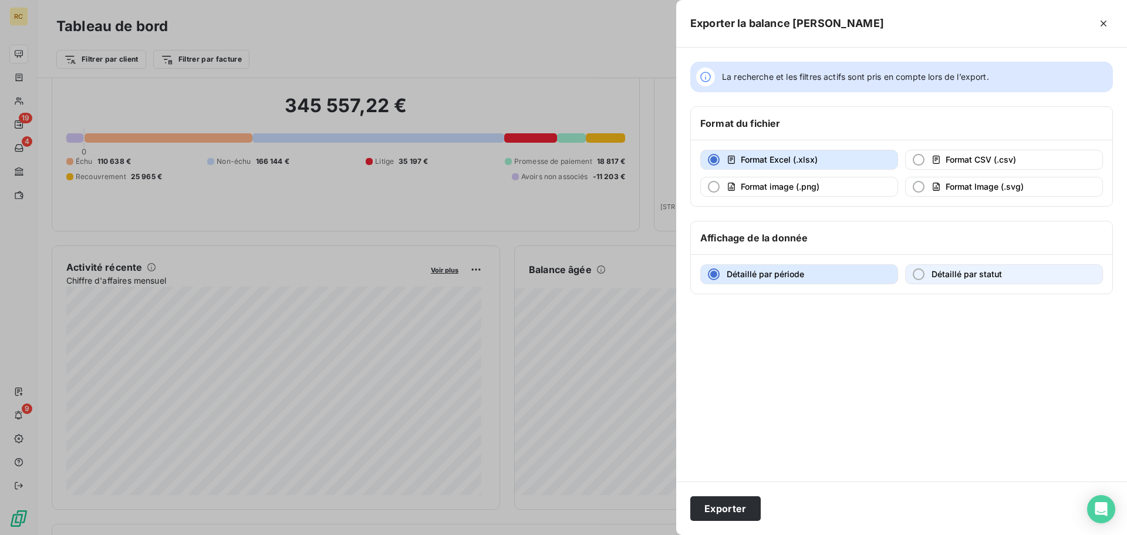
click at [941, 271] on span "Détaillé par statut" at bounding box center [966, 274] width 70 height 10
click at [833, 270] on button "Détaillé par période" at bounding box center [799, 274] width 198 height 20
click at [727, 505] on button "Exporter" at bounding box center [725, 508] width 70 height 25
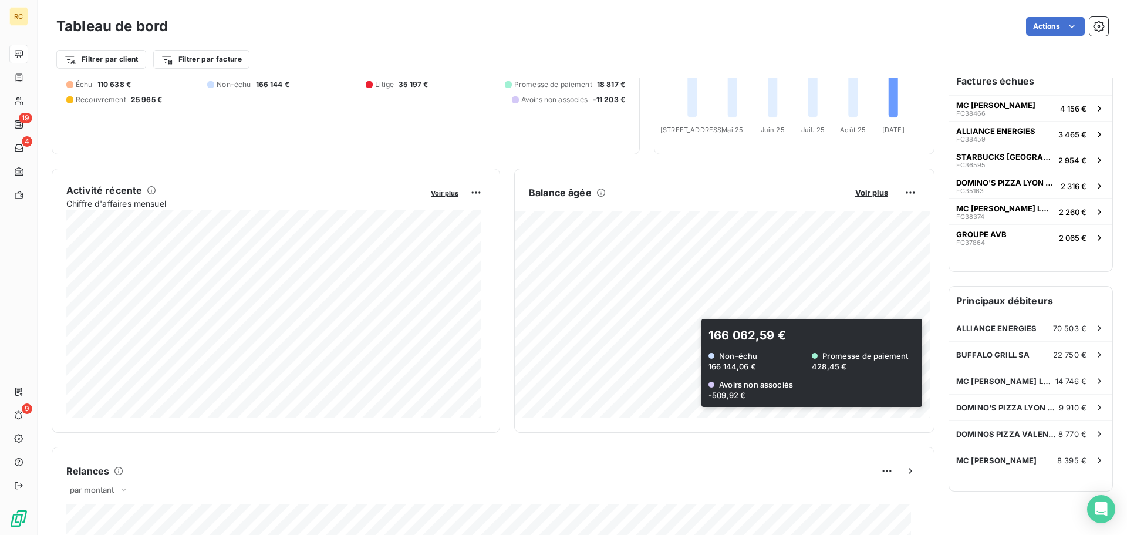
scroll to position [118, 0]
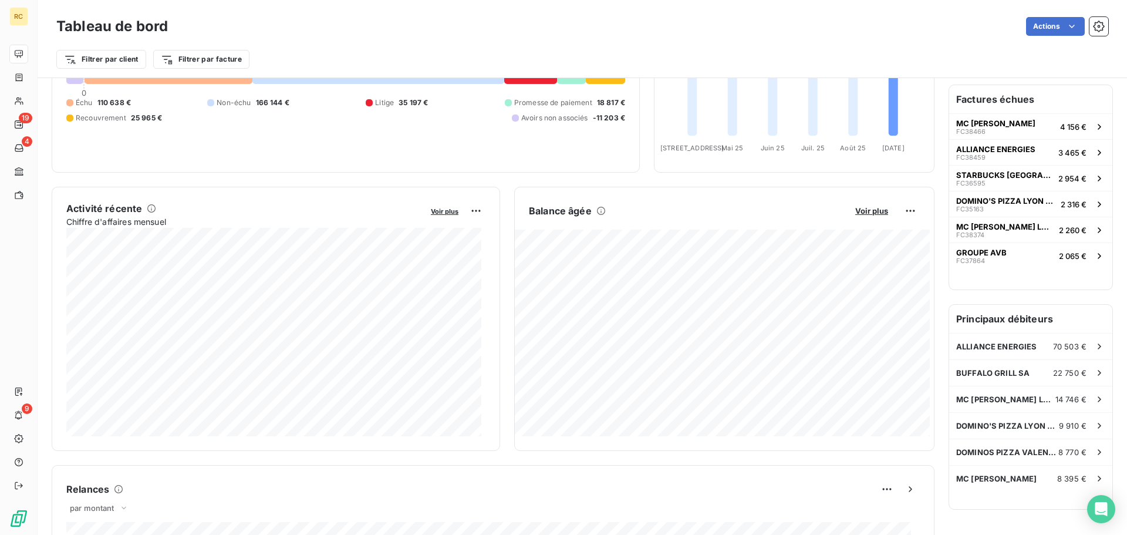
click at [596, 210] on icon at bounding box center [600, 210] width 9 height 9
click at [902, 207] on html "RC 19 4 9 Tableau de bord Actions Filtrer par client Filtrer par facture Encour…" at bounding box center [563, 267] width 1127 height 535
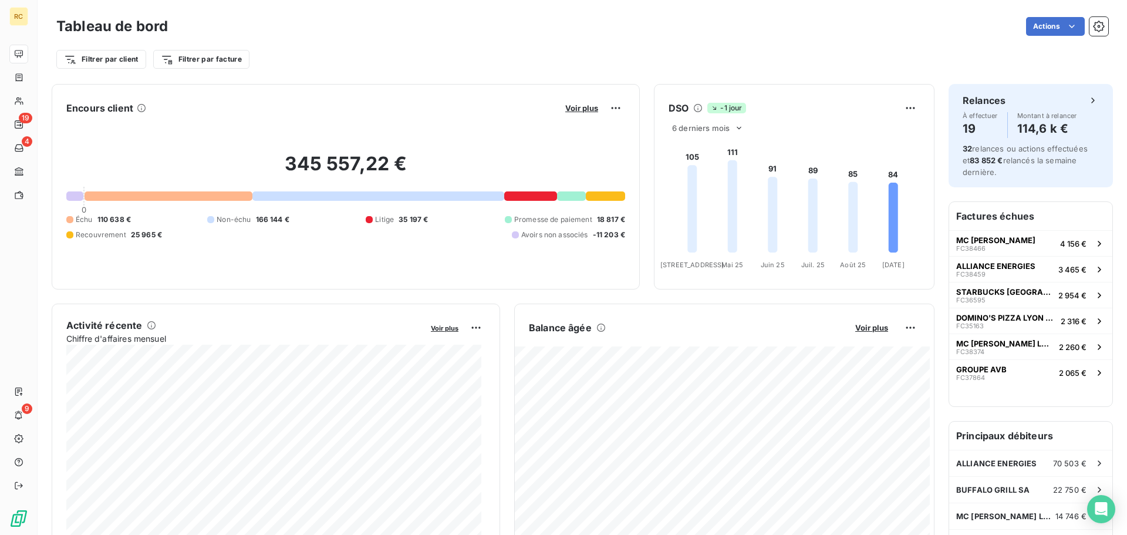
scroll to position [0, 0]
drag, startPoint x: 1124, startPoint y: 208, endPoint x: 1125, endPoint y: 113, distance: 95.1
click at [1125, 113] on html "RC 19 4 9 Tableau de bord Actions Filtrer par client Filtrer par facture Encour…" at bounding box center [563, 267] width 1127 height 535
click at [735, 129] on icon at bounding box center [738, 128] width 9 height 9
click at [717, 171] on li "12" at bounding box center [709, 174] width 77 height 21
